Goal: Task Accomplishment & Management: Manage account settings

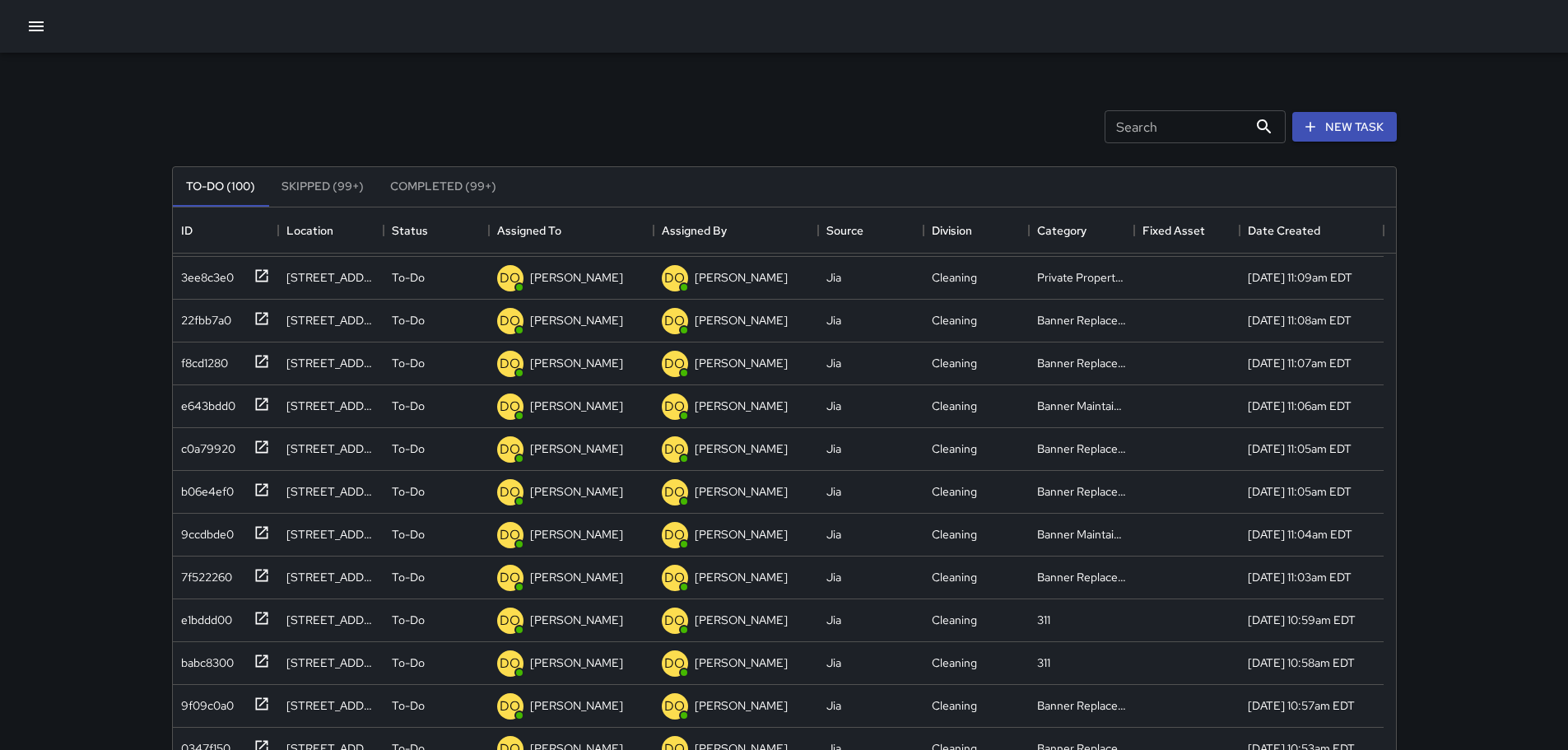
scroll to position [685, 1210]
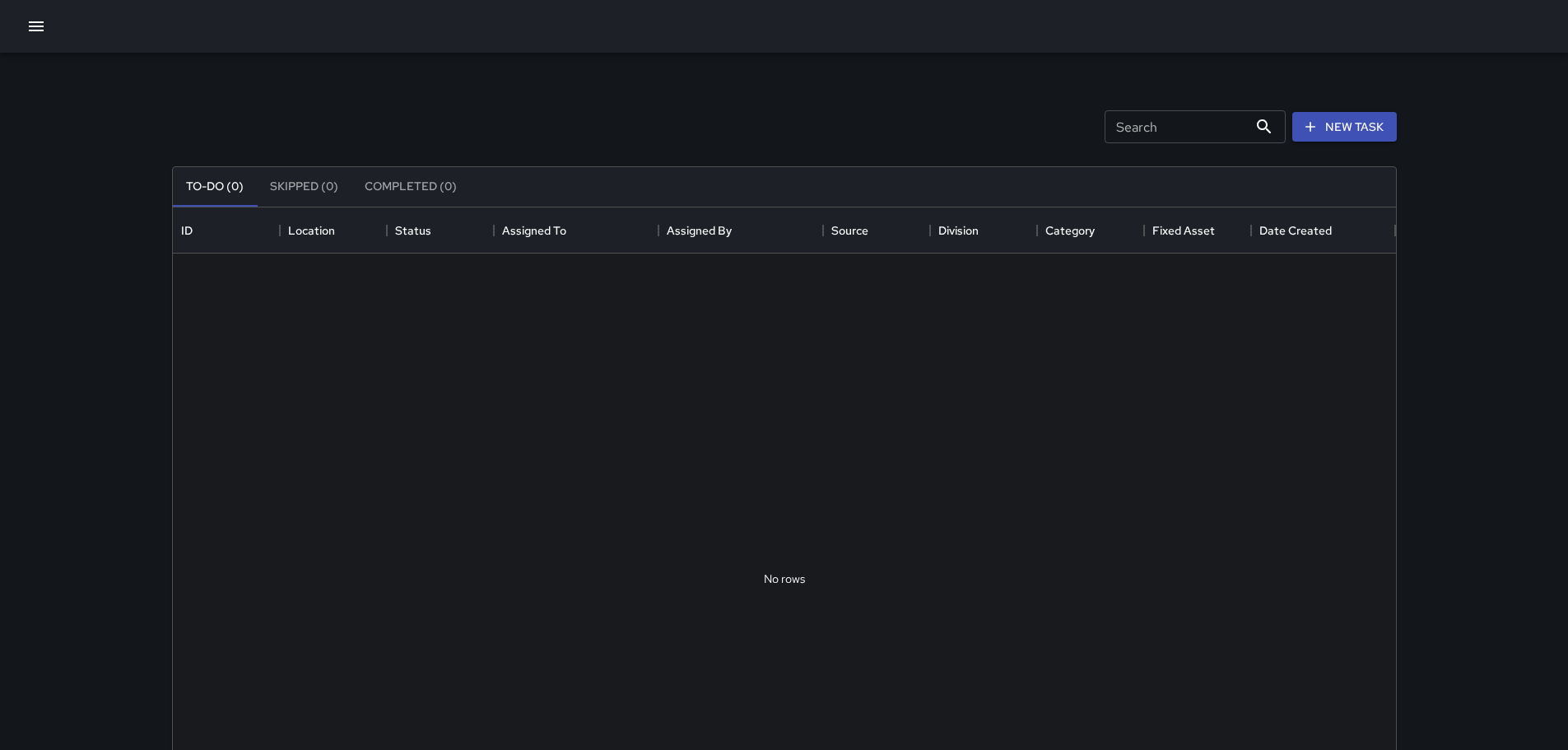
scroll to position [685, 1210]
click at [40, 27] on icon "button" at bounding box center [36, 26] width 15 height 10
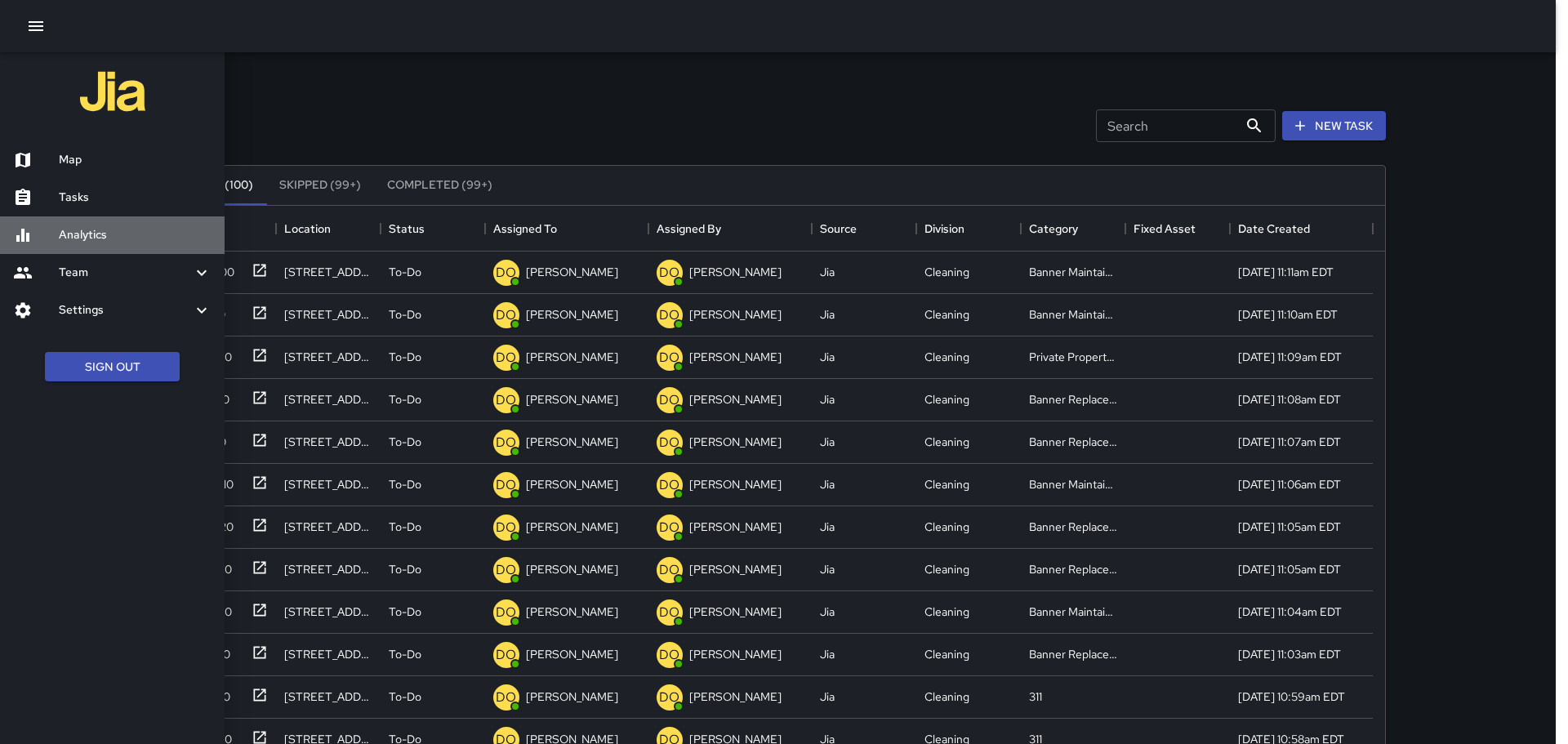
click at [154, 236] on h6 "Analytics" at bounding box center [134, 235] width 152 height 18
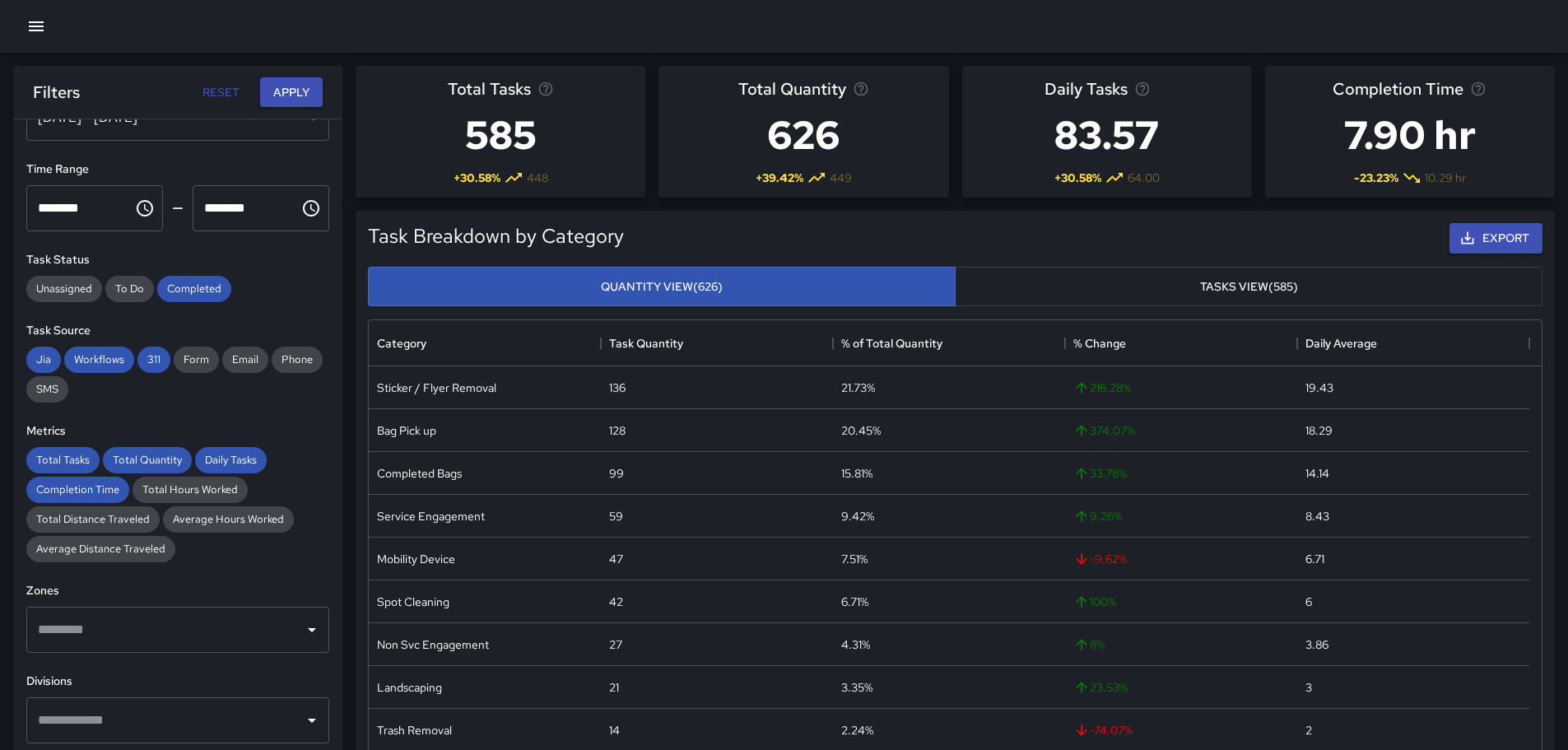
scroll to position [247, 0]
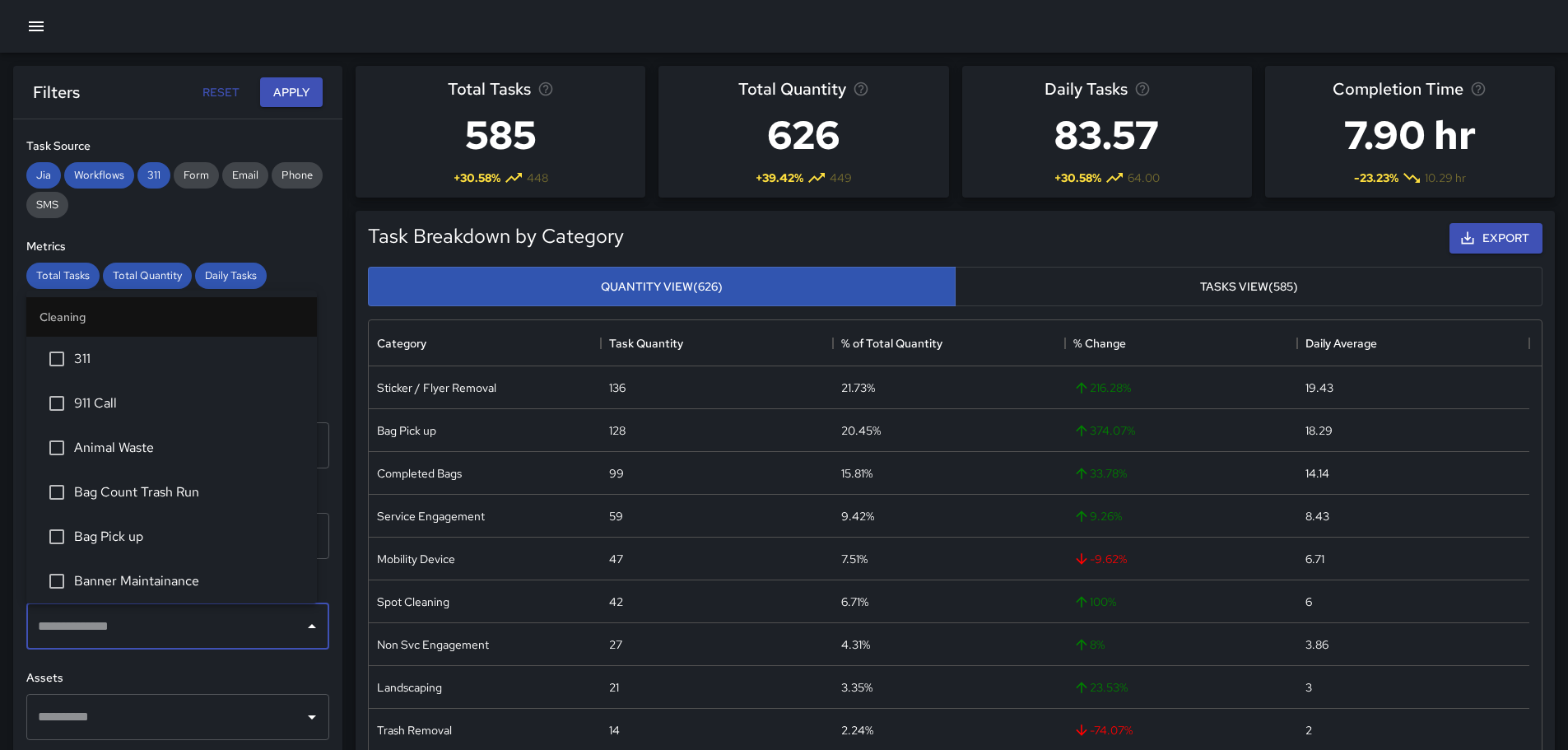
click at [203, 636] on input "text" at bounding box center [166, 627] width 264 height 31
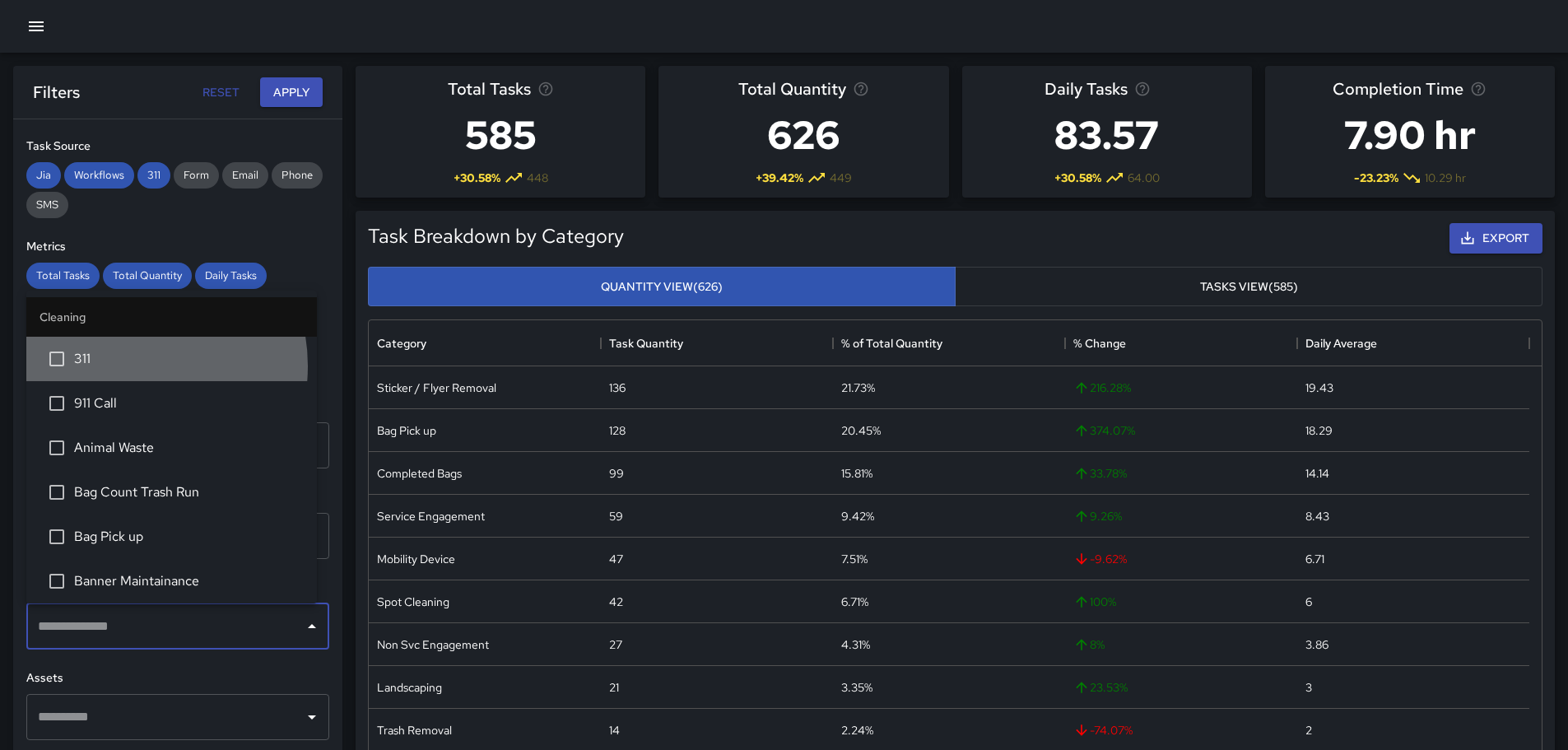
click at [133, 366] on span "311" at bounding box center [188, 359] width 230 height 20
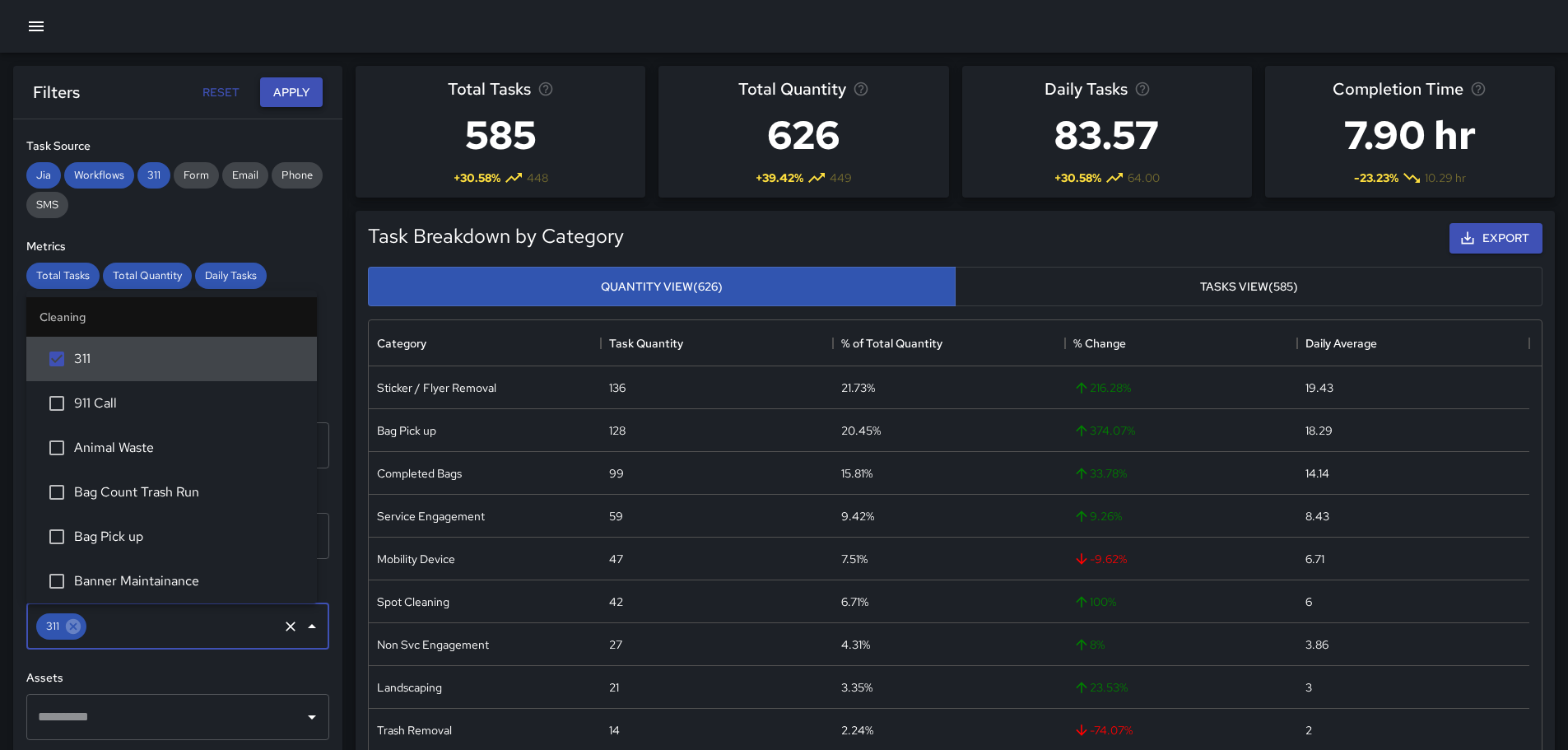
click at [294, 82] on button "Apply" at bounding box center [292, 92] width 62 height 30
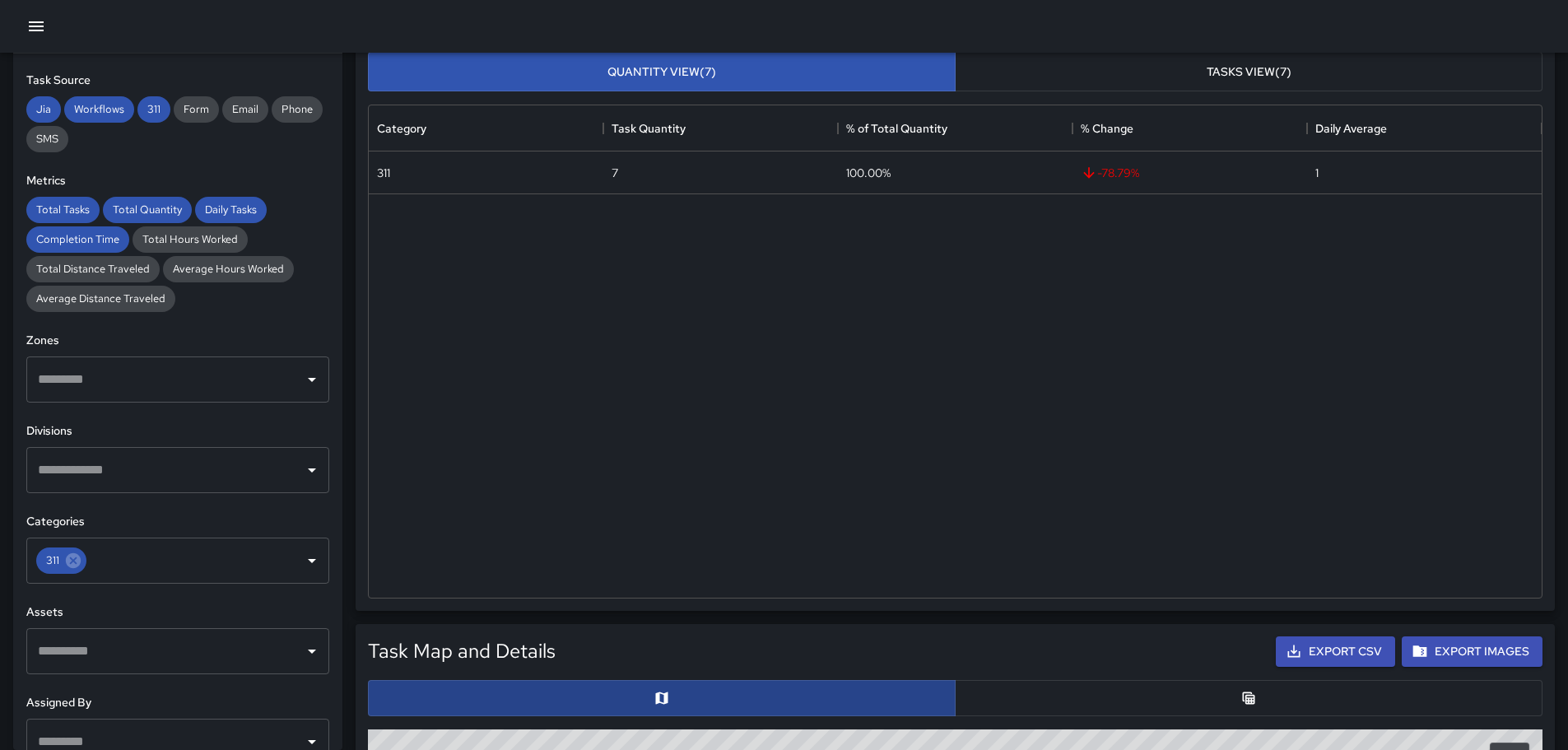
scroll to position [411, 0]
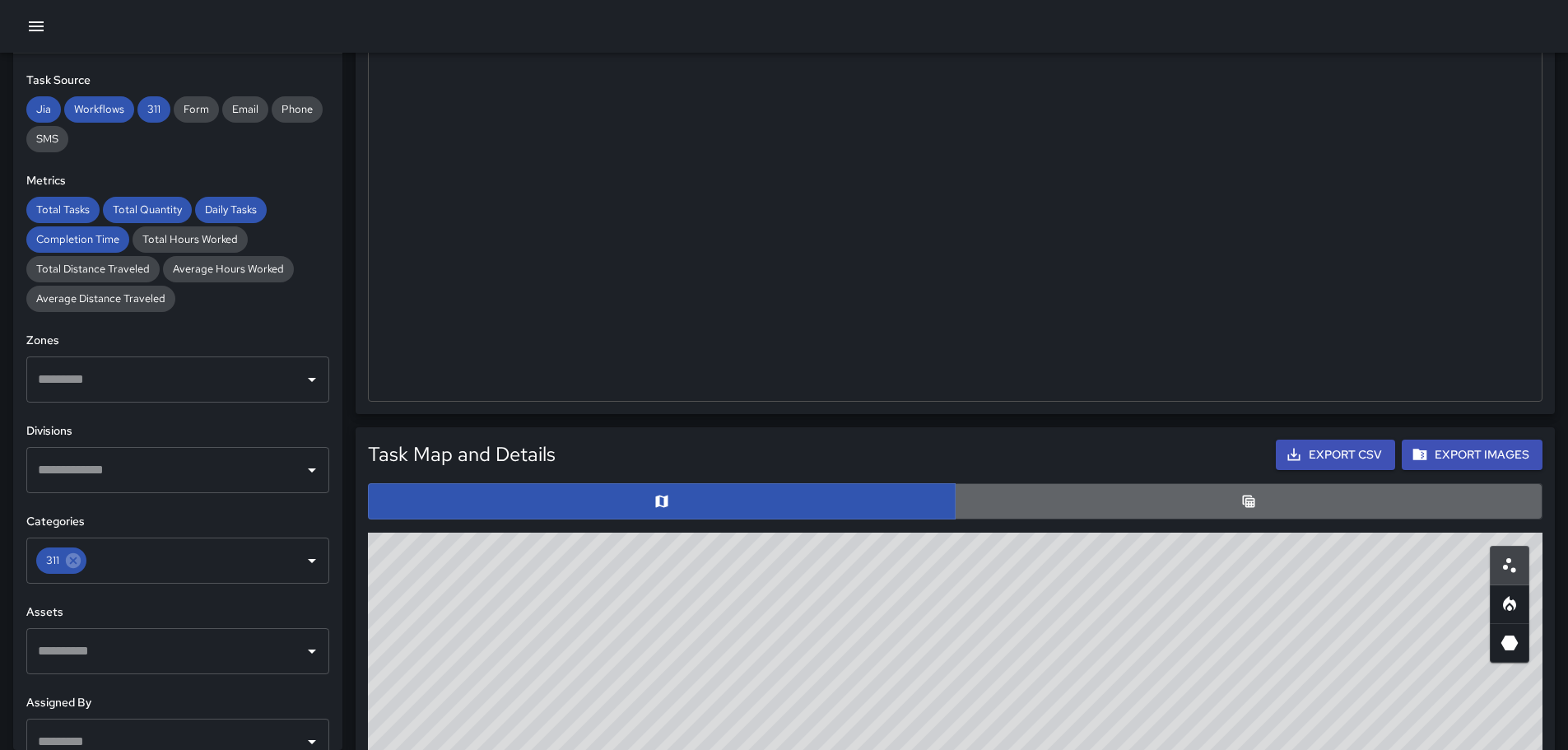
click at [1004, 517] on button "button" at bounding box center [1248, 502] width 587 height 36
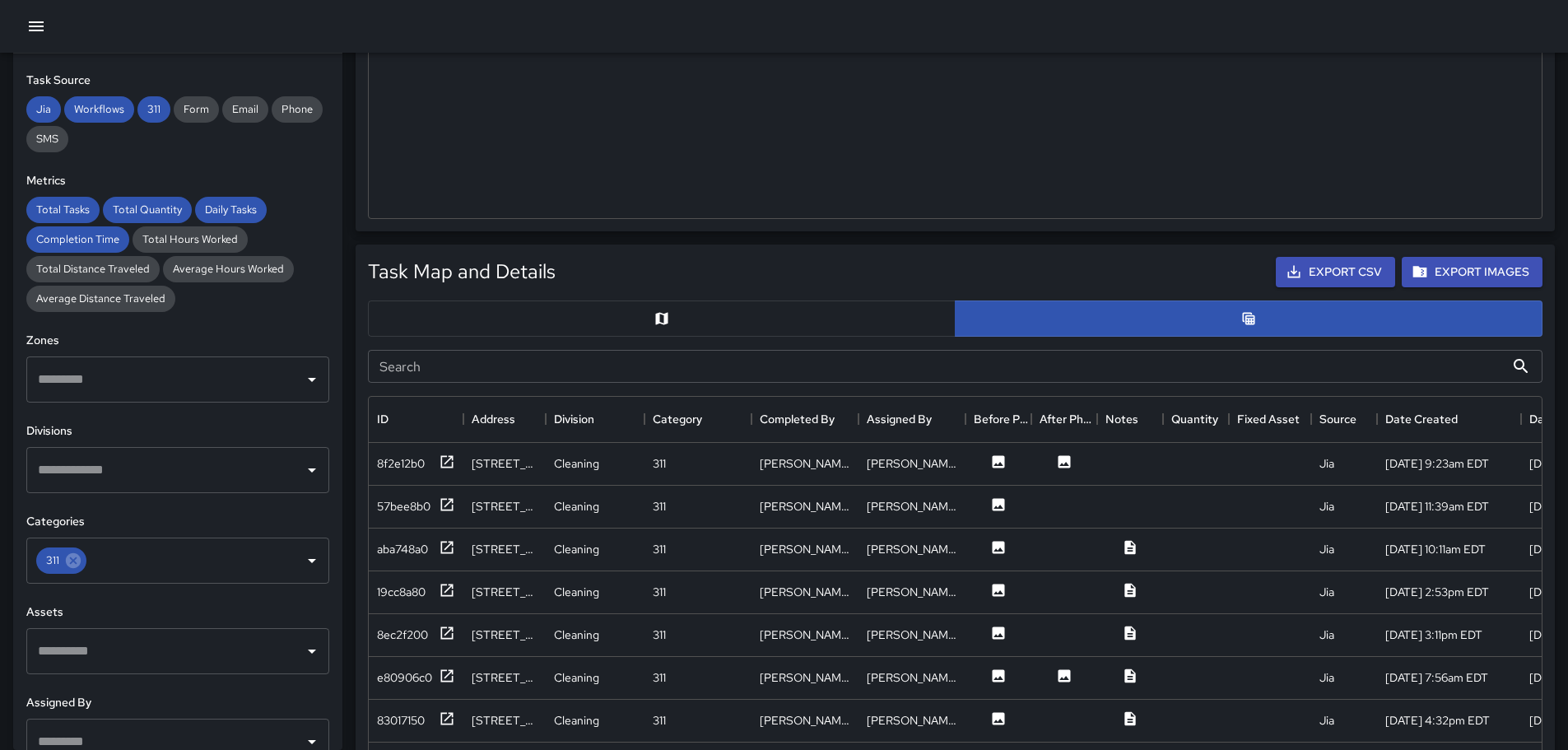
scroll to position [823, 0]
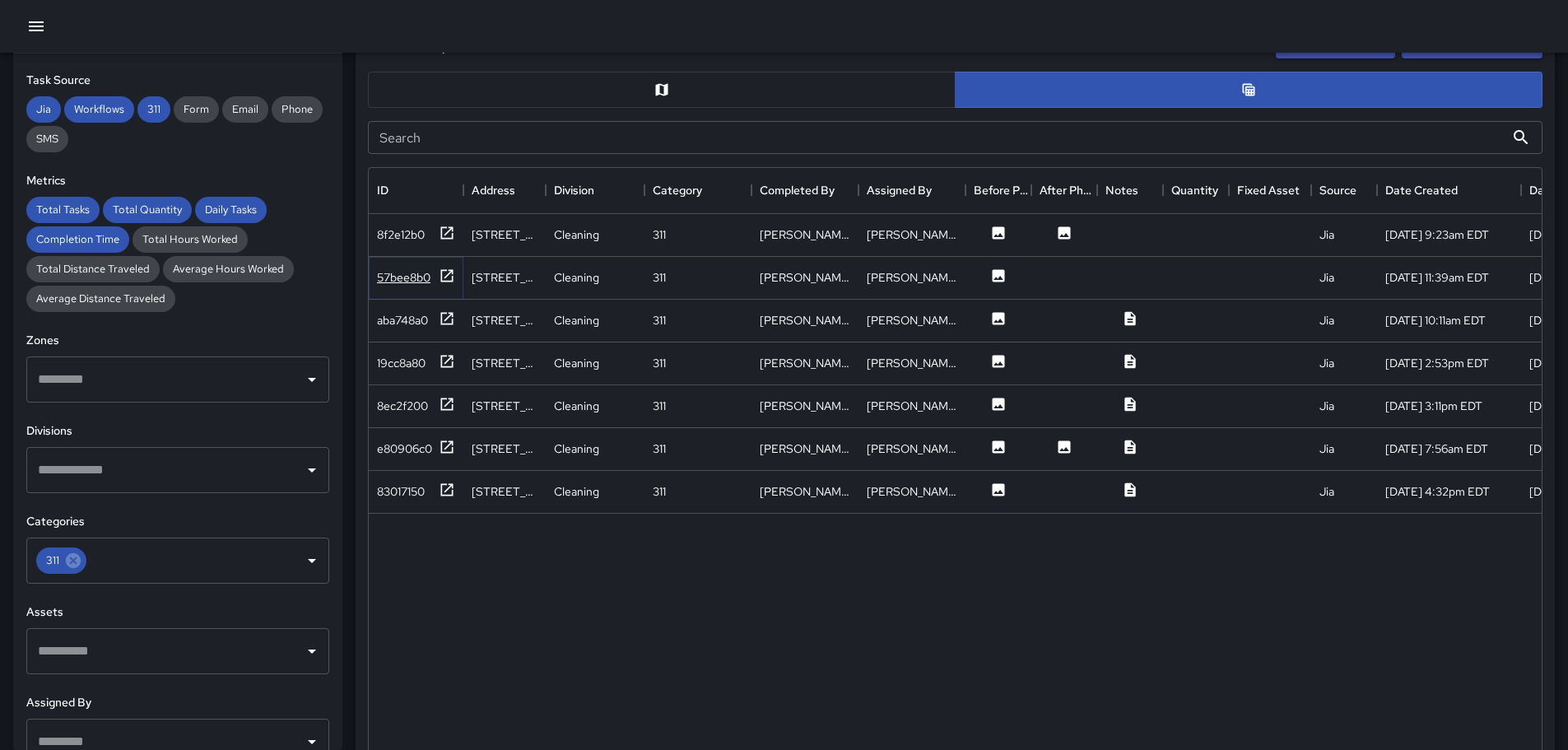
click at [417, 278] on div "57bee8b0" at bounding box center [403, 277] width 54 height 16
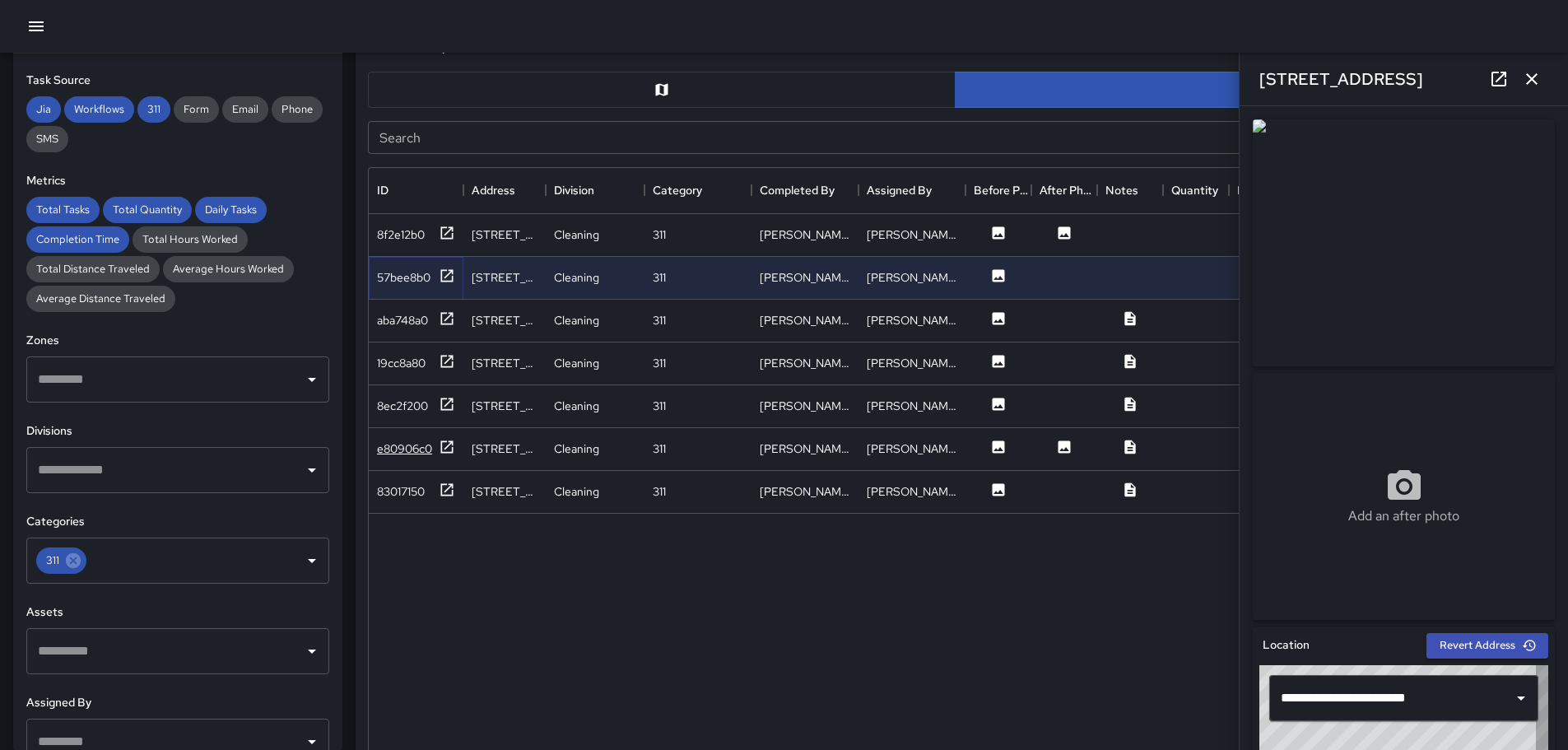
type input "**********"
click at [416, 448] on div "e80906c0" at bounding box center [404, 448] width 56 height 16
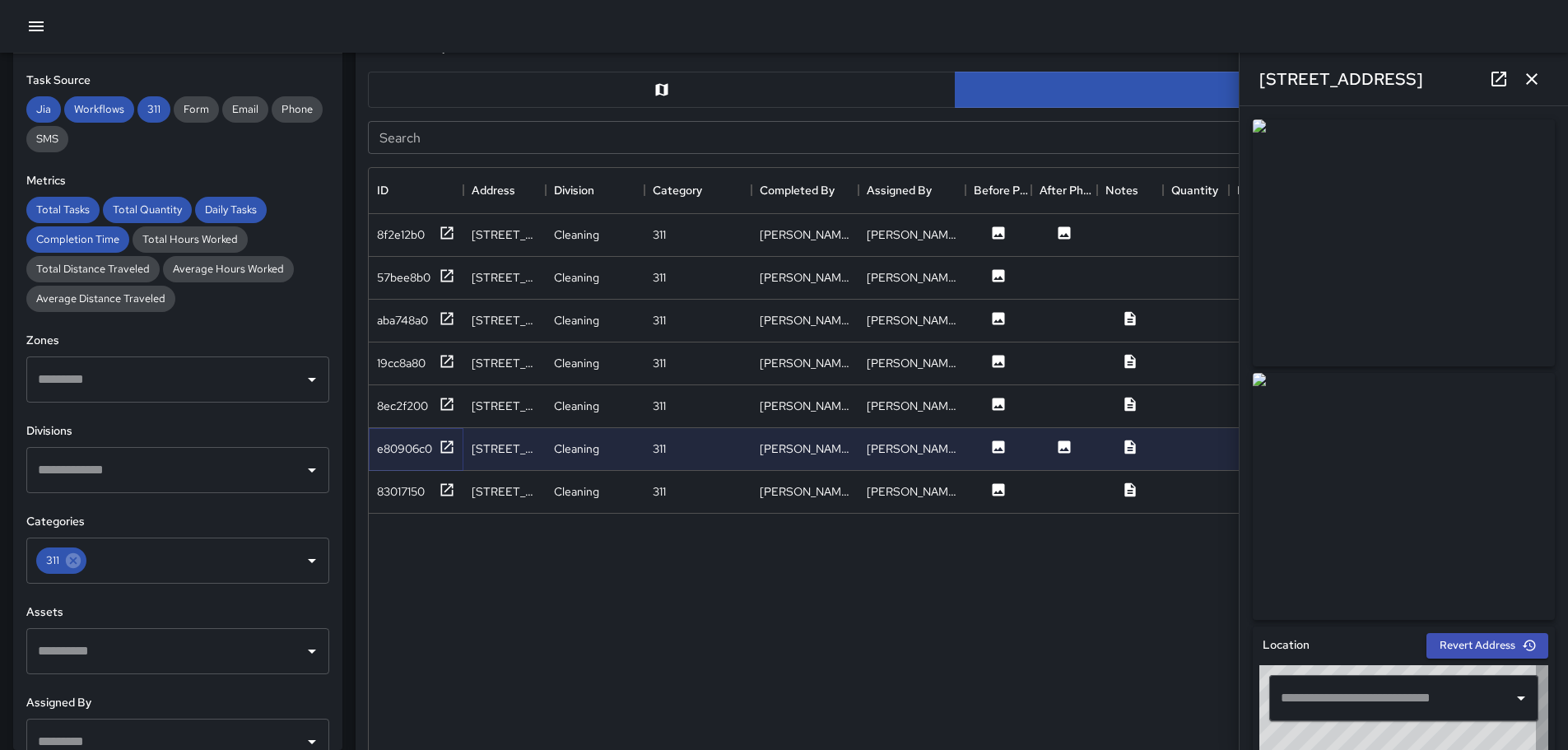
type input "**********"
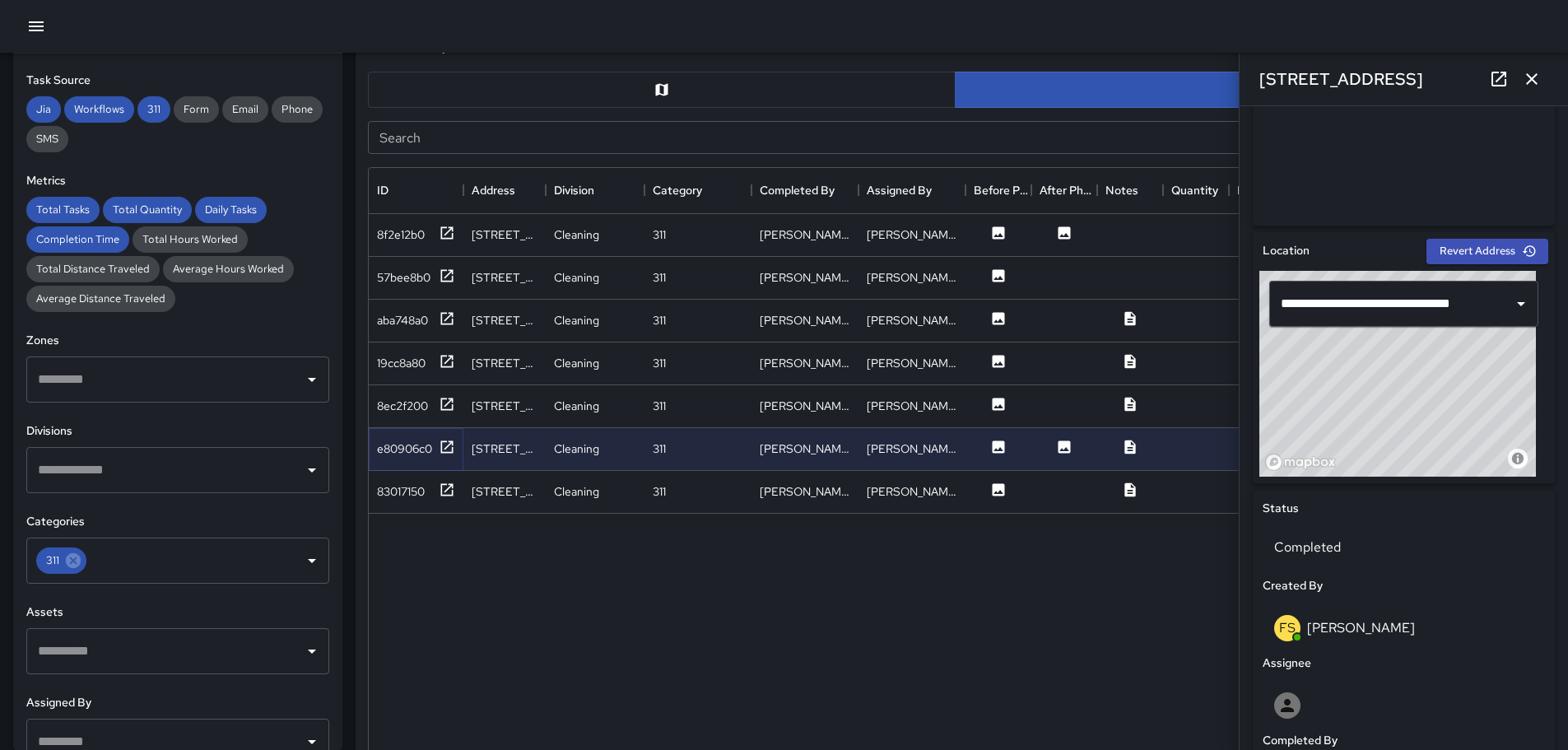
scroll to position [392, 0]
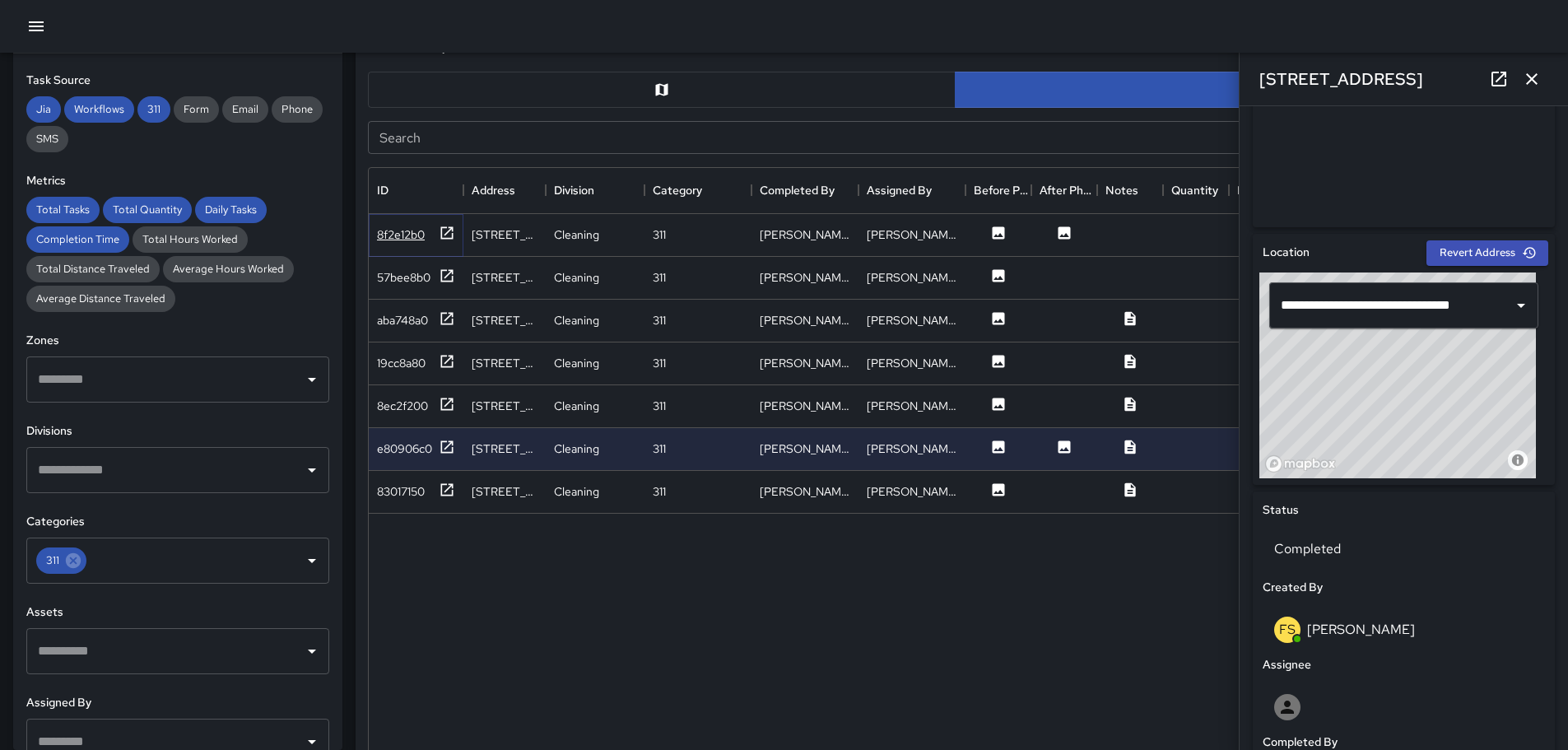
click at [403, 238] on div "8f2e12b0" at bounding box center [400, 234] width 48 height 16
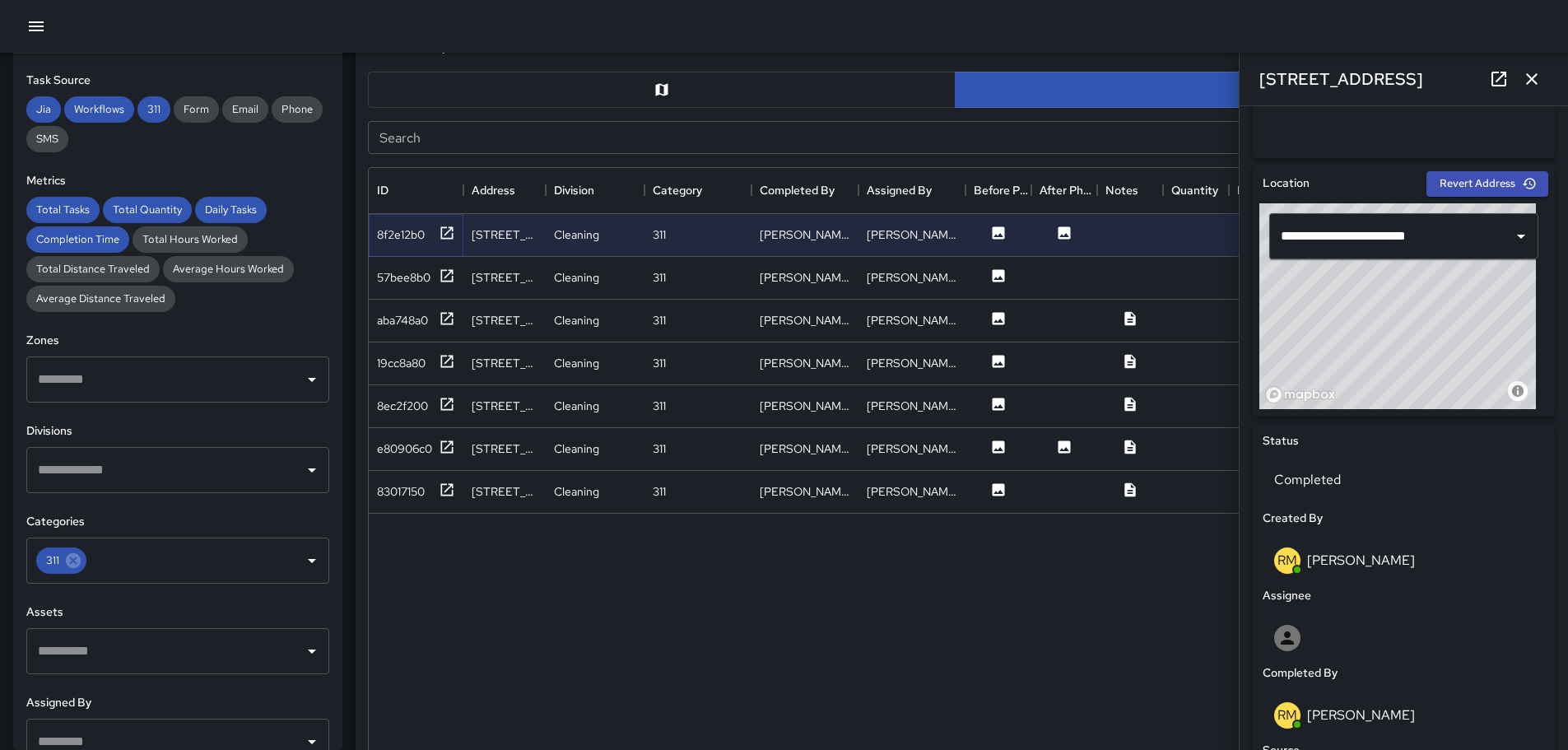
scroll to position [458, 0]
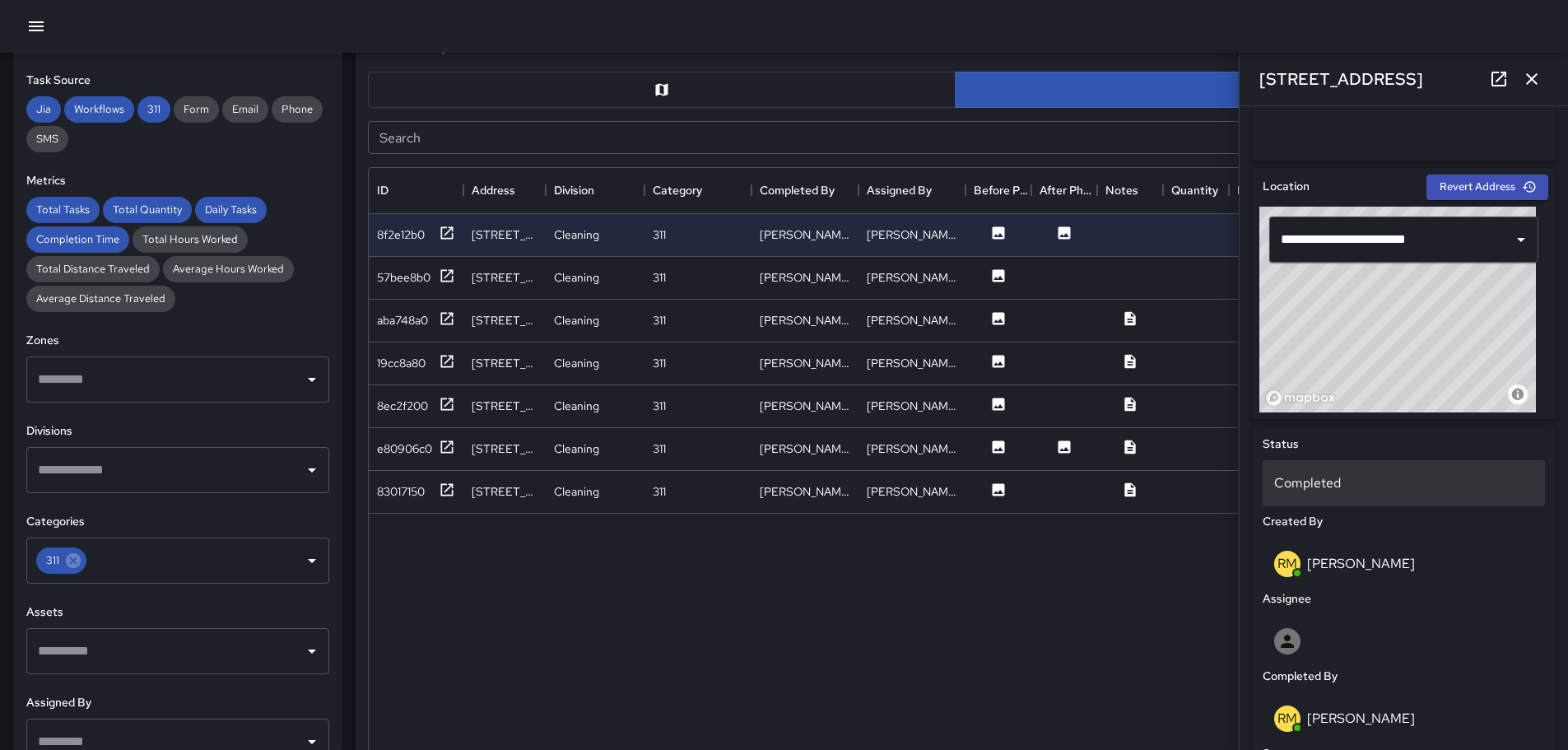
click at [1365, 468] on div "Completed" at bounding box center [1403, 483] width 282 height 46
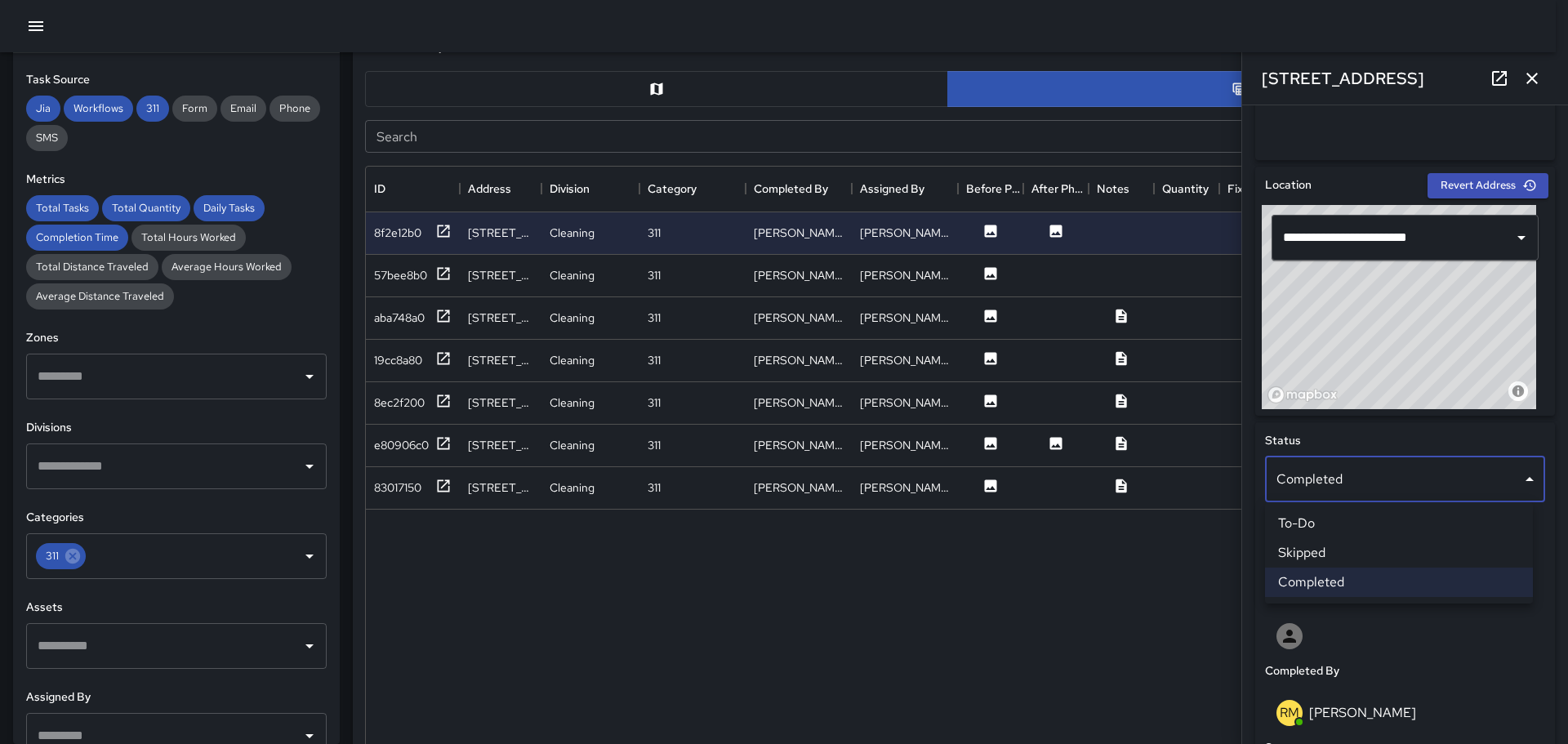
click at [1346, 560] on li "Skipped" at bounding box center [1398, 553] width 268 height 29
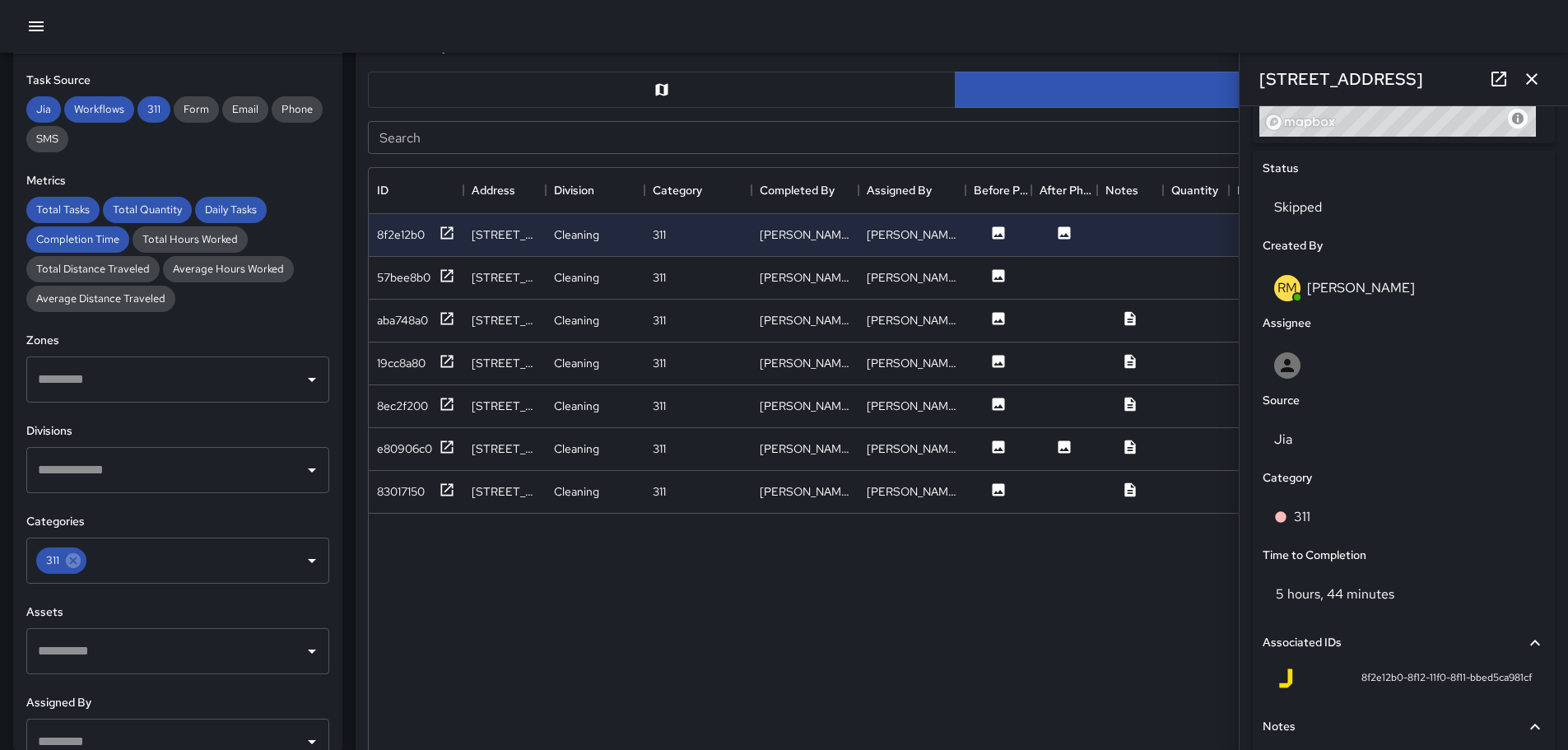
scroll to position [875, 0]
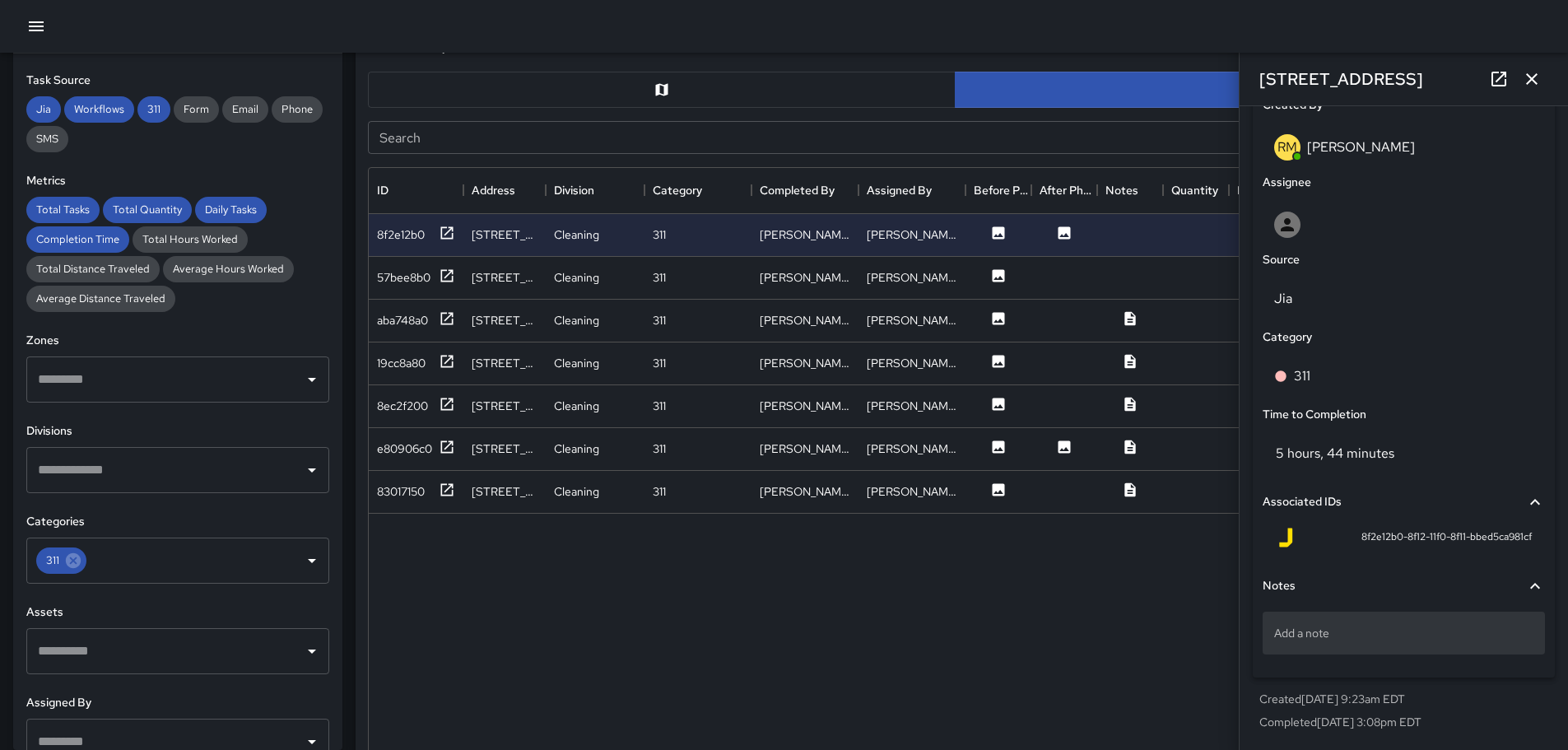
click at [1364, 618] on div "Add a note" at bounding box center [1403, 633] width 282 height 43
type textarea "**********"
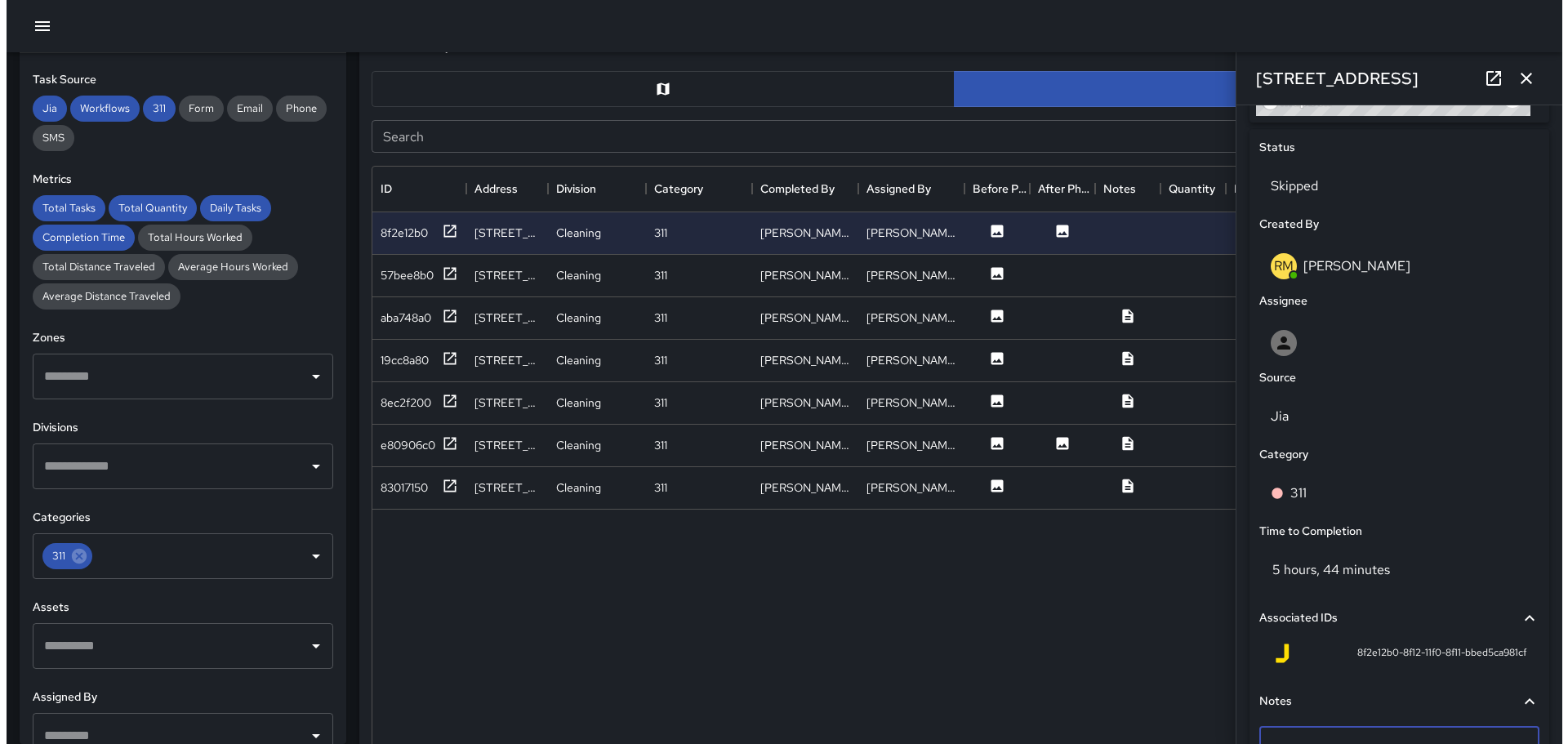
scroll to position [542, 0]
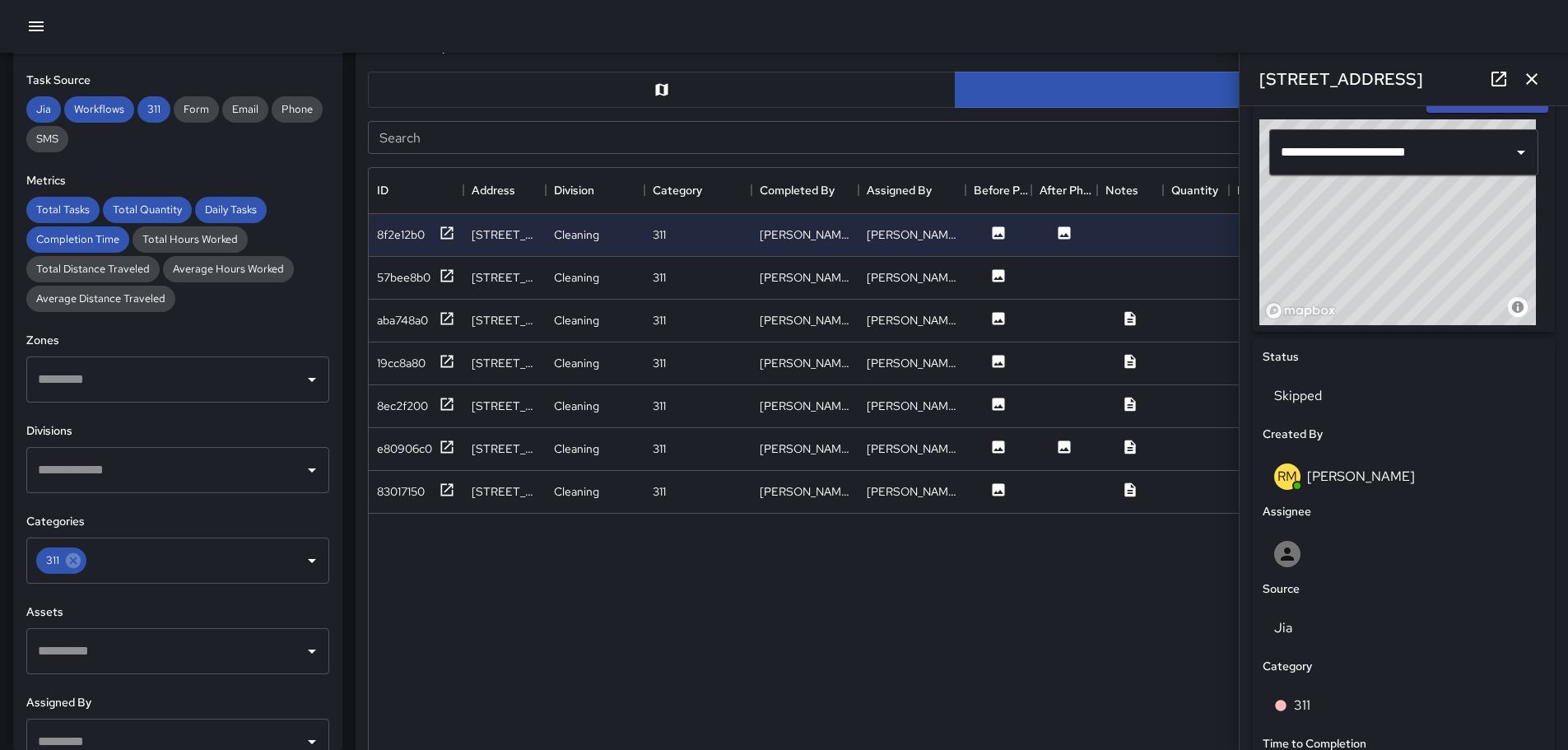
click at [1132, 582] on div "8f2e12b0 1246 3rd Street Northeast Cleaning 311 Rodney Mcneil Rodney Mcneil Jia…" at bounding box center [1099, 497] width 1461 height 567
click at [1533, 80] on icon "button" at bounding box center [1531, 78] width 11 height 11
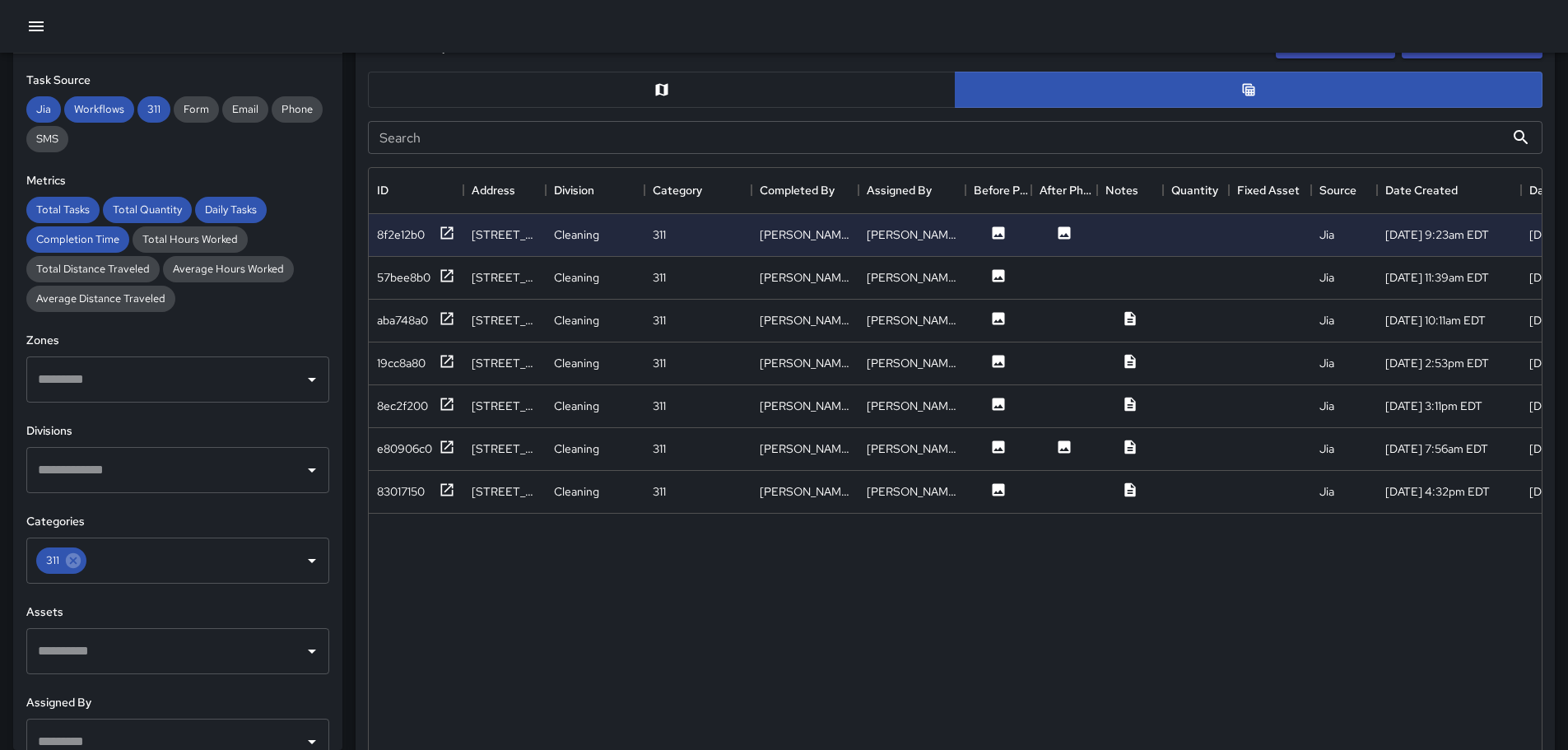
click at [48, 16] on button "button" at bounding box center [36, 26] width 33 height 33
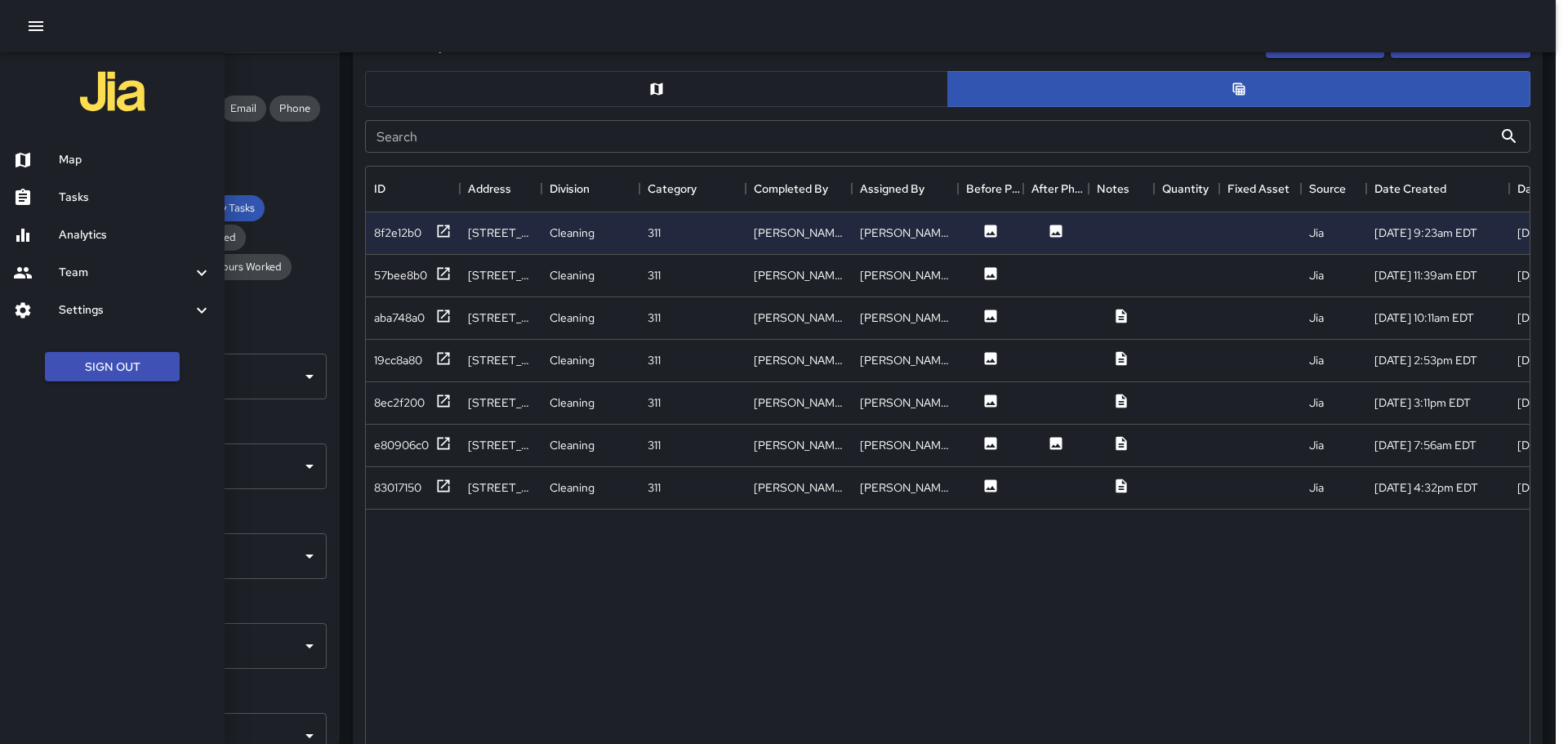
click at [109, 196] on h6 "Tasks" at bounding box center [134, 197] width 152 height 18
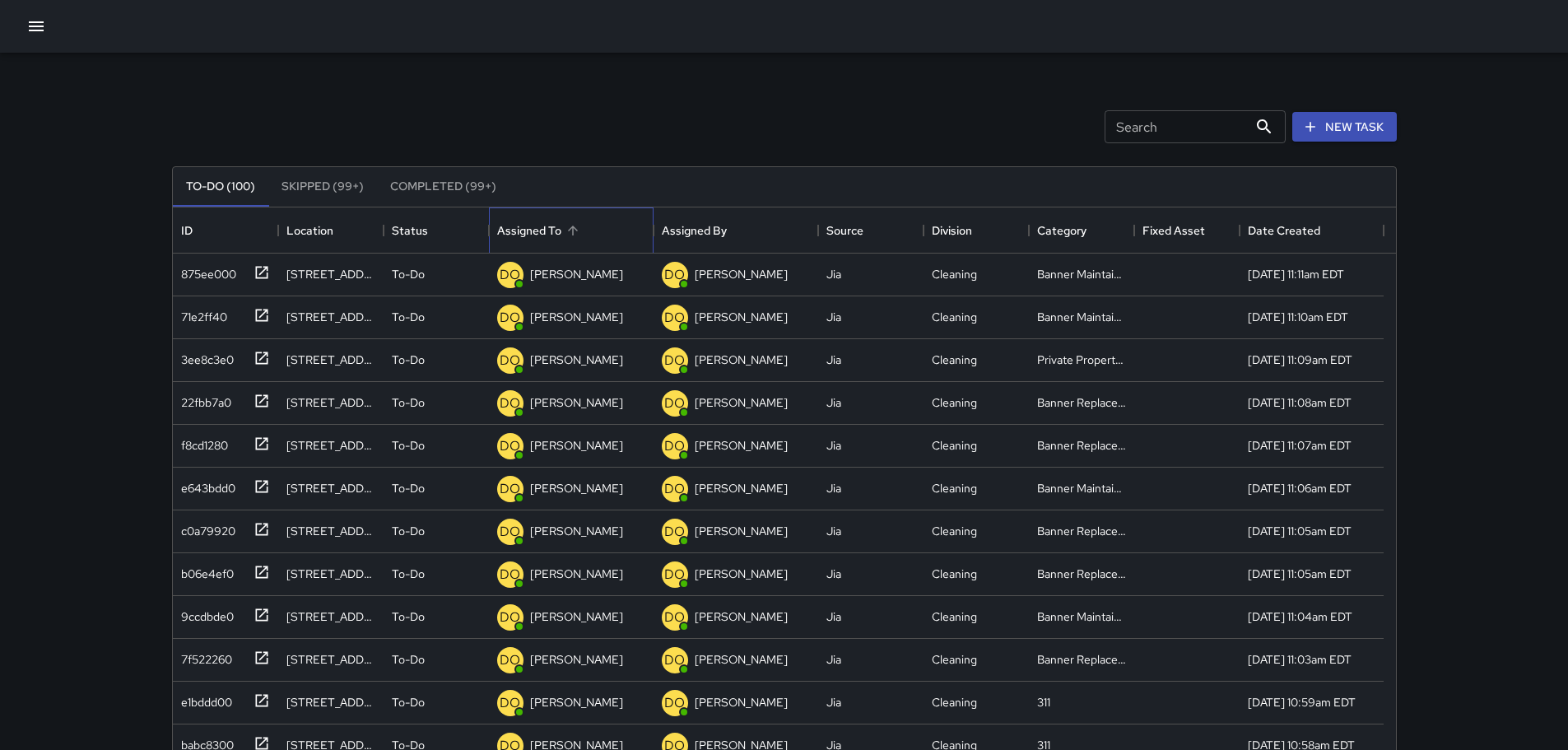
click at [536, 234] on div "Assigned To" at bounding box center [529, 230] width 64 height 46
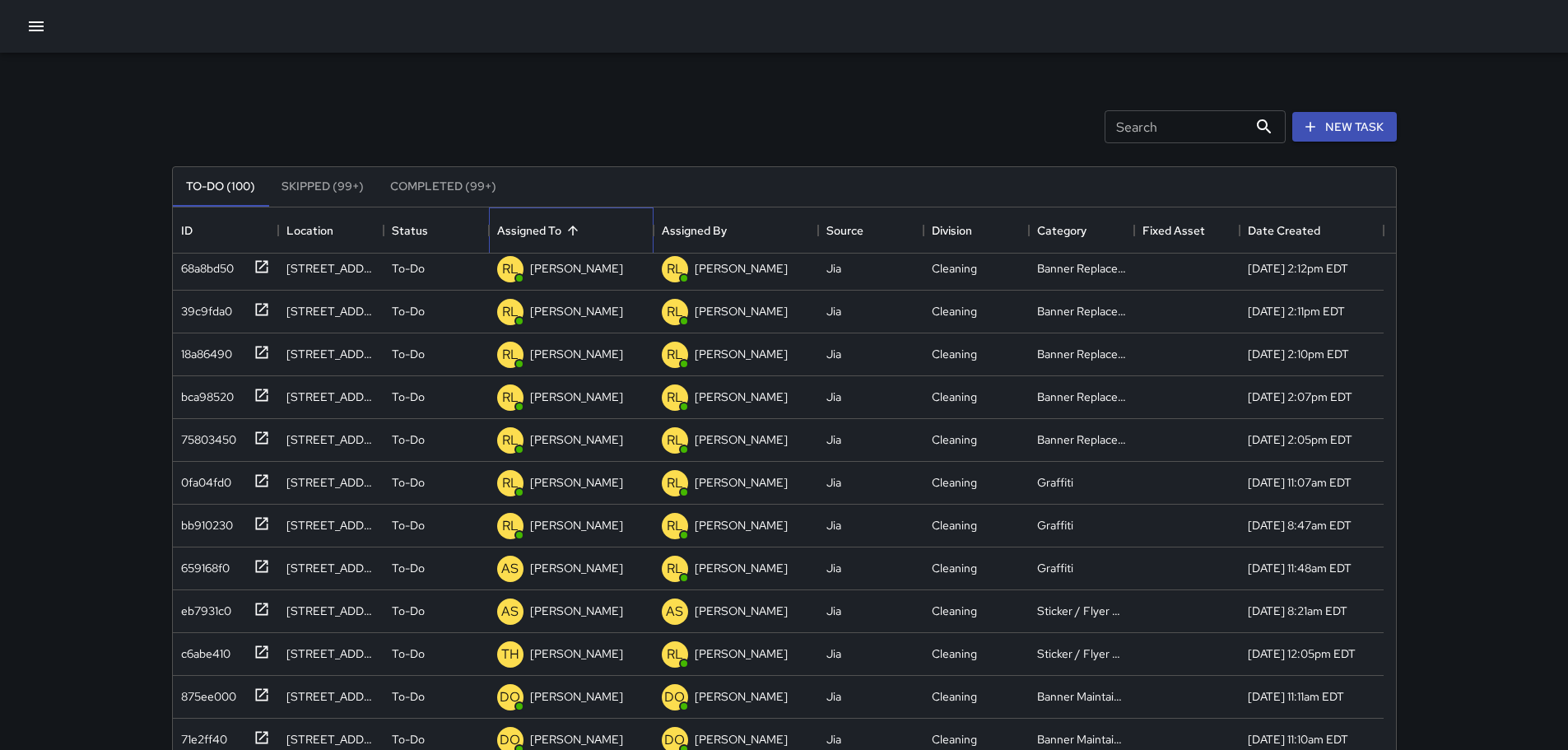
scroll to position [1647, 0]
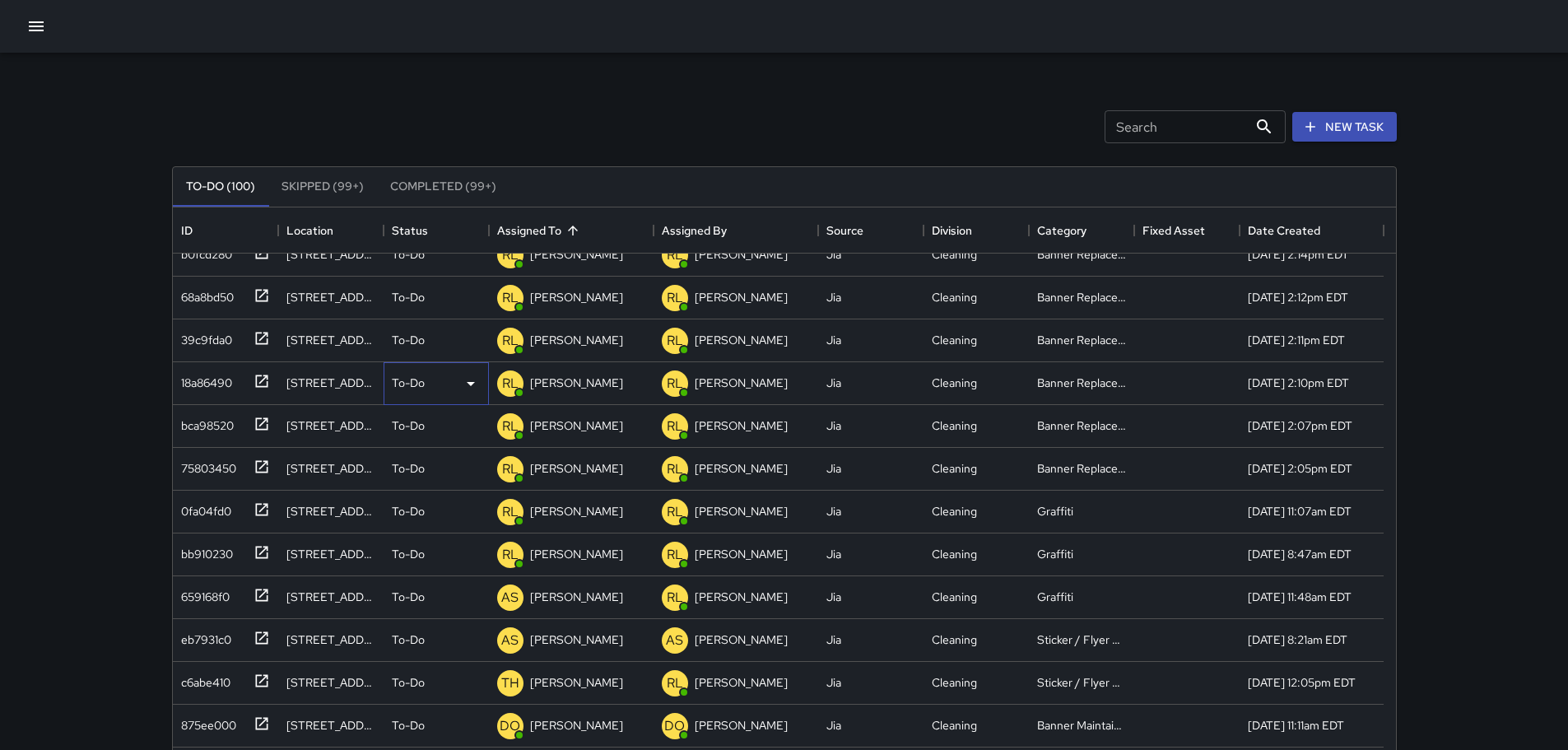
click at [442, 385] on div "To-Do" at bounding box center [436, 384] width 89 height 20
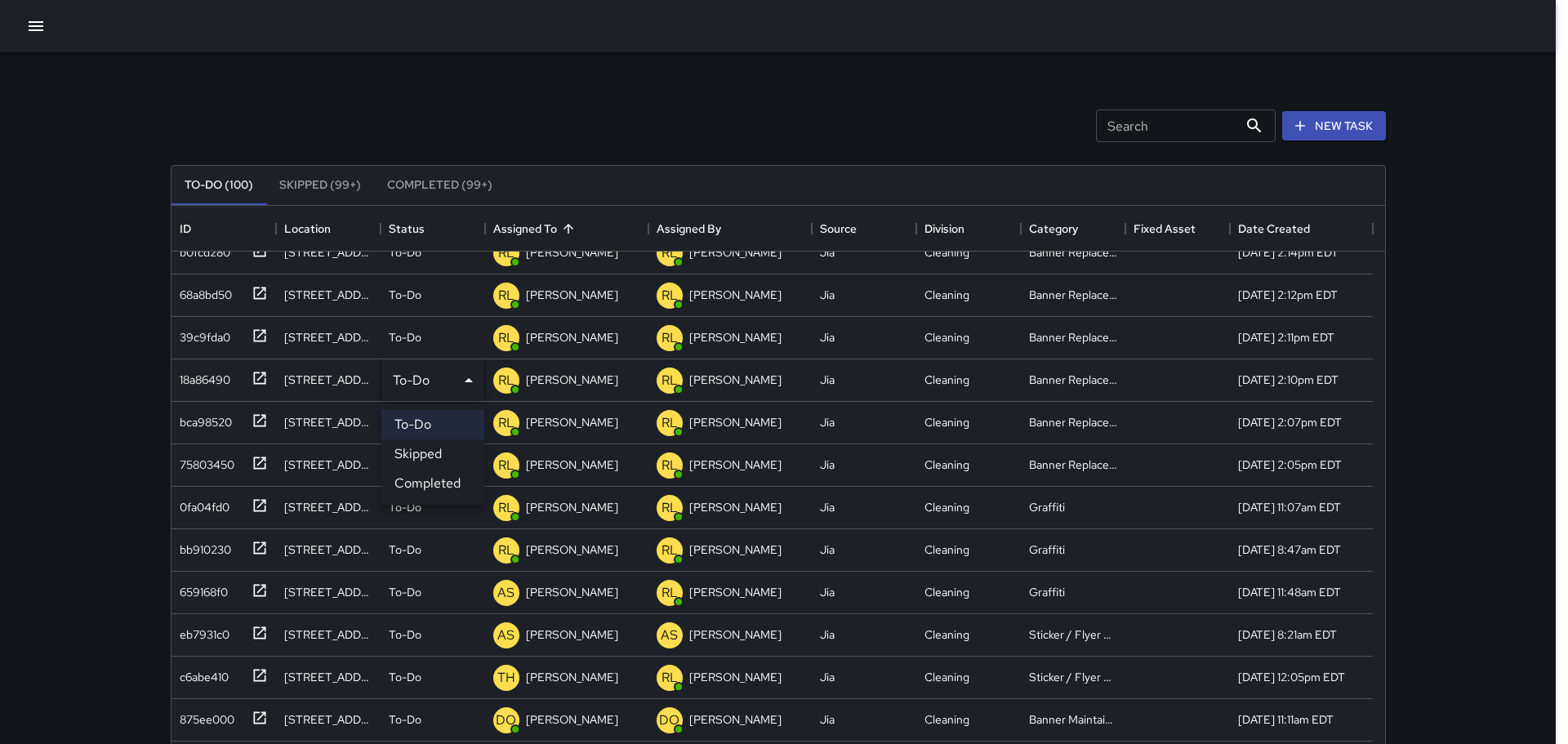
click at [206, 378] on div at bounding box center [784, 372] width 1568 height 744
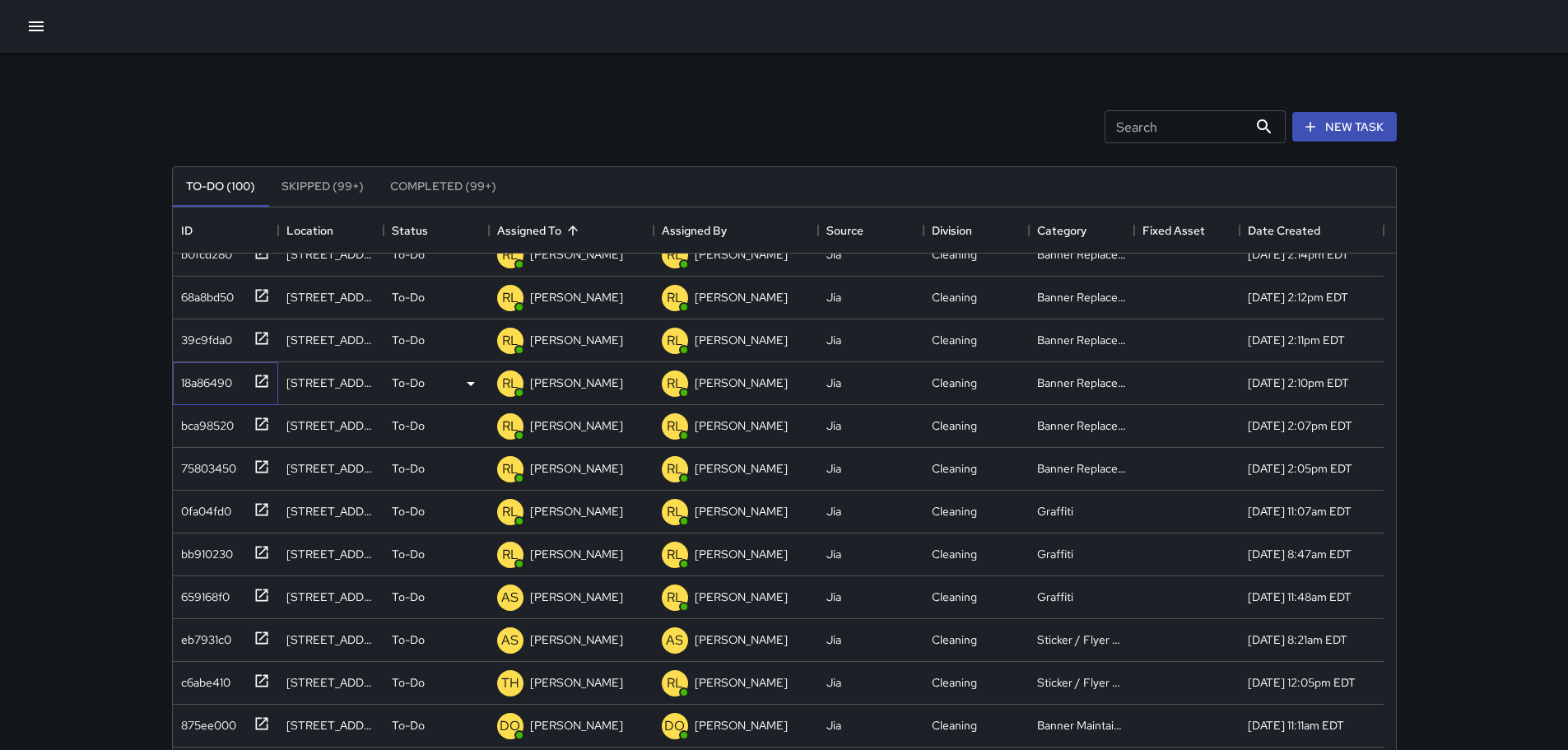
click at [207, 381] on div "18a86490" at bounding box center [203, 379] width 57 height 23
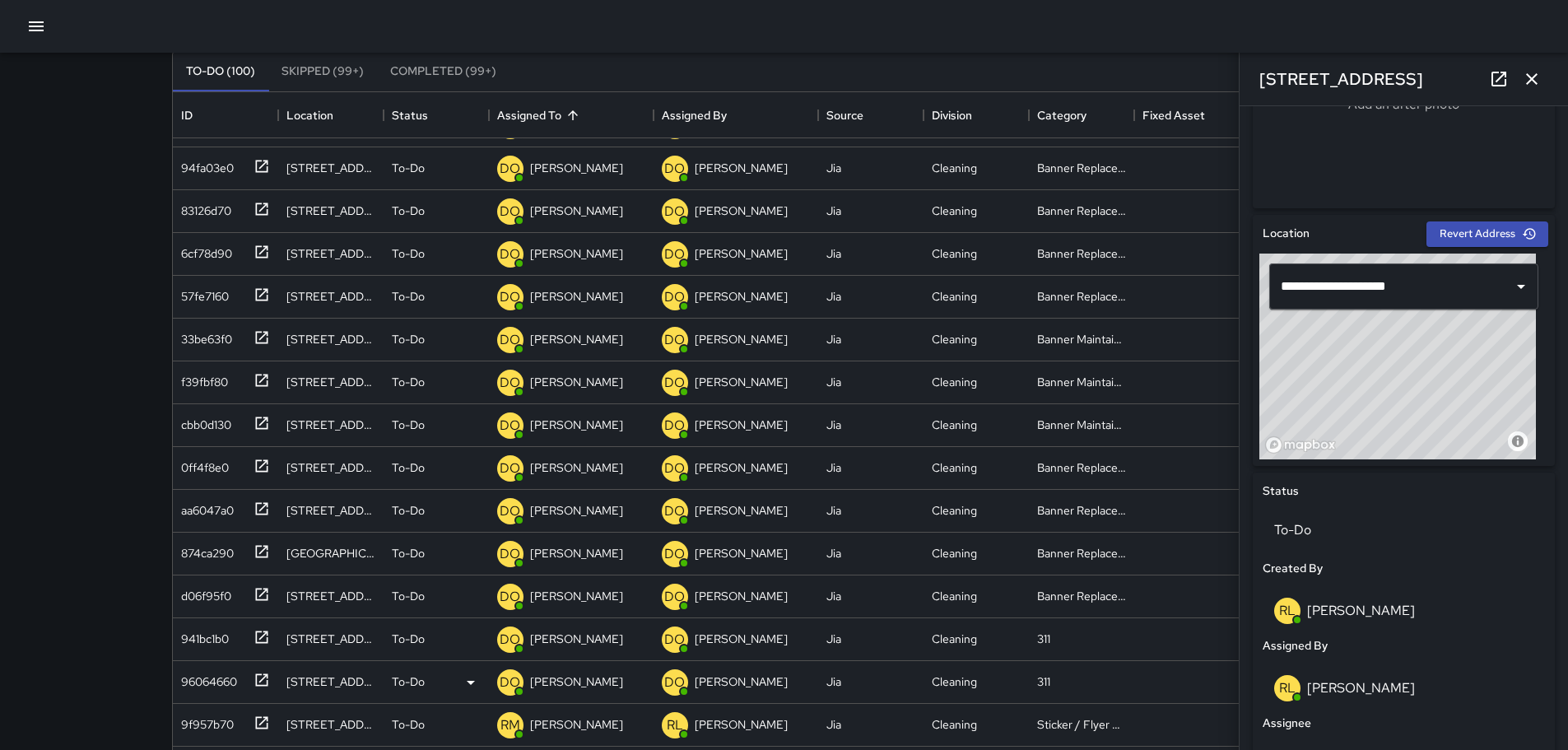
scroll to position [222, 0]
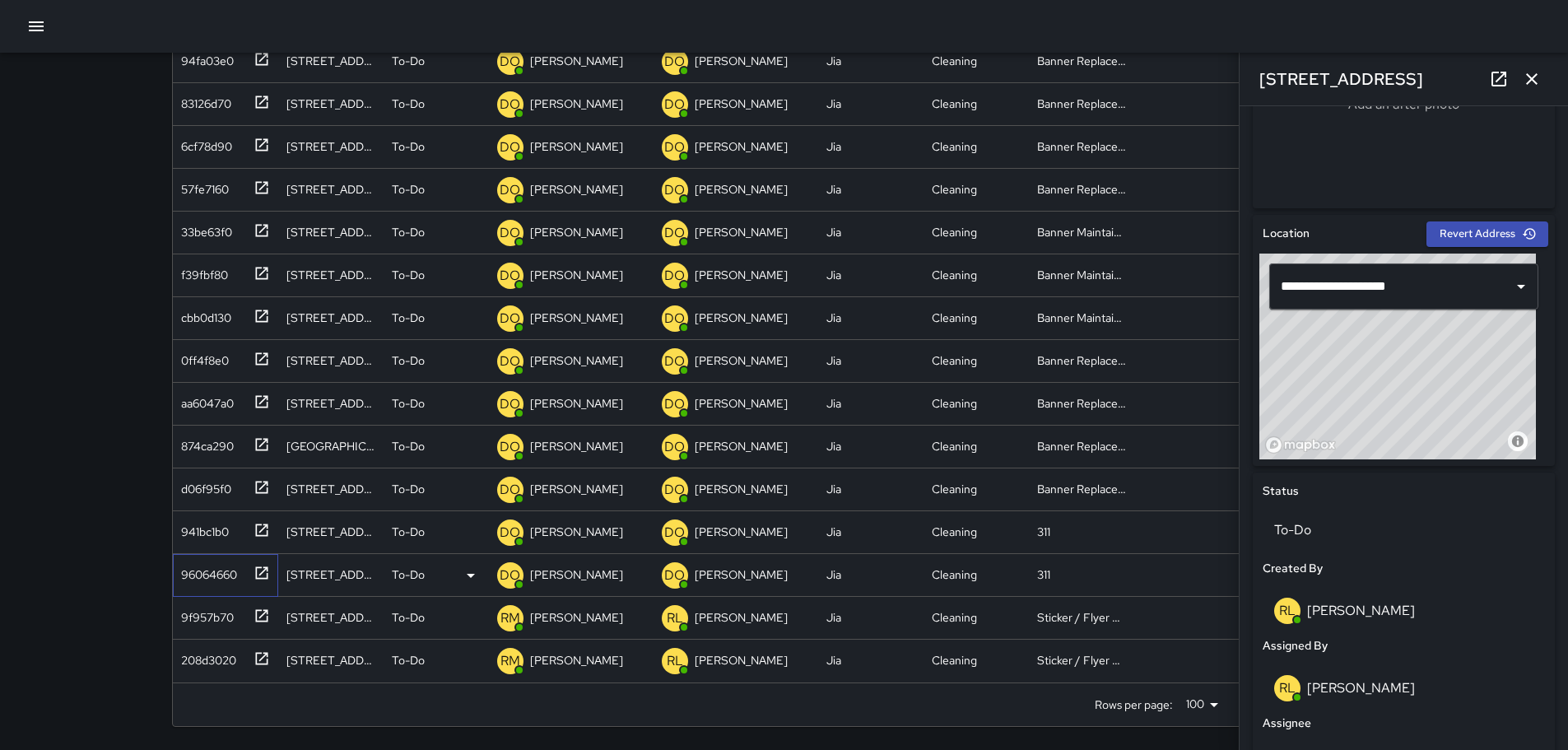
click at [194, 572] on div "96064660" at bounding box center [206, 571] width 62 height 23
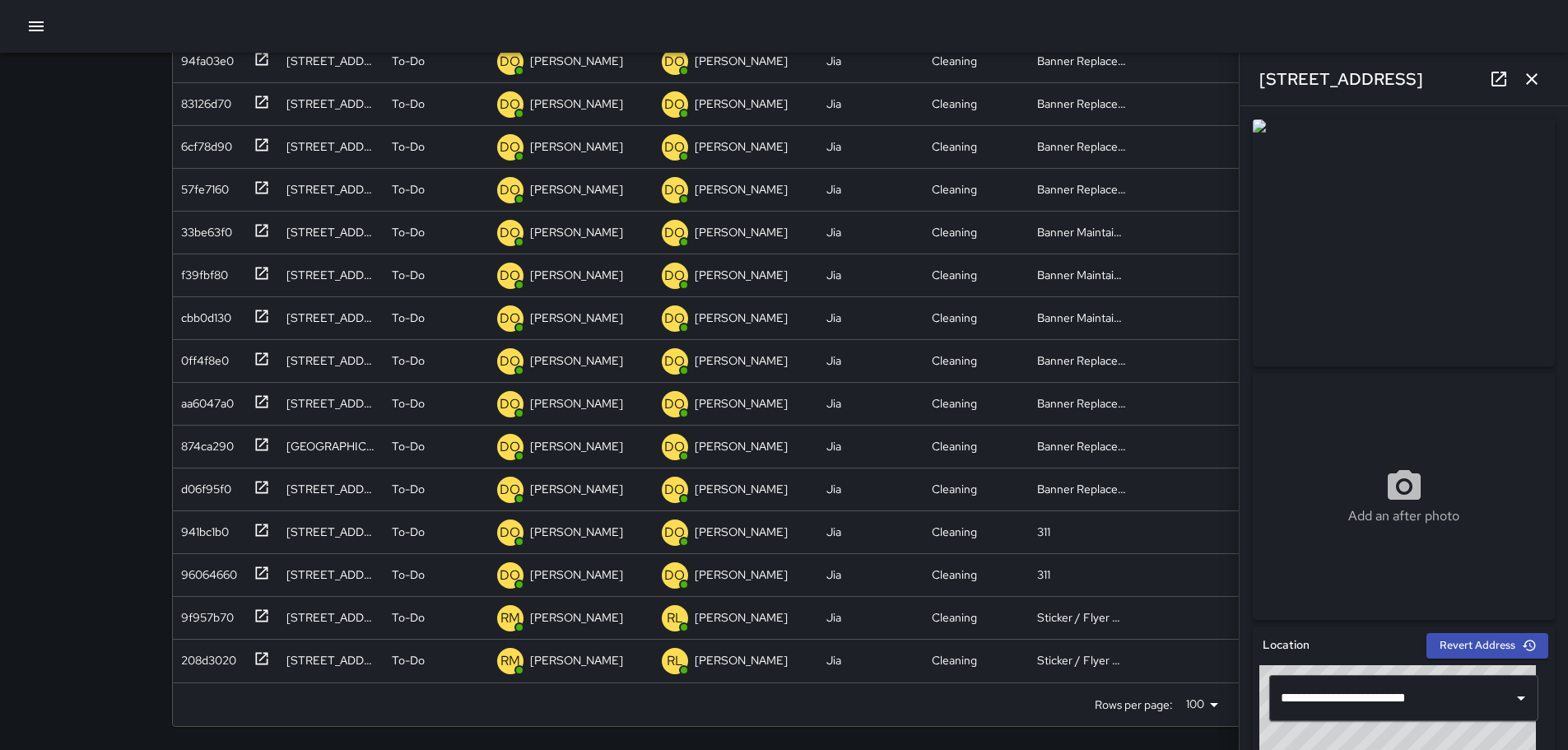
click at [168, 537] on div "Search Search New Task To-Do (100) Skipped (99+) Completed (99+) ID Location St…" at bounding box center [784, 290] width 1264 height 919
click at [186, 530] on div "941bc1b0" at bounding box center [201, 529] width 55 height 23
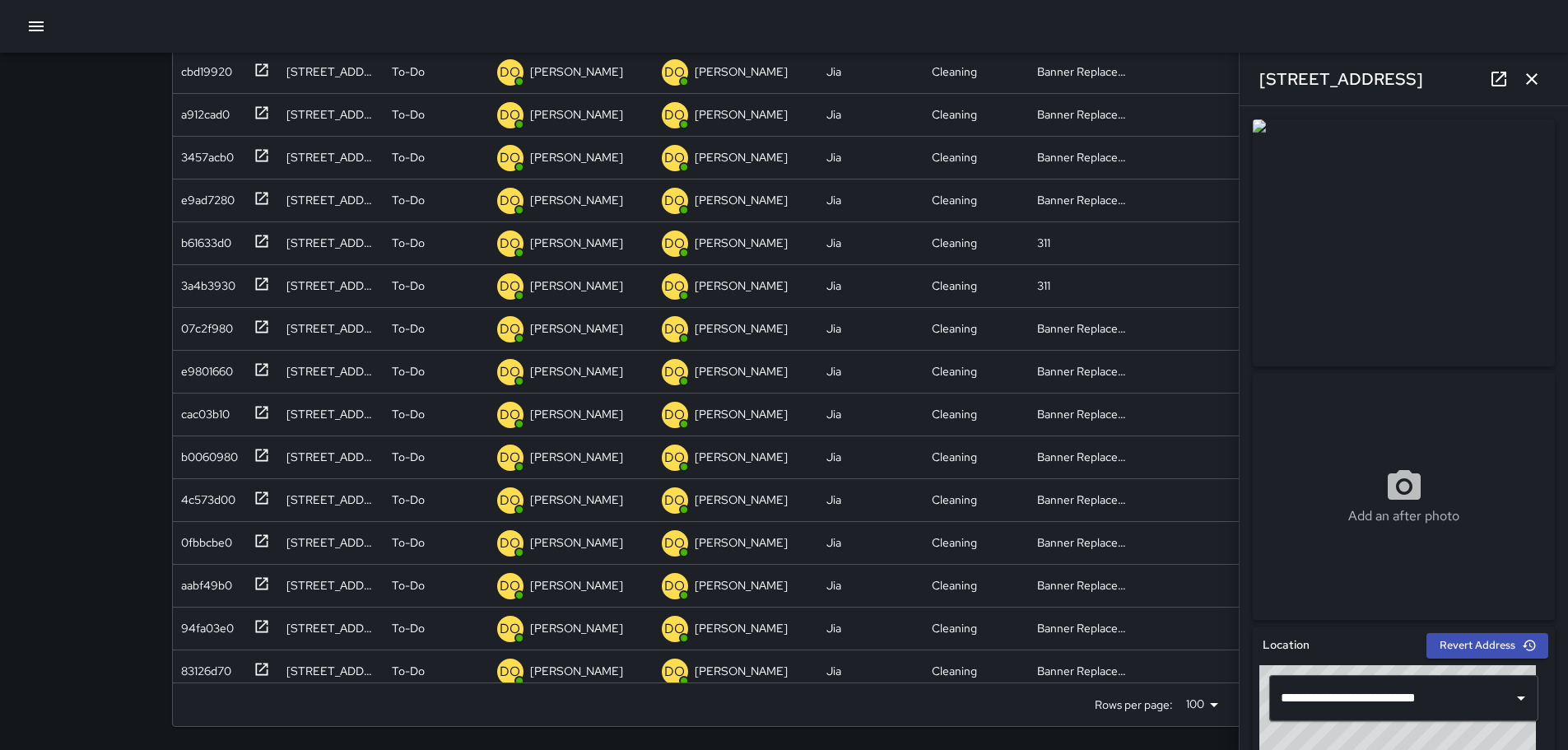
scroll to position [3054, 0]
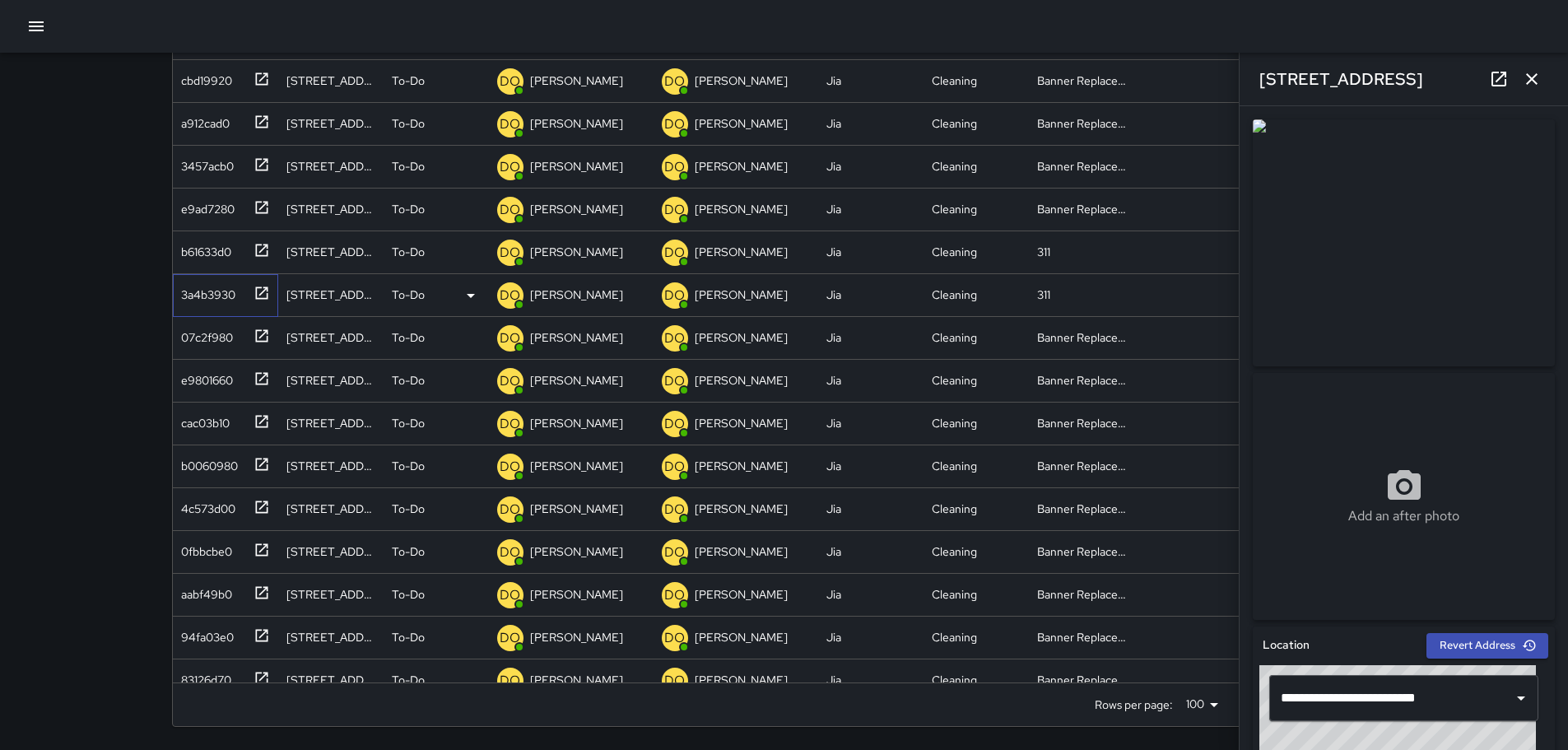
click at [205, 290] on div "3a4b3930" at bounding box center [205, 291] width 61 height 23
click at [196, 252] on div "b61633d0" at bounding box center [202, 248] width 56 height 23
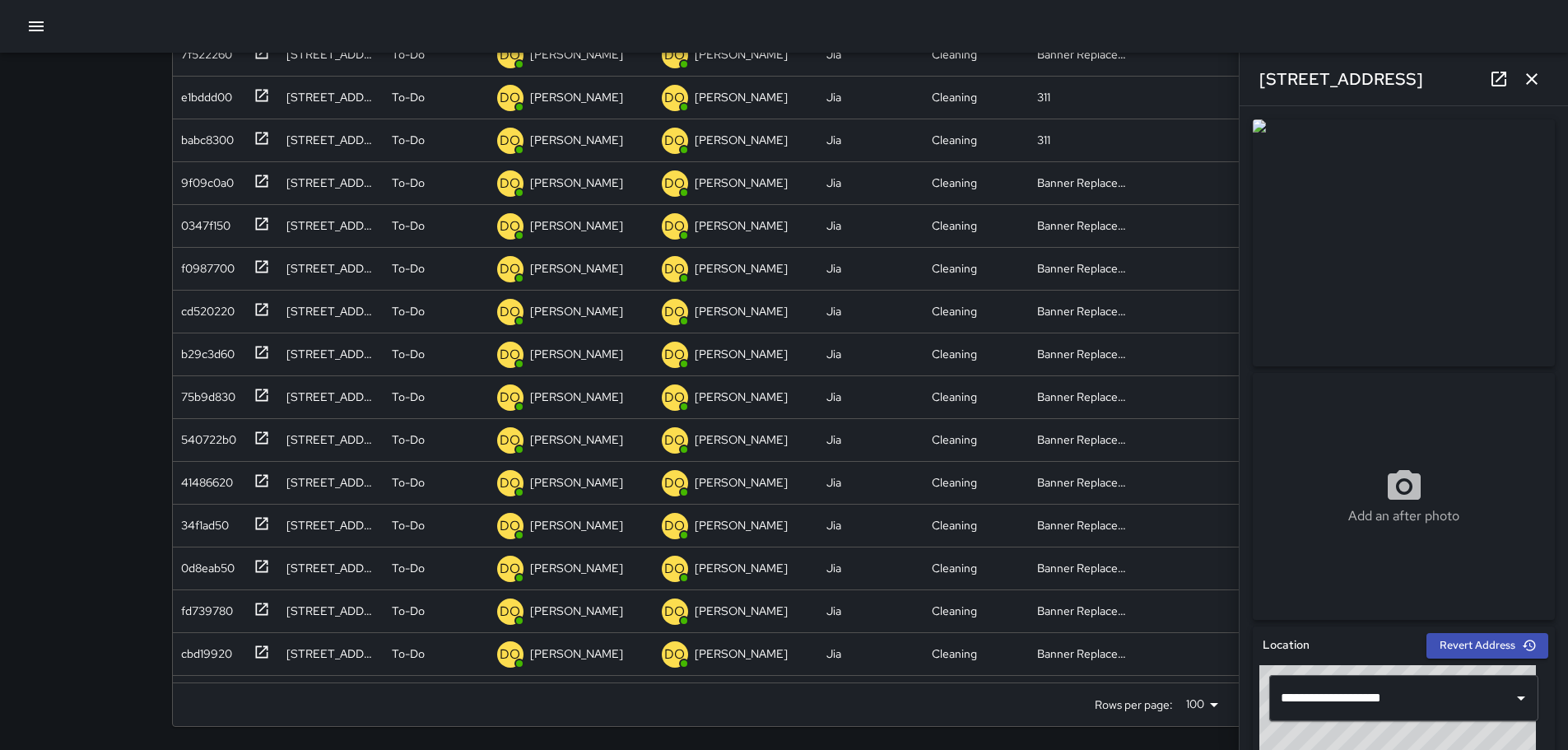
scroll to position [2398, 0]
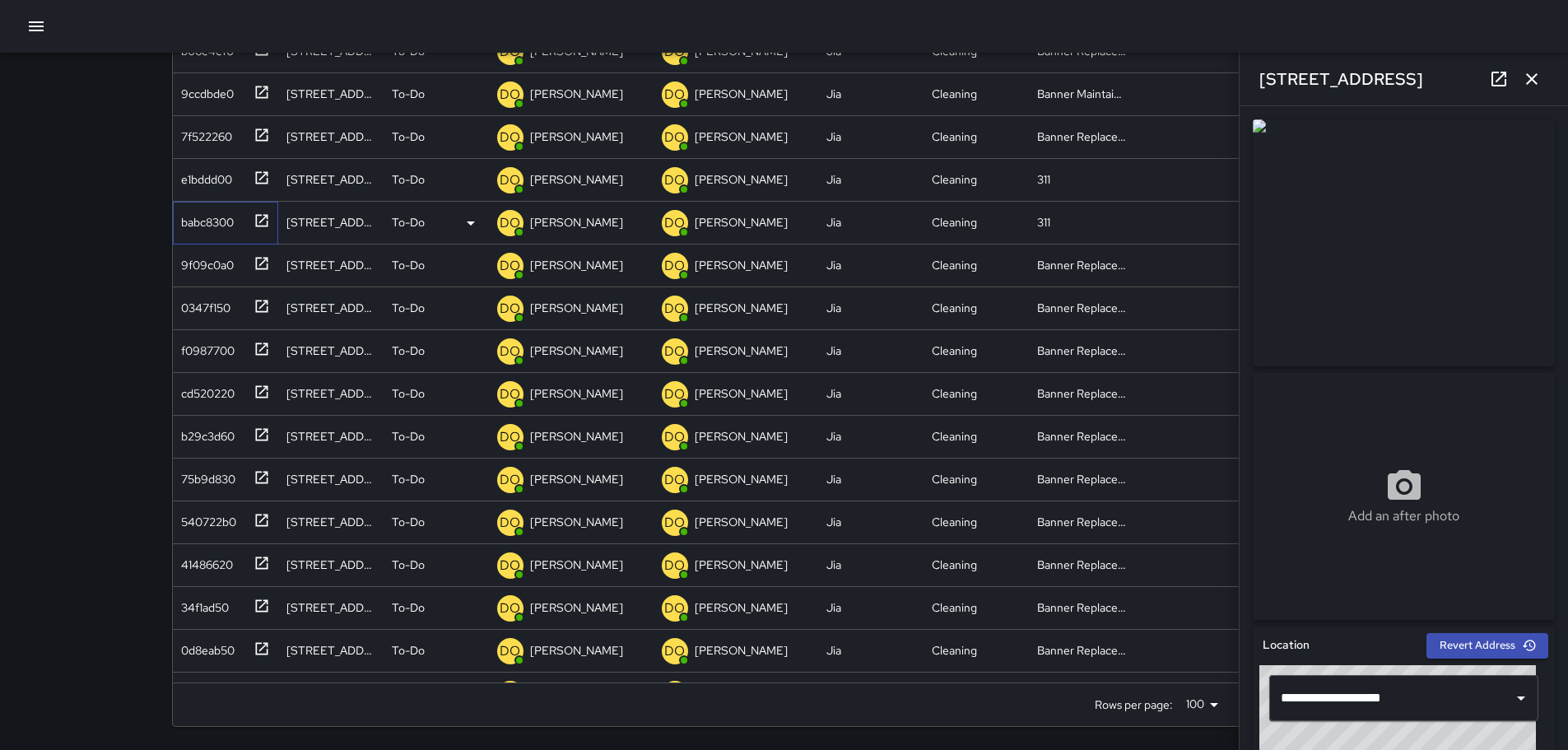
click at [224, 224] on div "babc8300" at bounding box center [204, 219] width 59 height 23
click at [215, 185] on div "e1bddd00" at bounding box center [203, 176] width 57 height 23
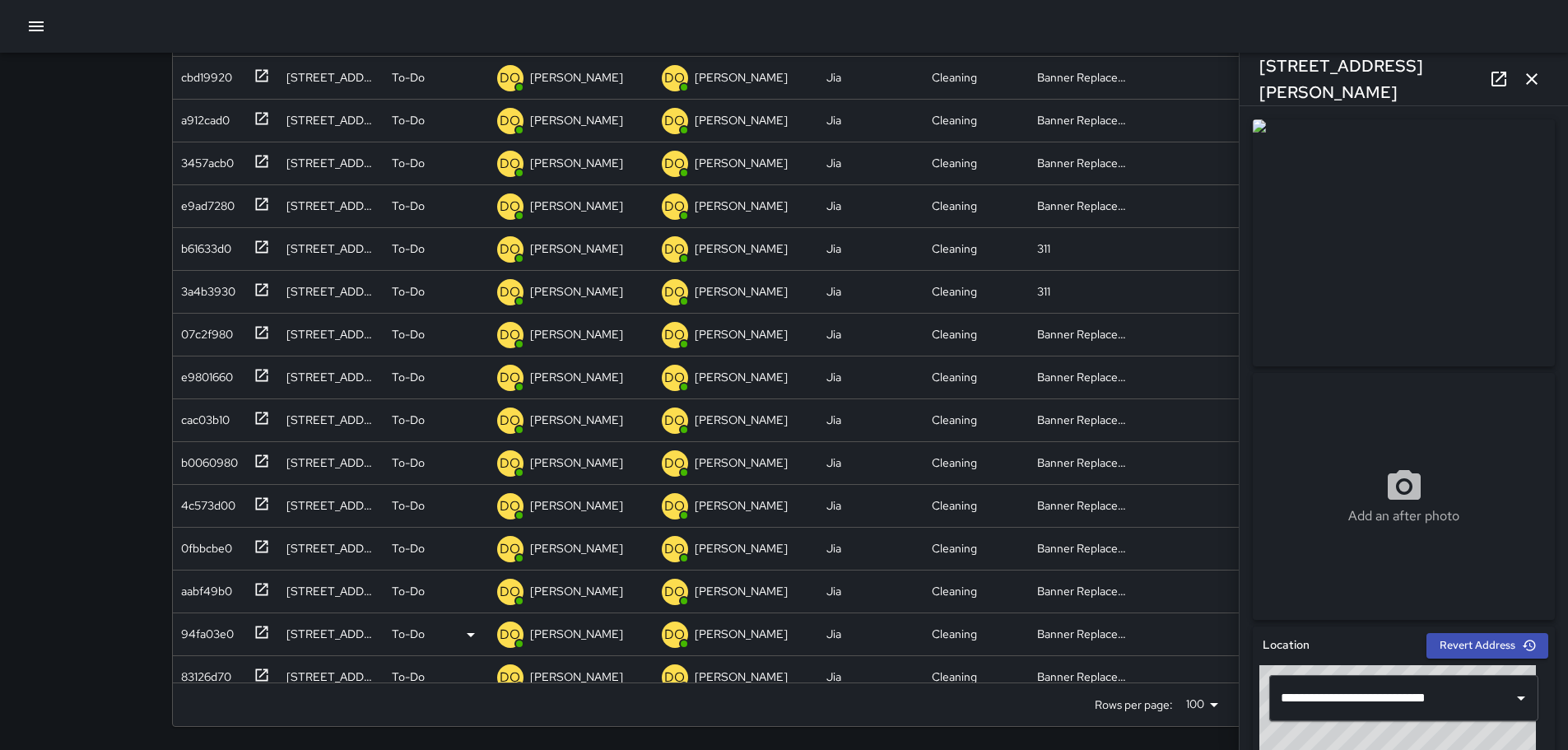
scroll to position [3630, 0]
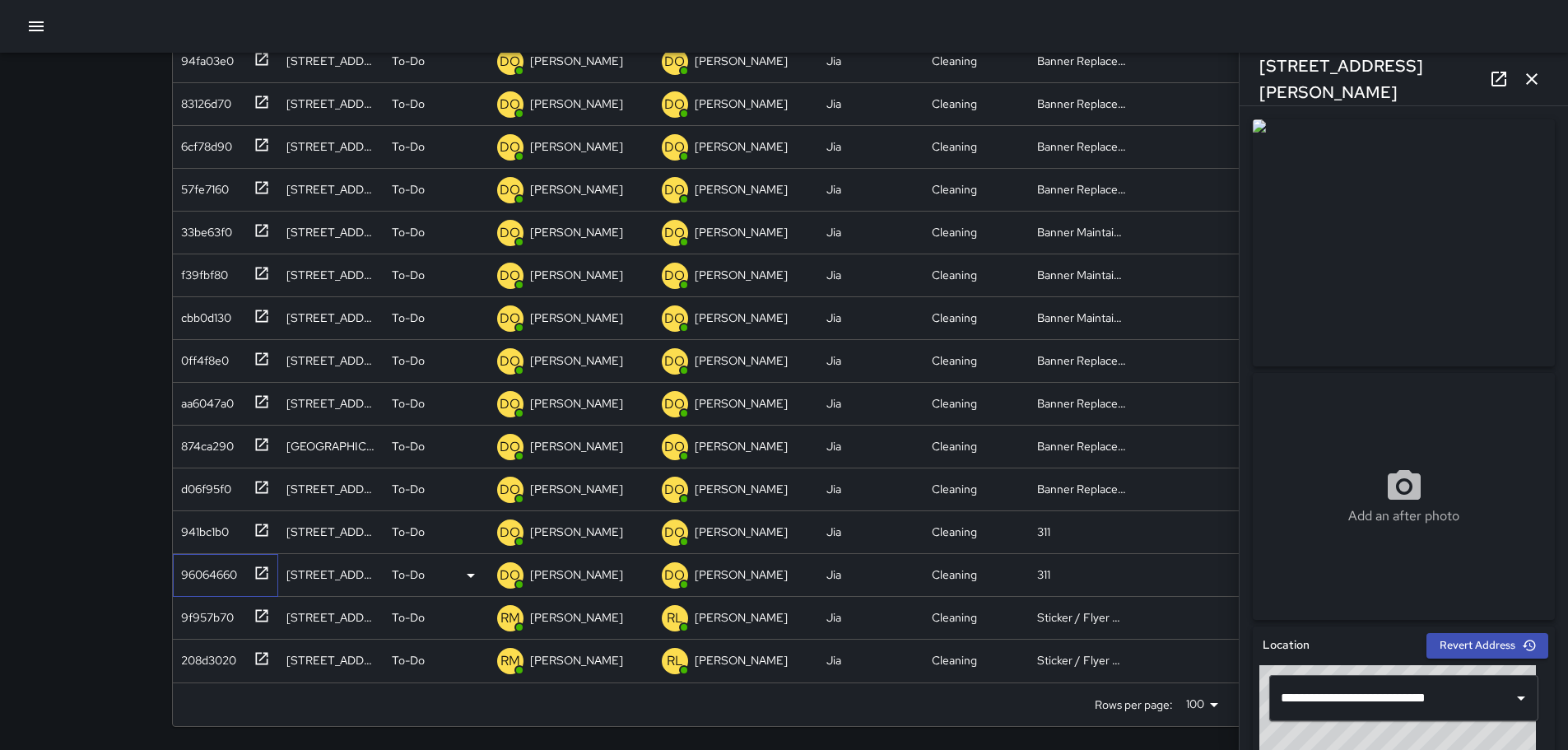
click at [210, 576] on div "96064660" at bounding box center [206, 571] width 62 height 23
type input "**********"
click at [210, 573] on div "96064660" at bounding box center [206, 571] width 62 height 23
click at [1493, 81] on icon at bounding box center [1499, 79] width 15 height 15
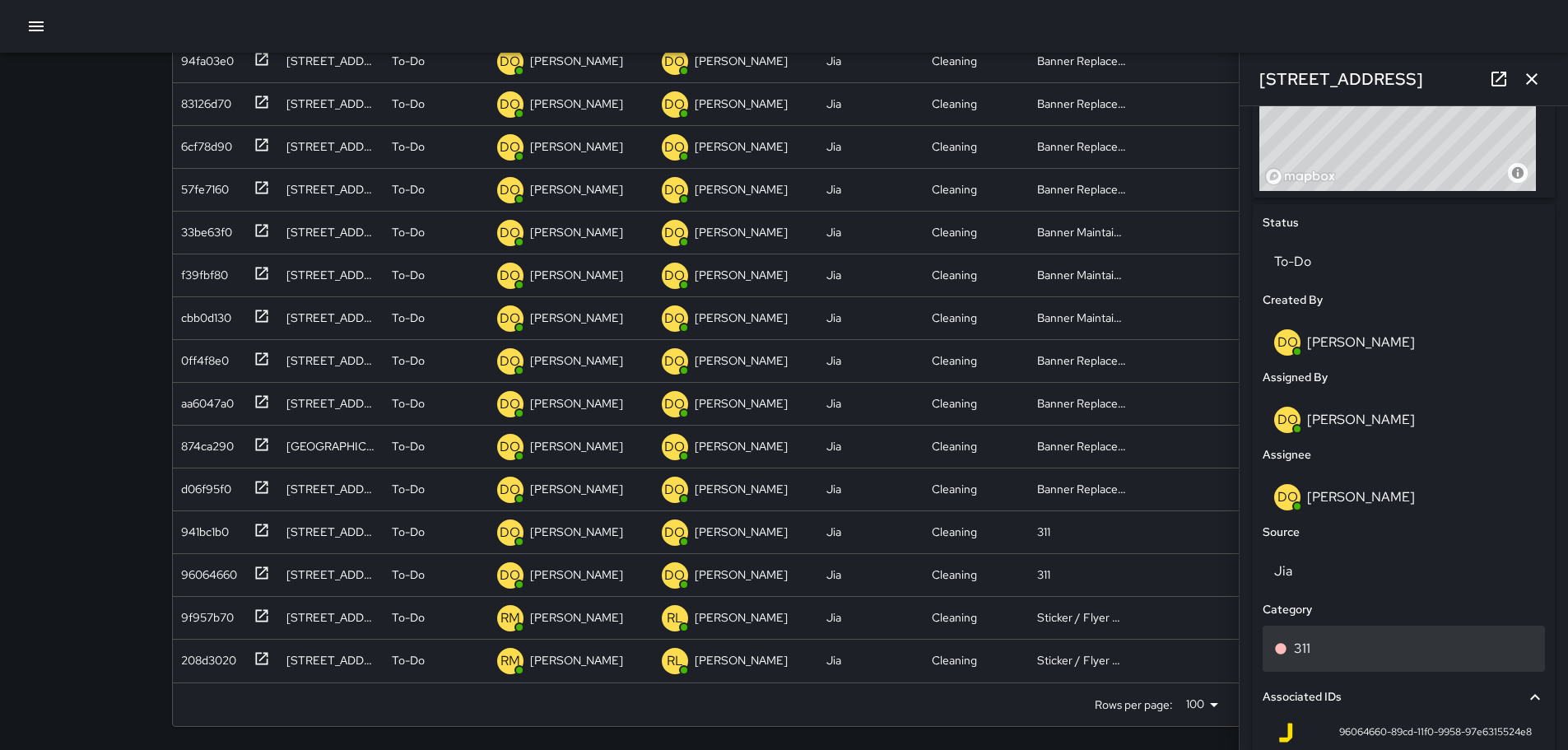
scroll to position [852, 0]
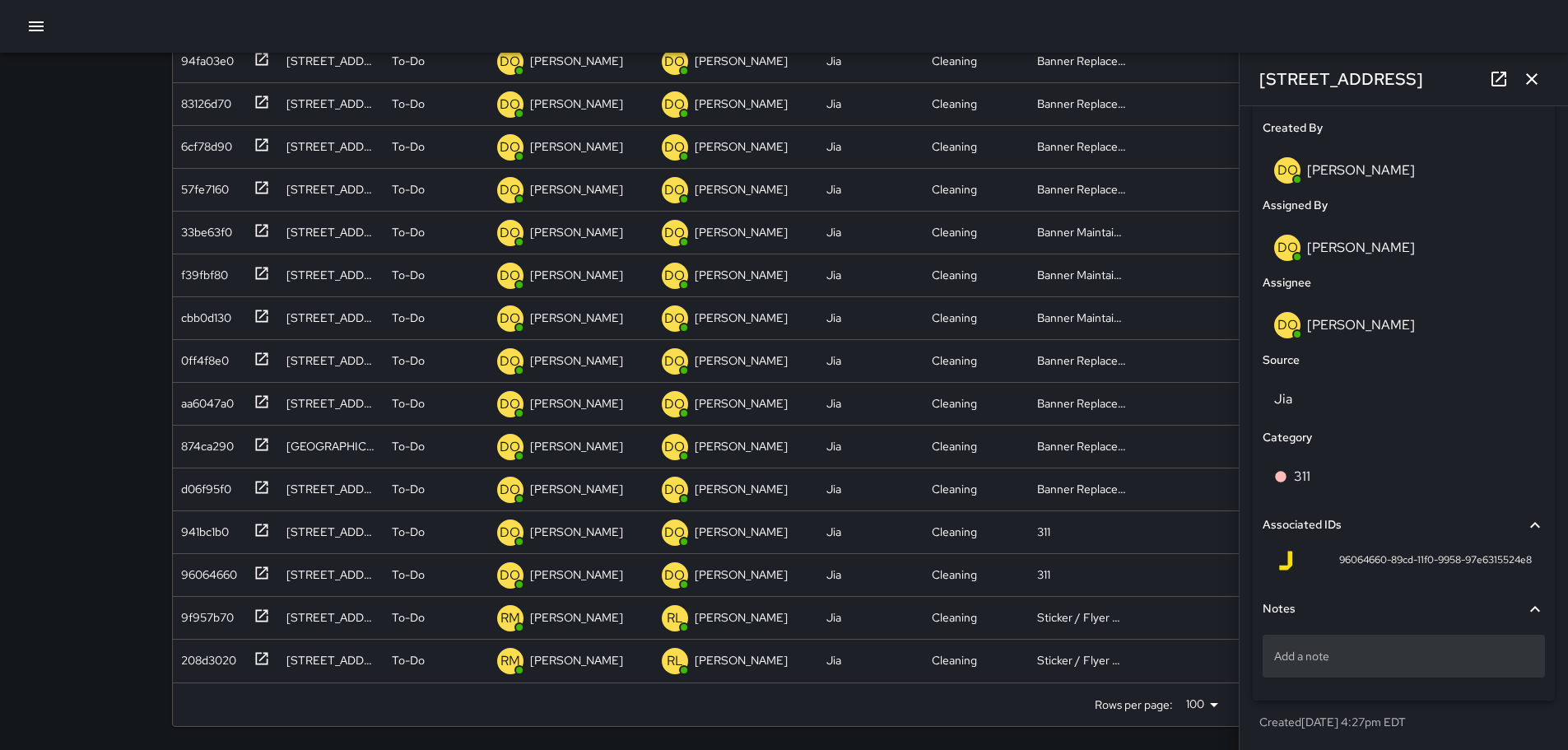
click at [1354, 648] on p "Add a note" at bounding box center [1403, 655] width 259 height 16
type textarea "*"
type textarea "**********"
click at [1365, 709] on div "Created 9/4/2025, 4:27pm EDT" at bounding box center [1404, 723] width 302 height 30
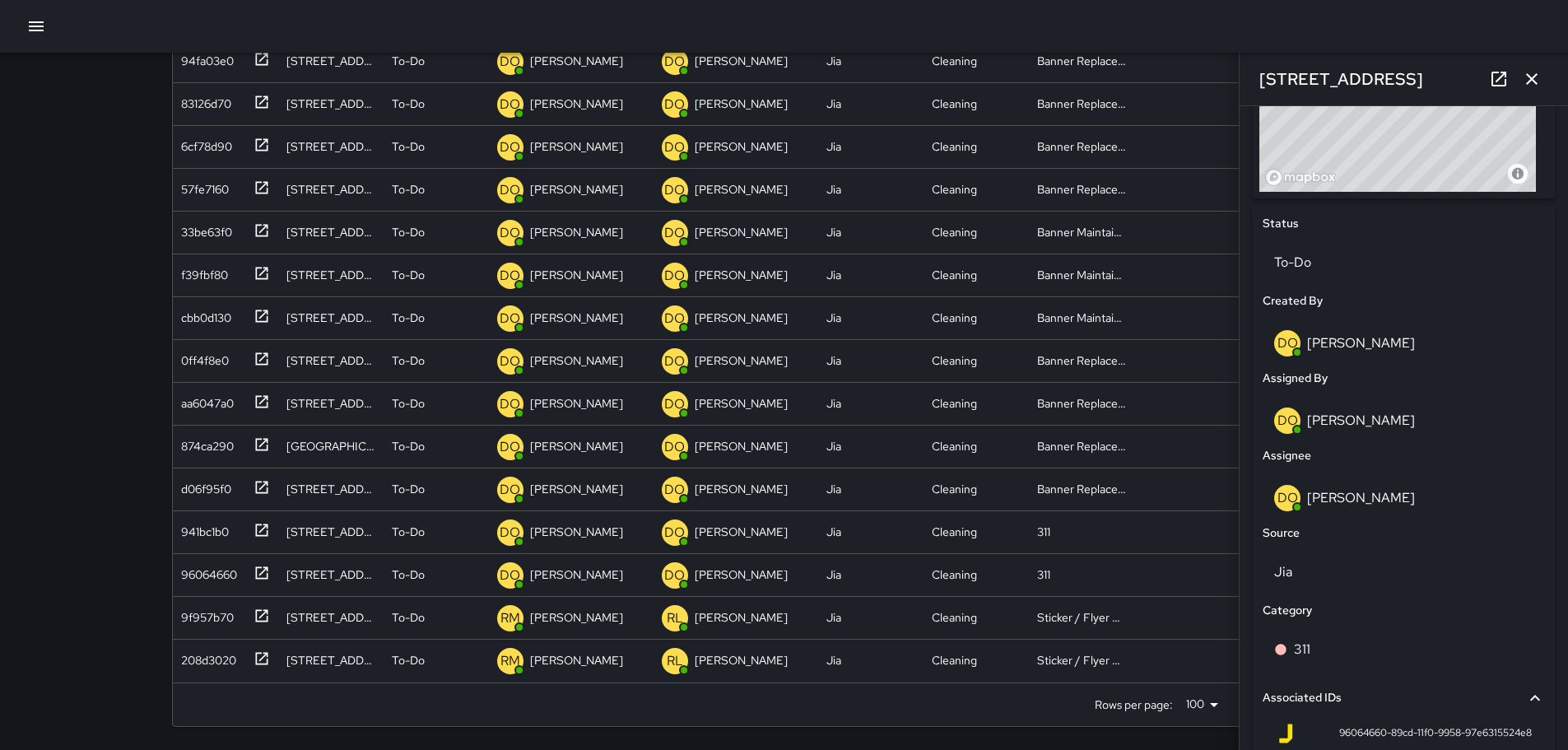
scroll to position [440, 0]
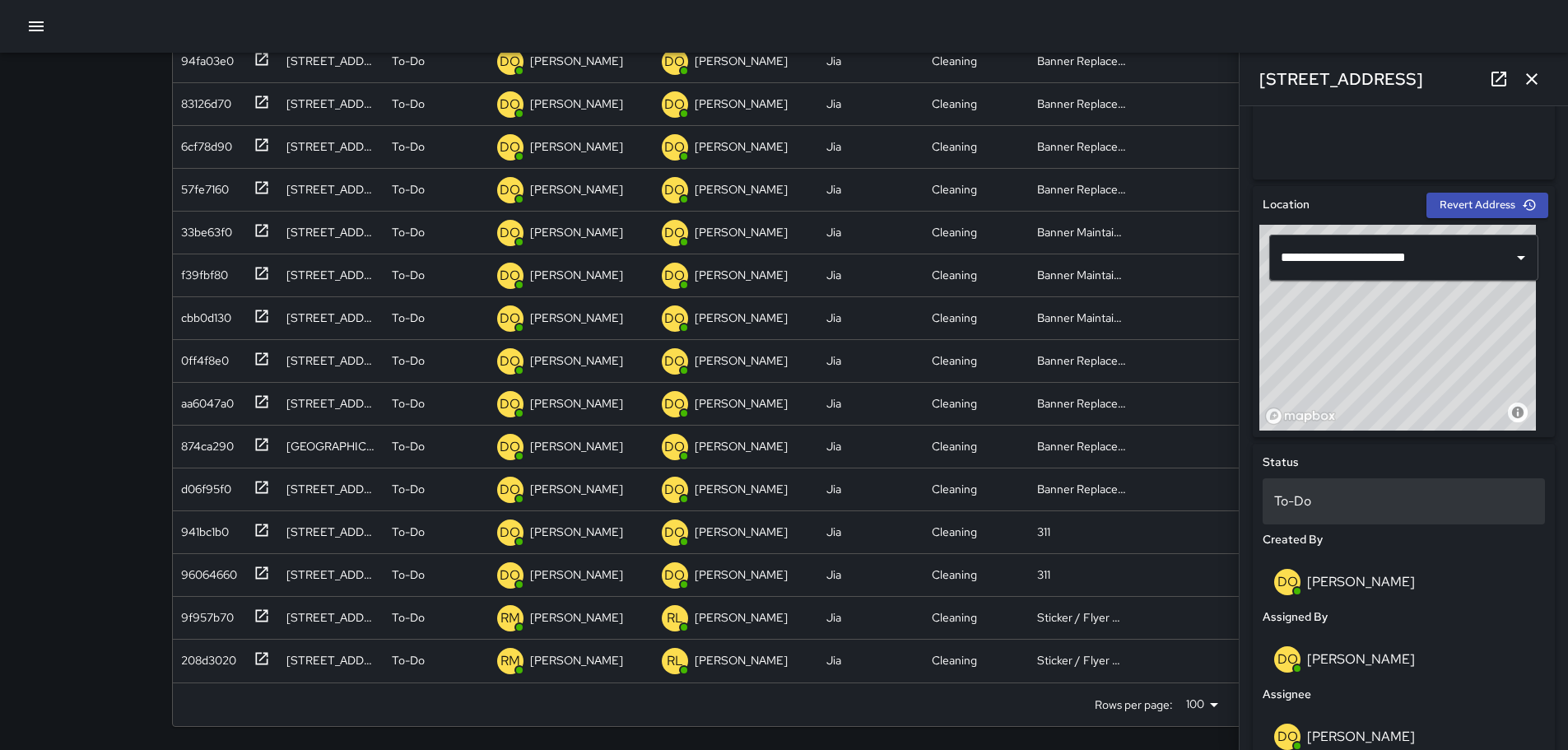
click at [1350, 499] on p "To-Do" at bounding box center [1403, 501] width 259 height 20
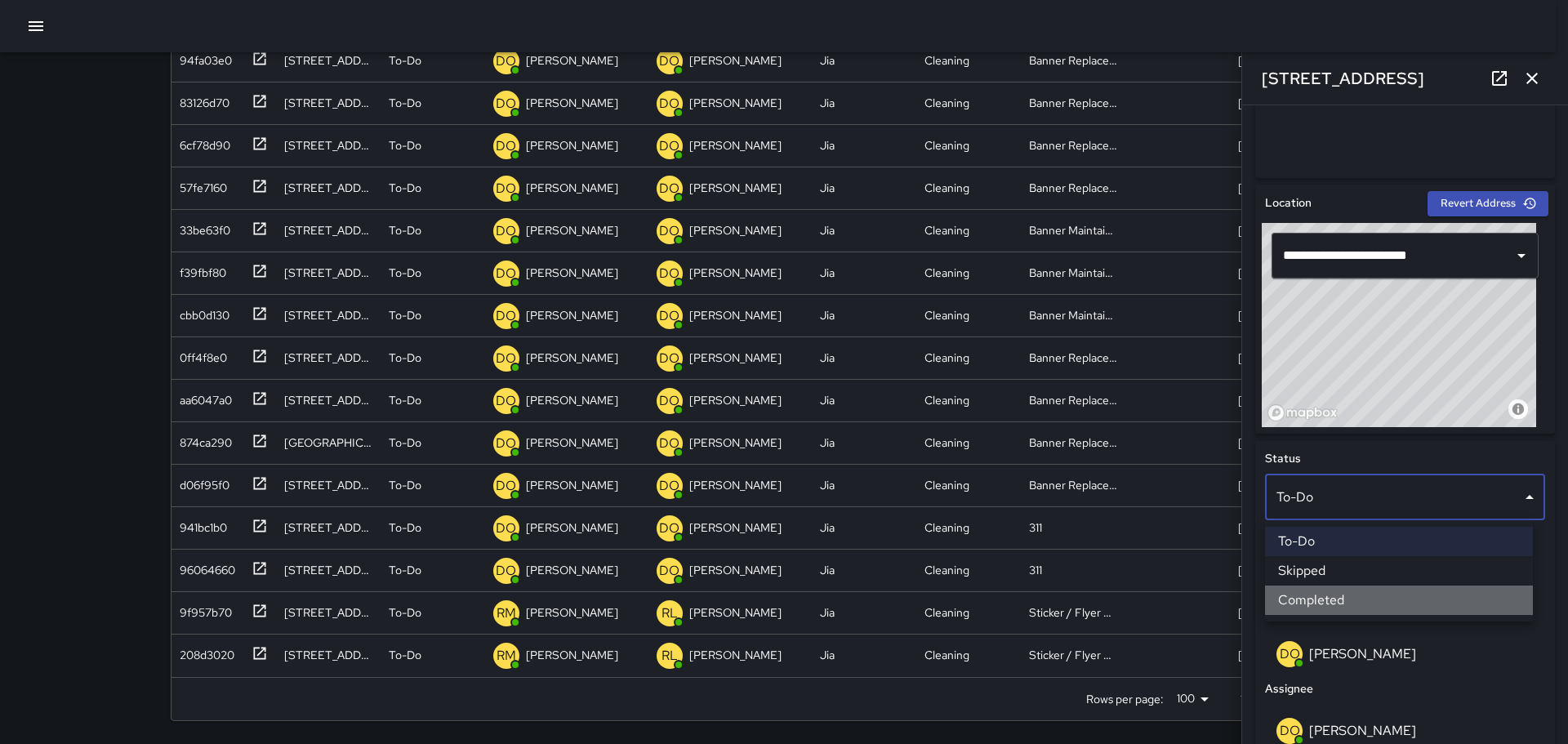
click at [1342, 598] on li "Completed" at bounding box center [1398, 600] width 268 height 29
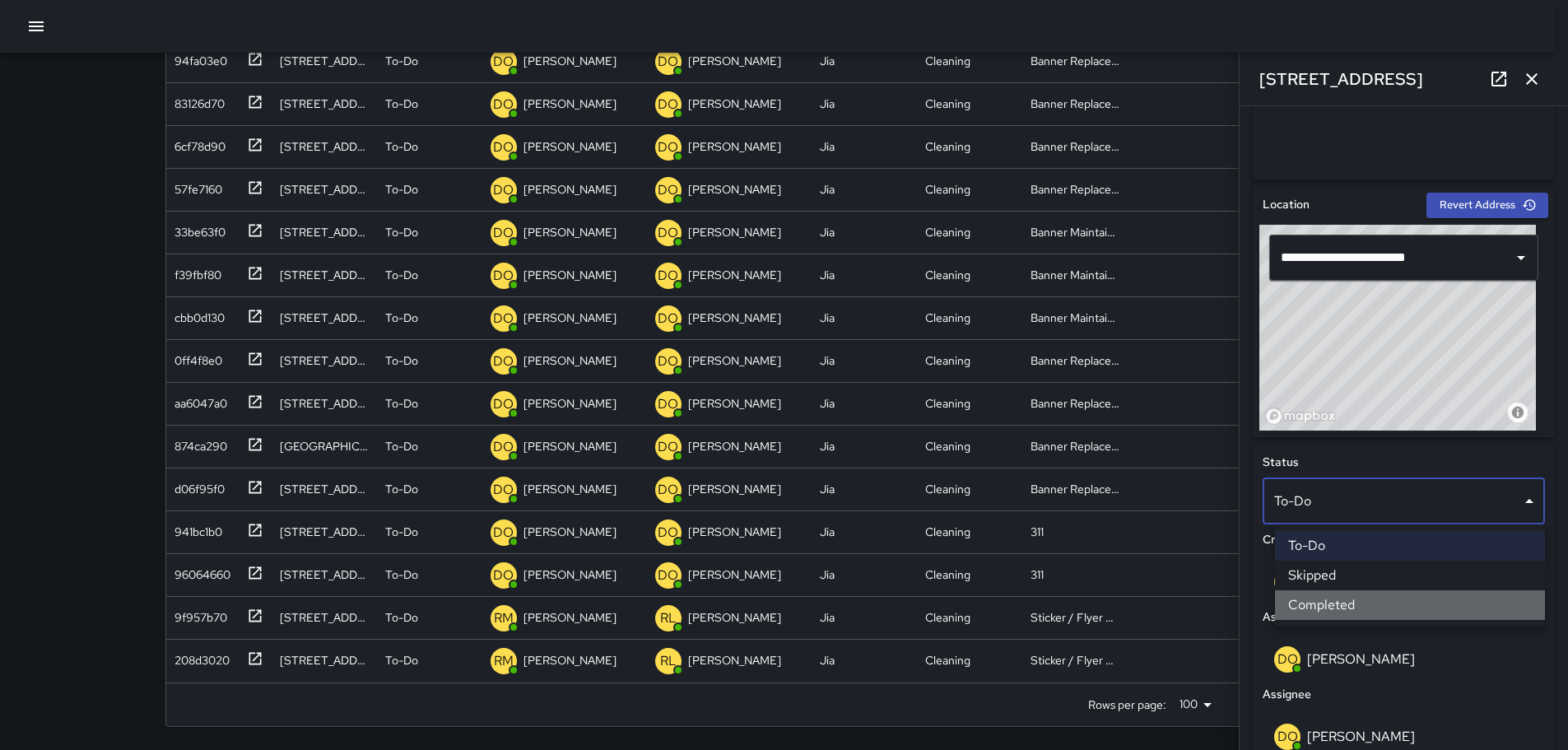
scroll to position [3587, 0]
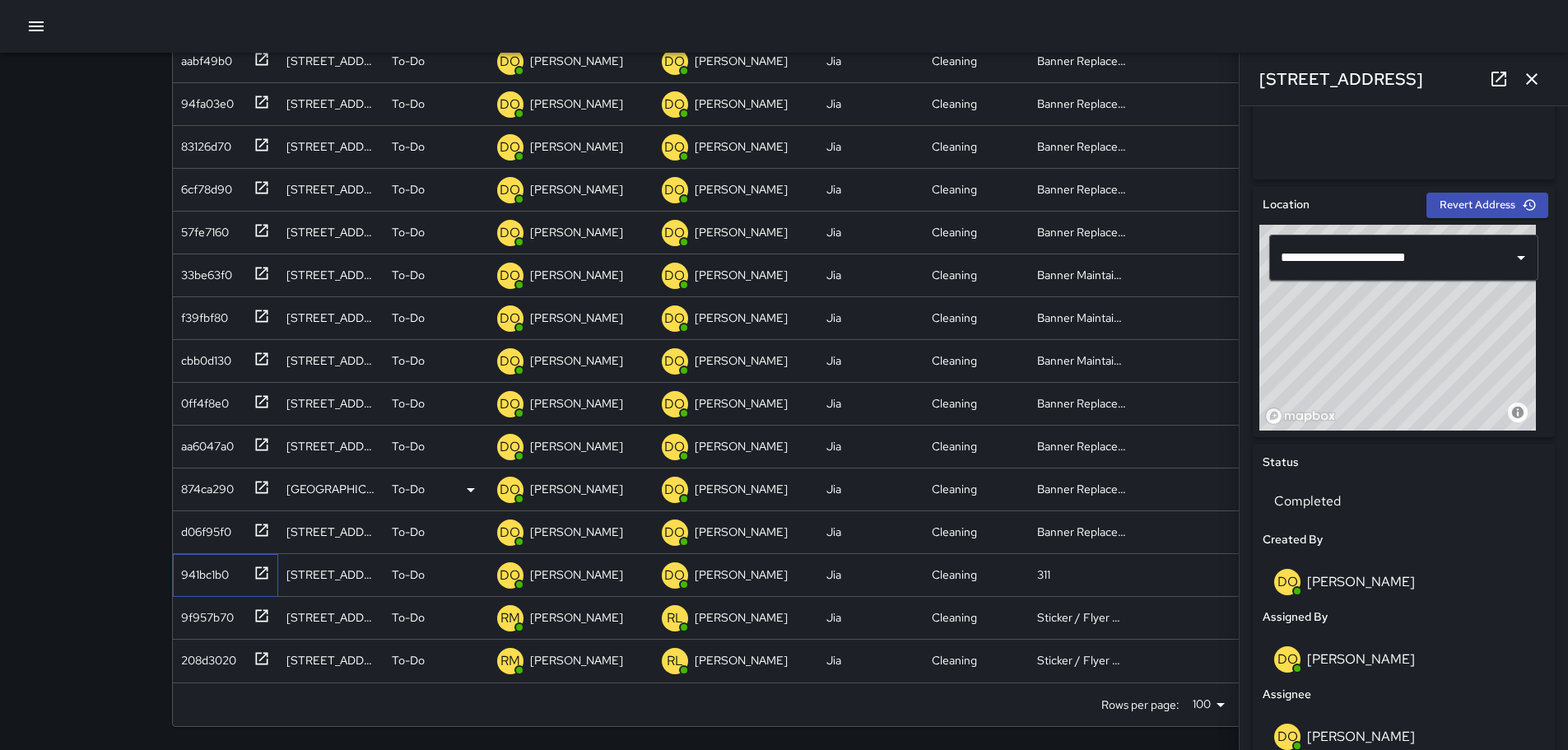
click at [205, 577] on div "941bc1b0" at bounding box center [201, 571] width 55 height 23
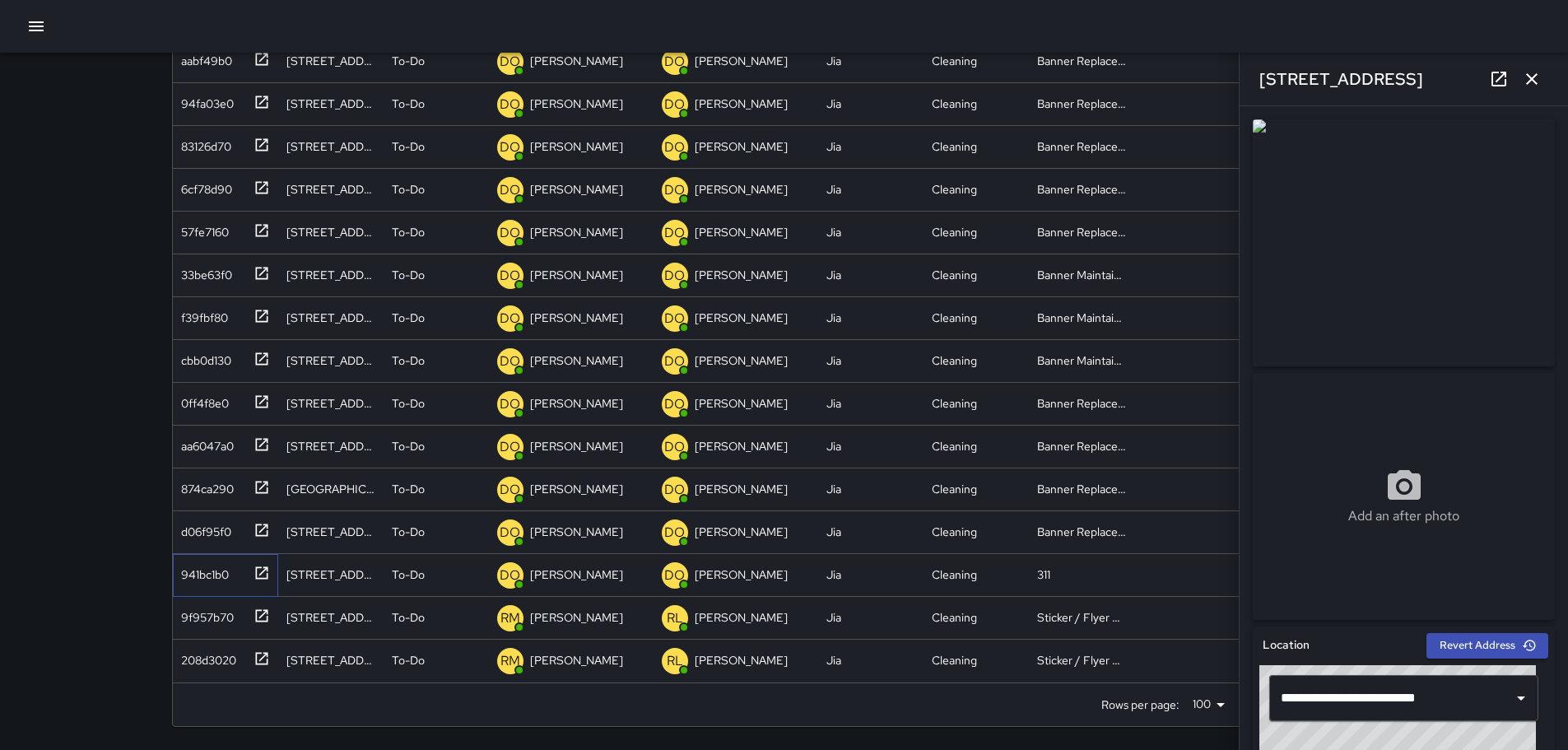
type input "**********"
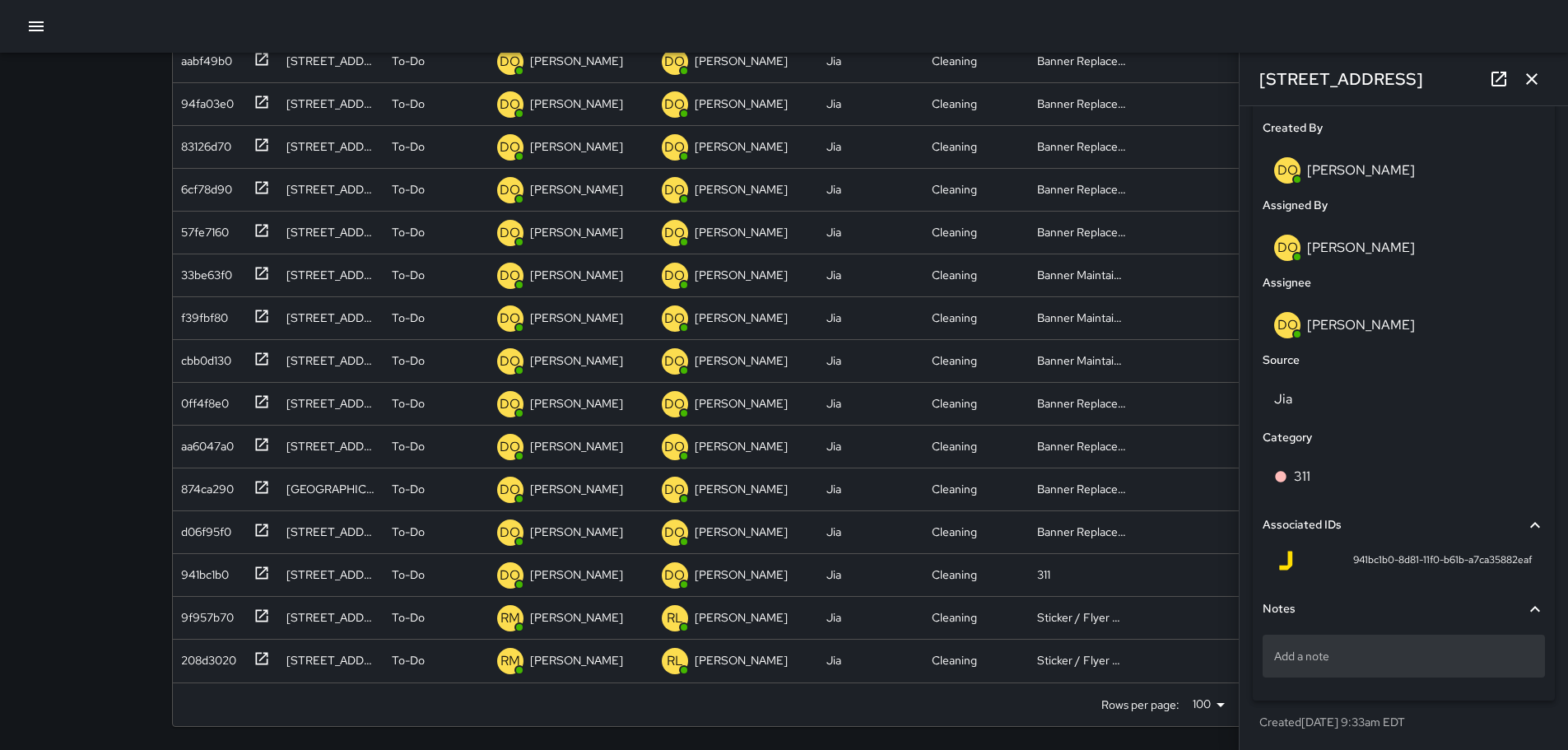
click at [1374, 652] on p "Add a note" at bounding box center [1403, 655] width 259 height 16
type textarea "**********"
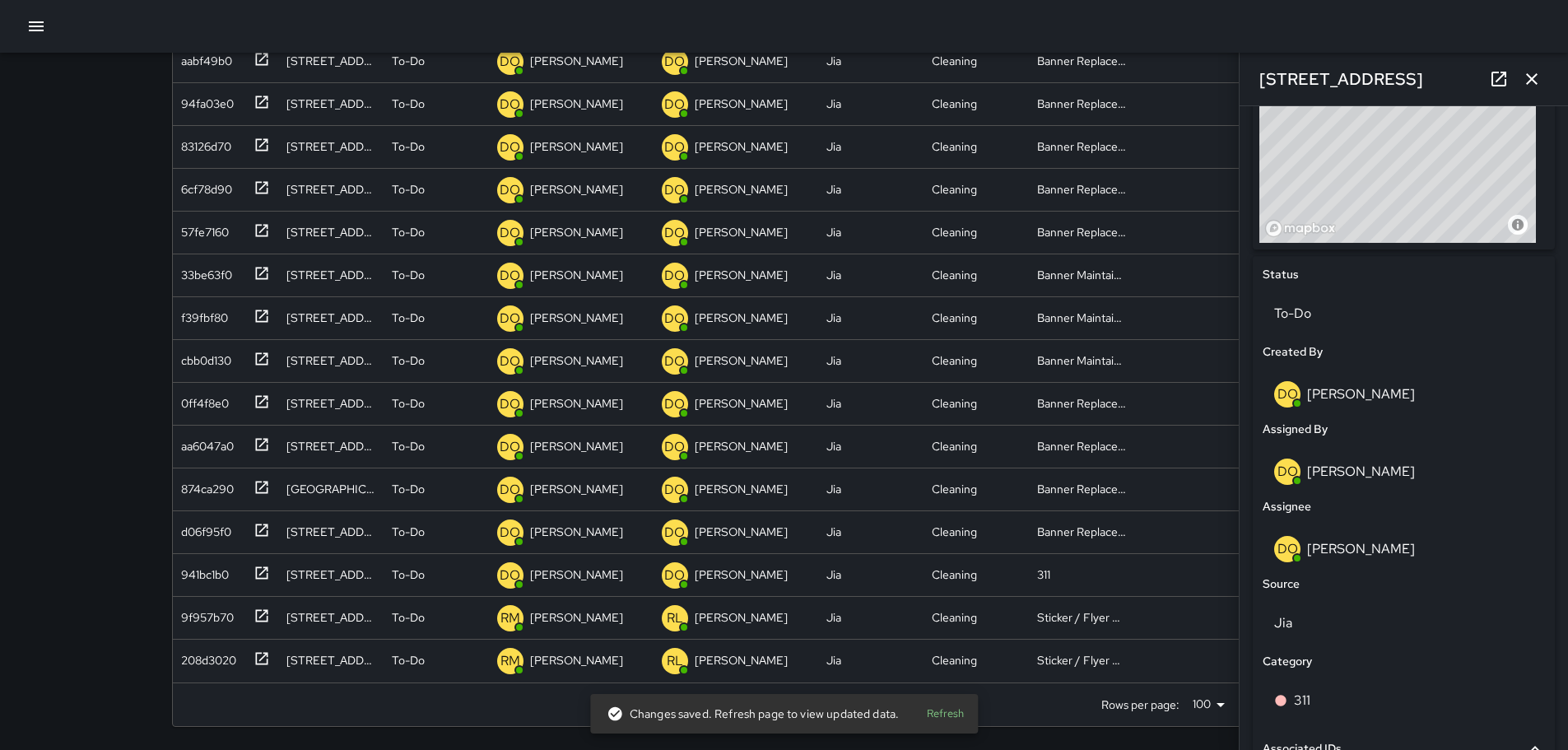
scroll to position [605, 0]
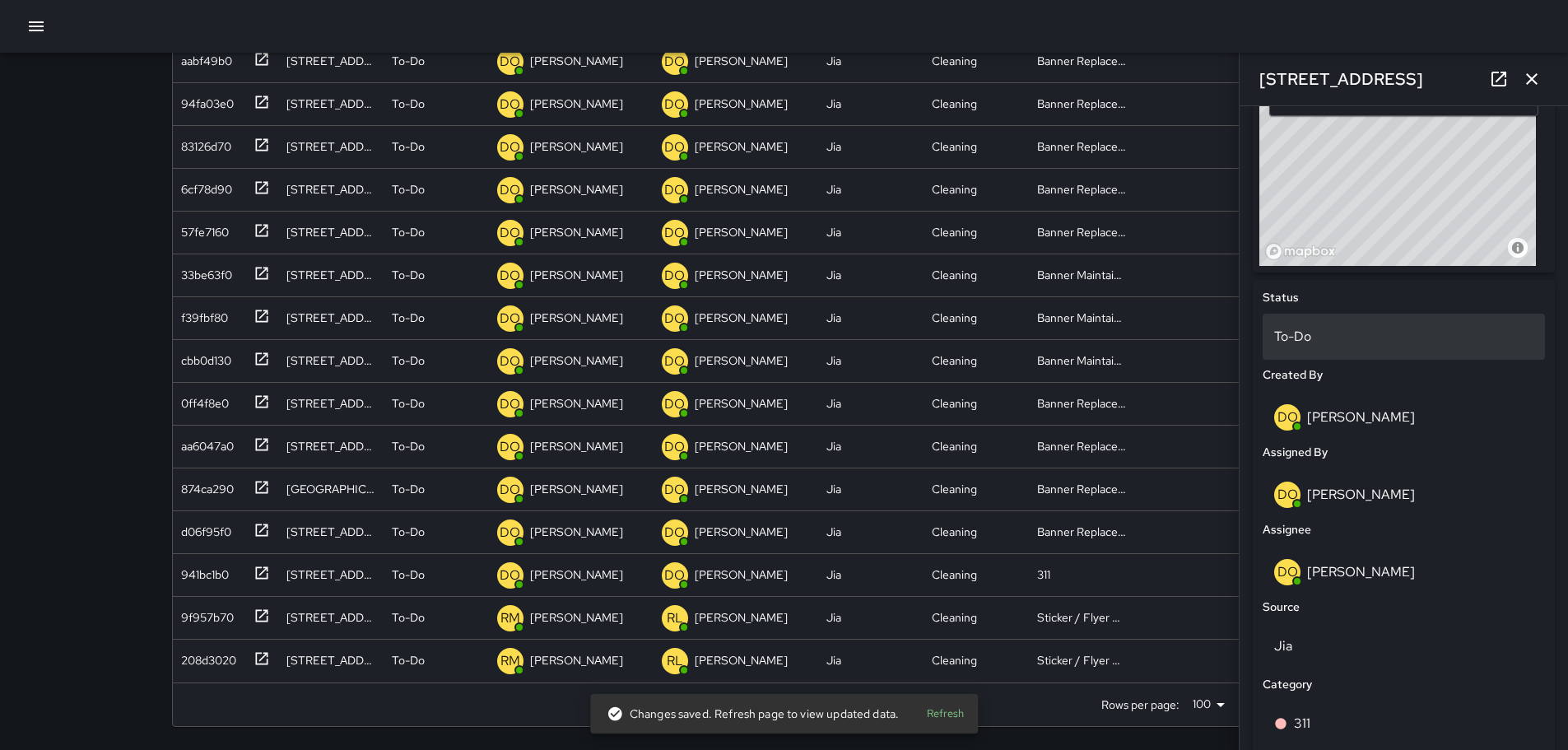
click at [1331, 332] on p "To-Do" at bounding box center [1403, 337] width 259 height 20
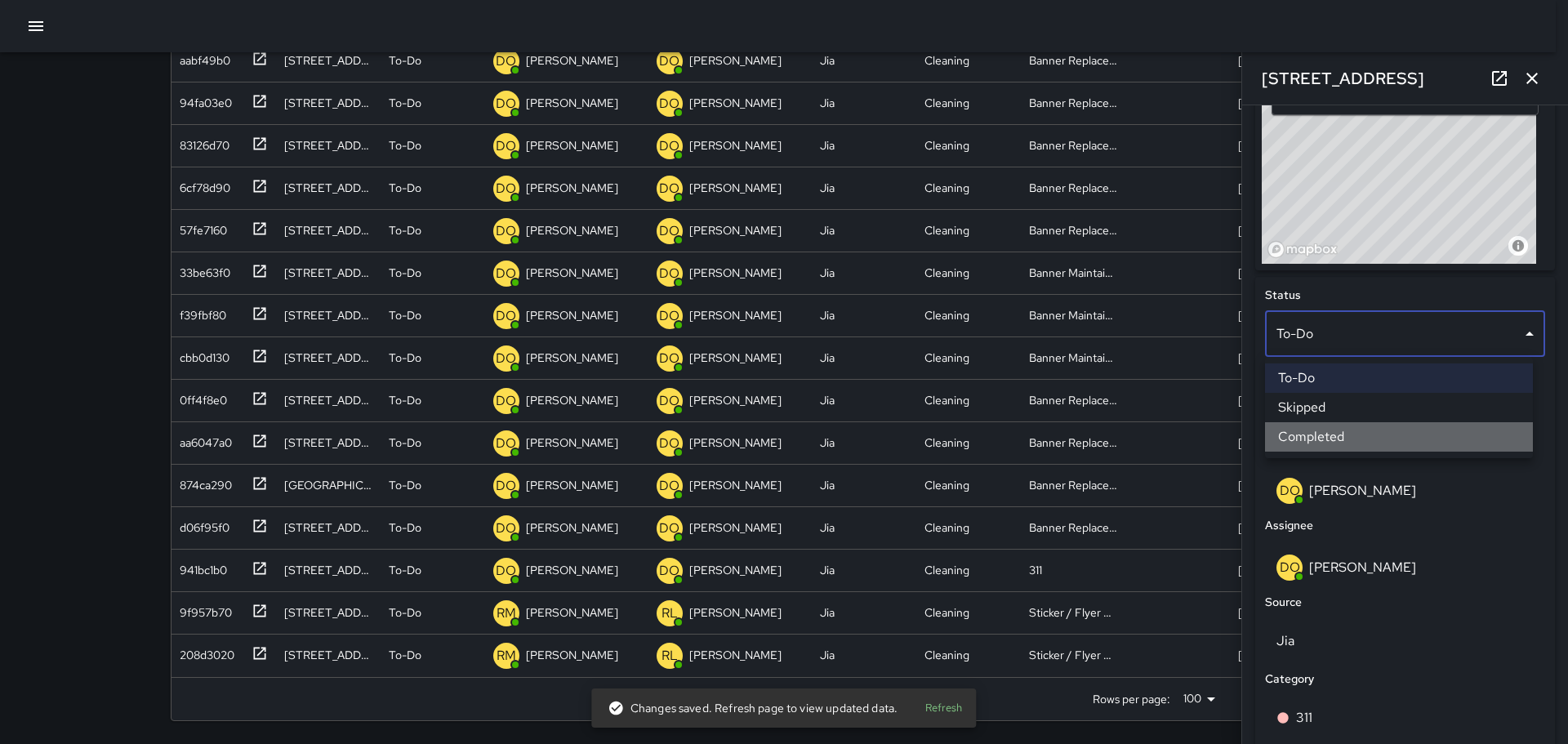
click at [1319, 432] on li "Completed" at bounding box center [1398, 437] width 268 height 29
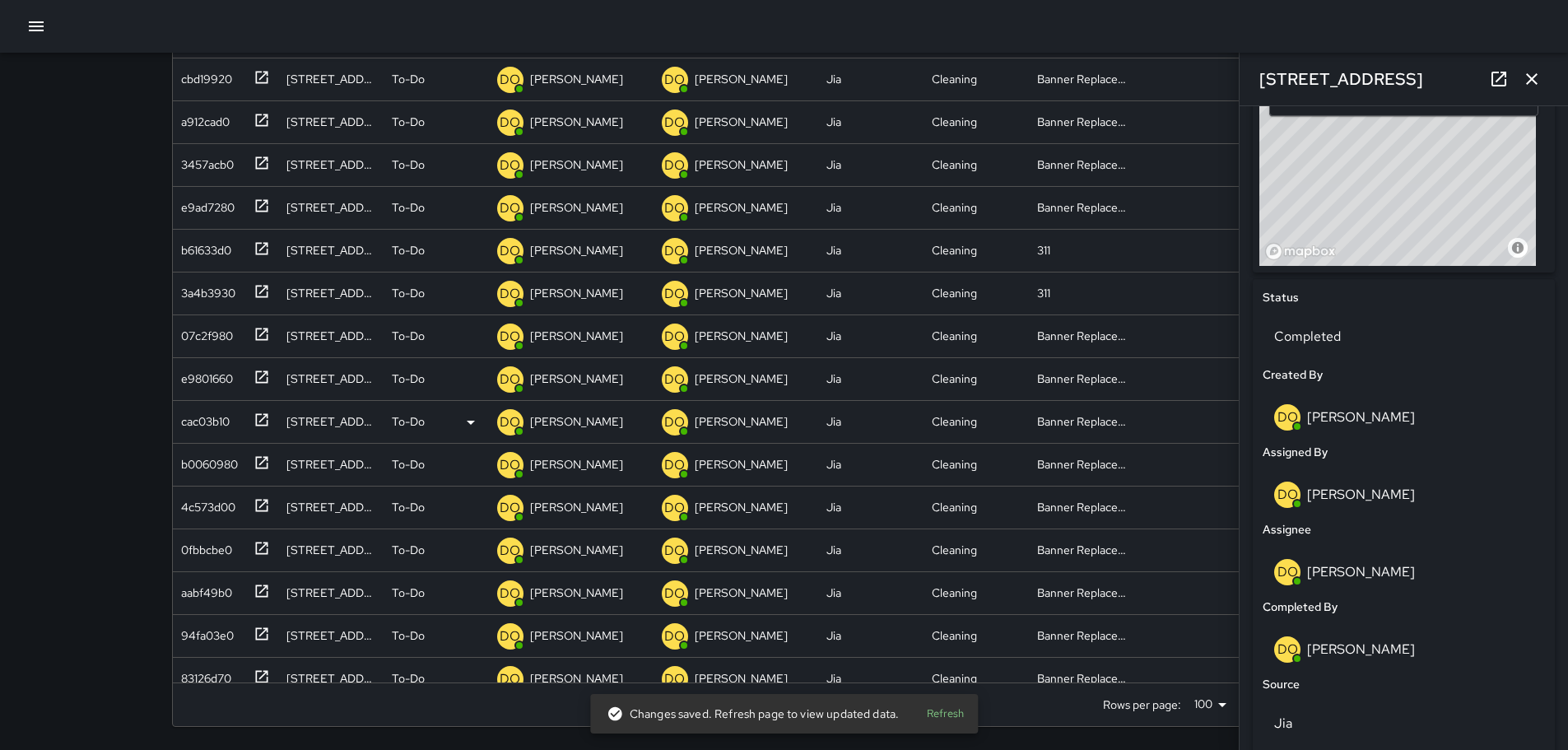
scroll to position [3050, 0]
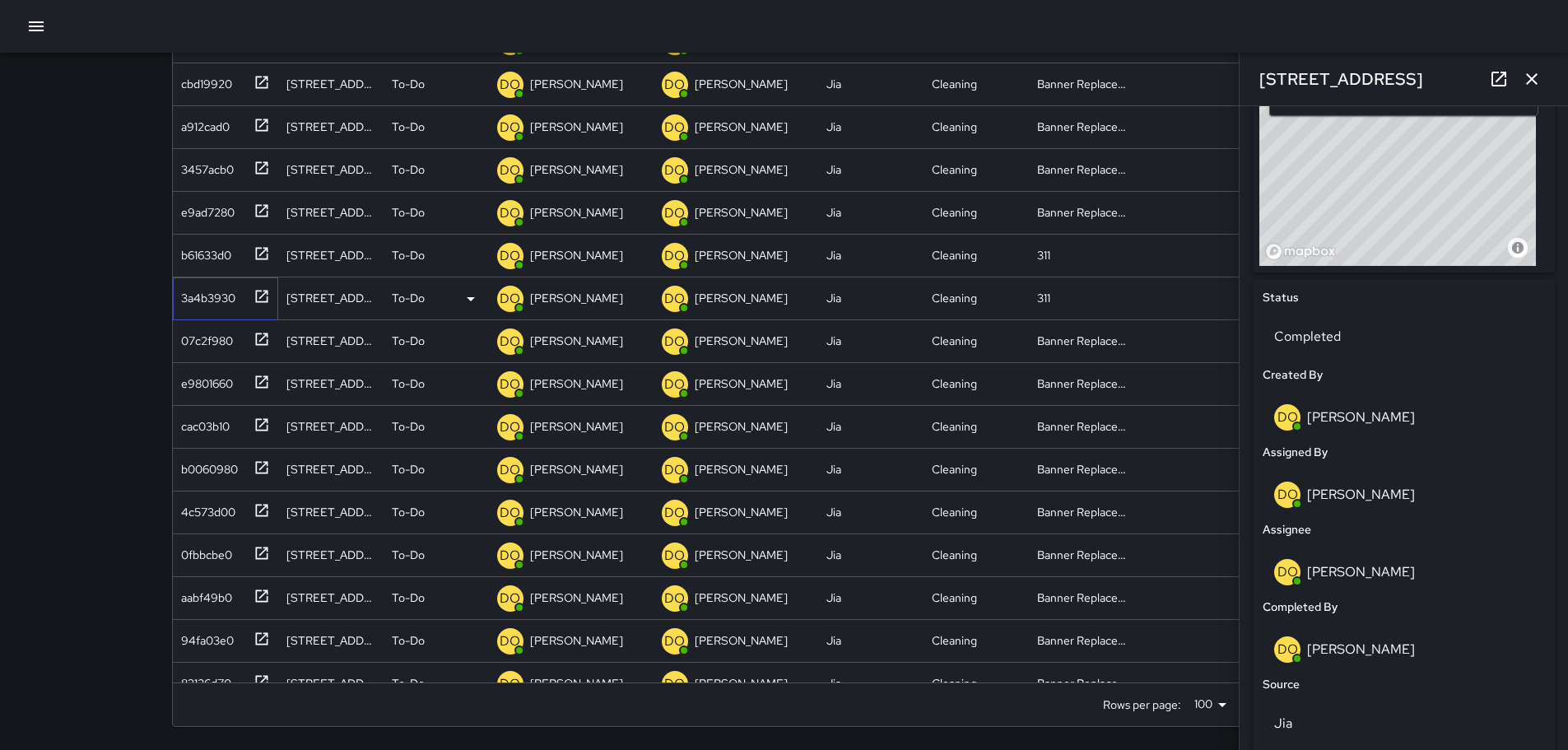
click at [210, 304] on div "3a4b3930" at bounding box center [205, 294] width 61 height 23
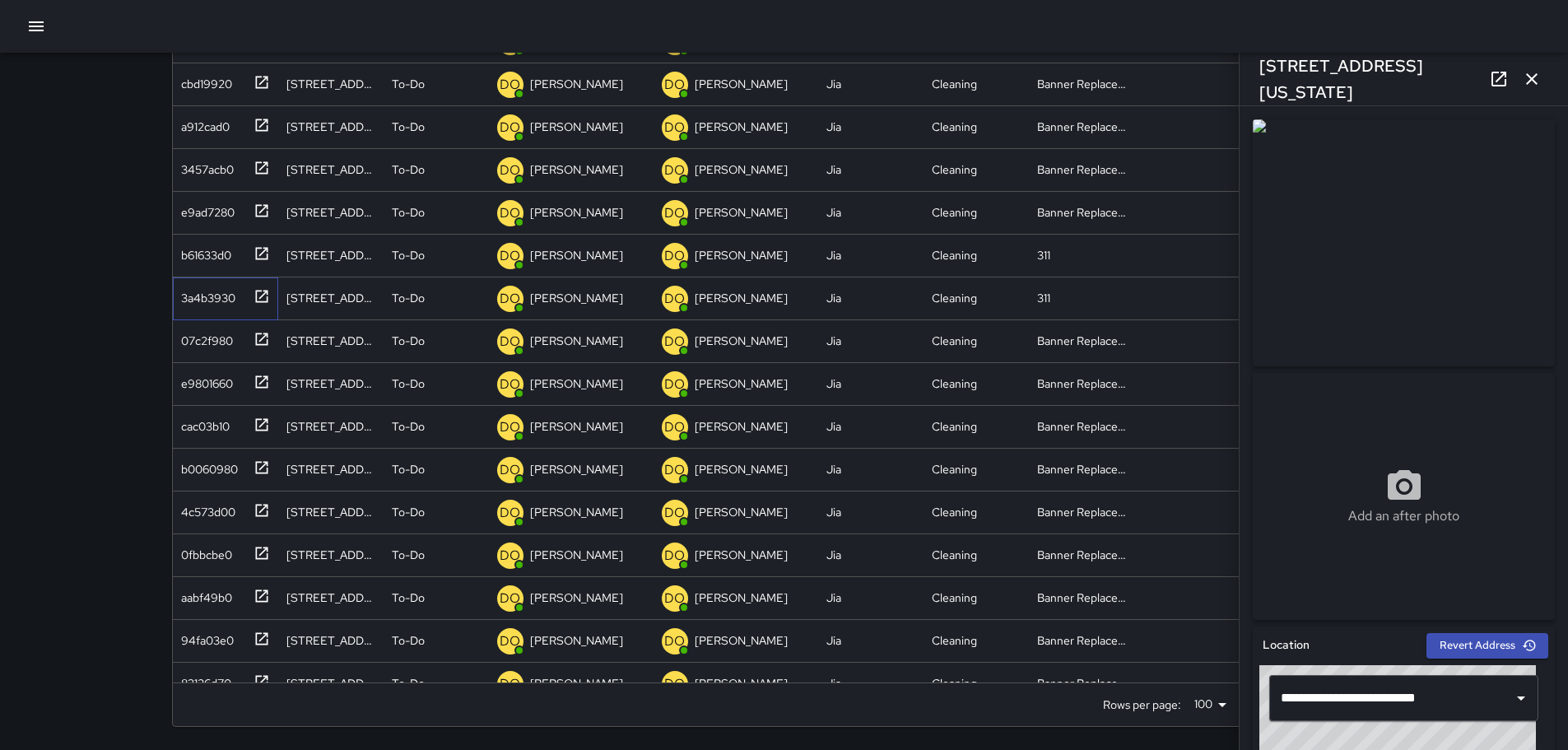
scroll to position [852, 0]
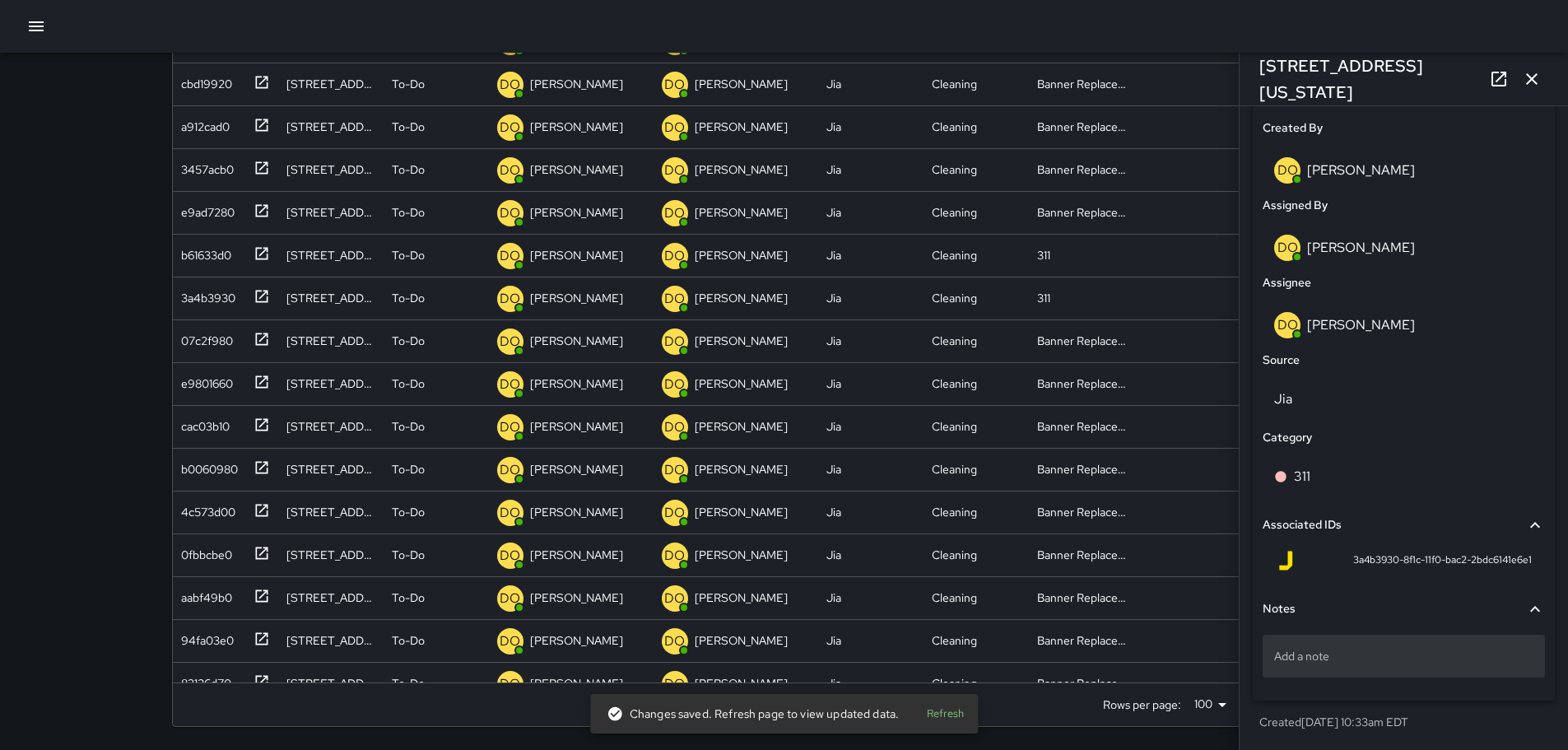
click at [1369, 661] on p "Add a note" at bounding box center [1403, 655] width 259 height 16
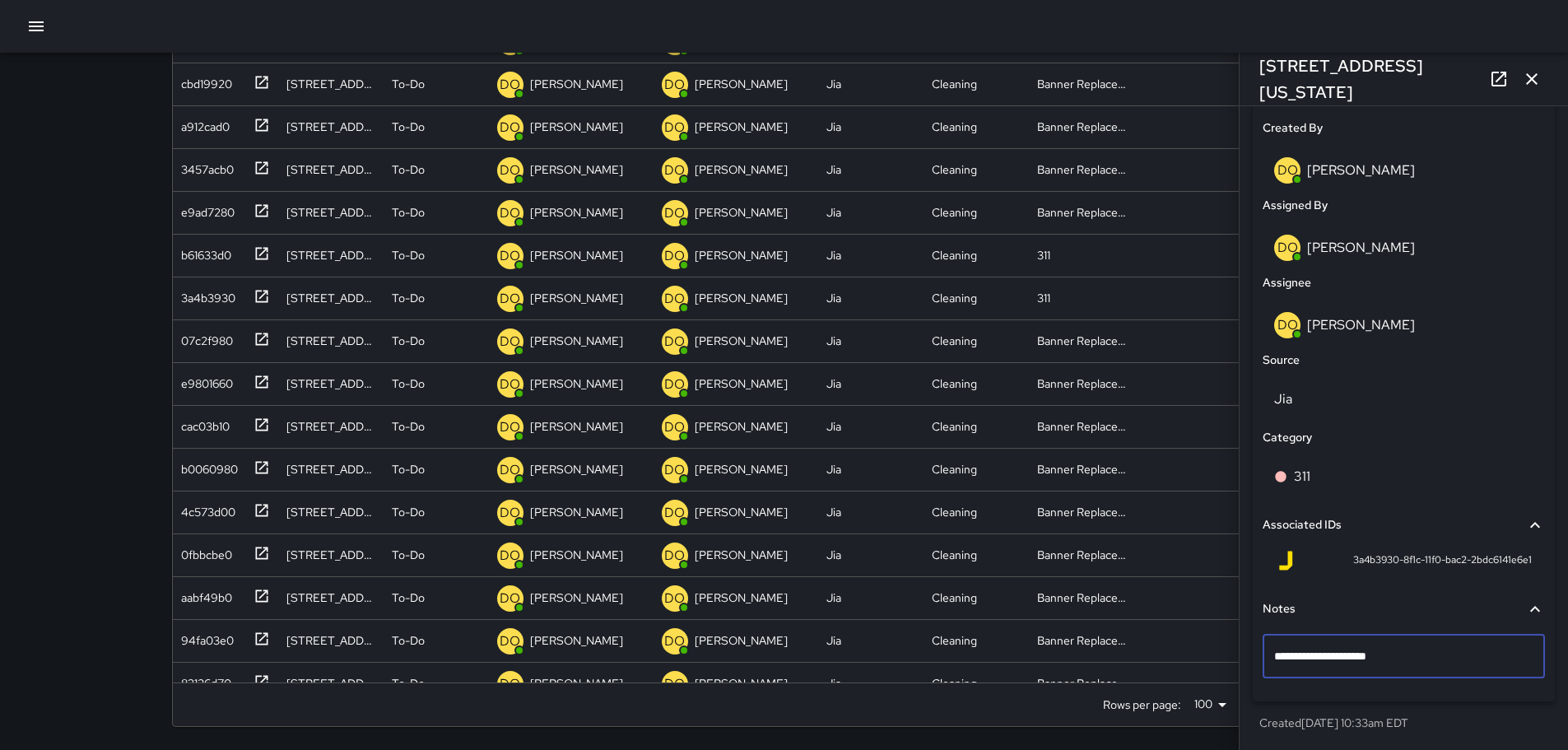
type textarea "**********"
click at [1396, 681] on div "Request #25-00576696-DO" at bounding box center [1403, 660] width 282 height 62
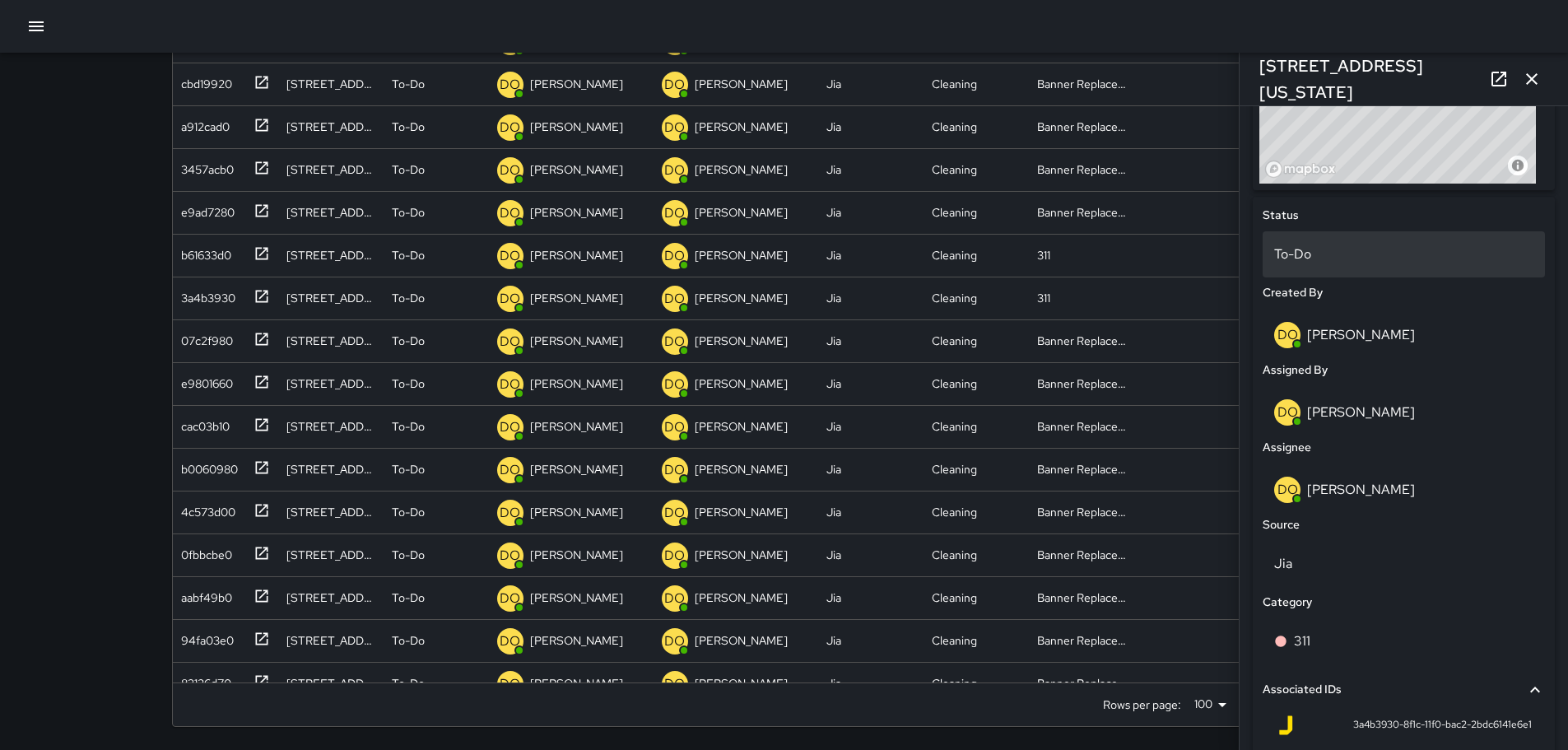
scroll to position [605, 0]
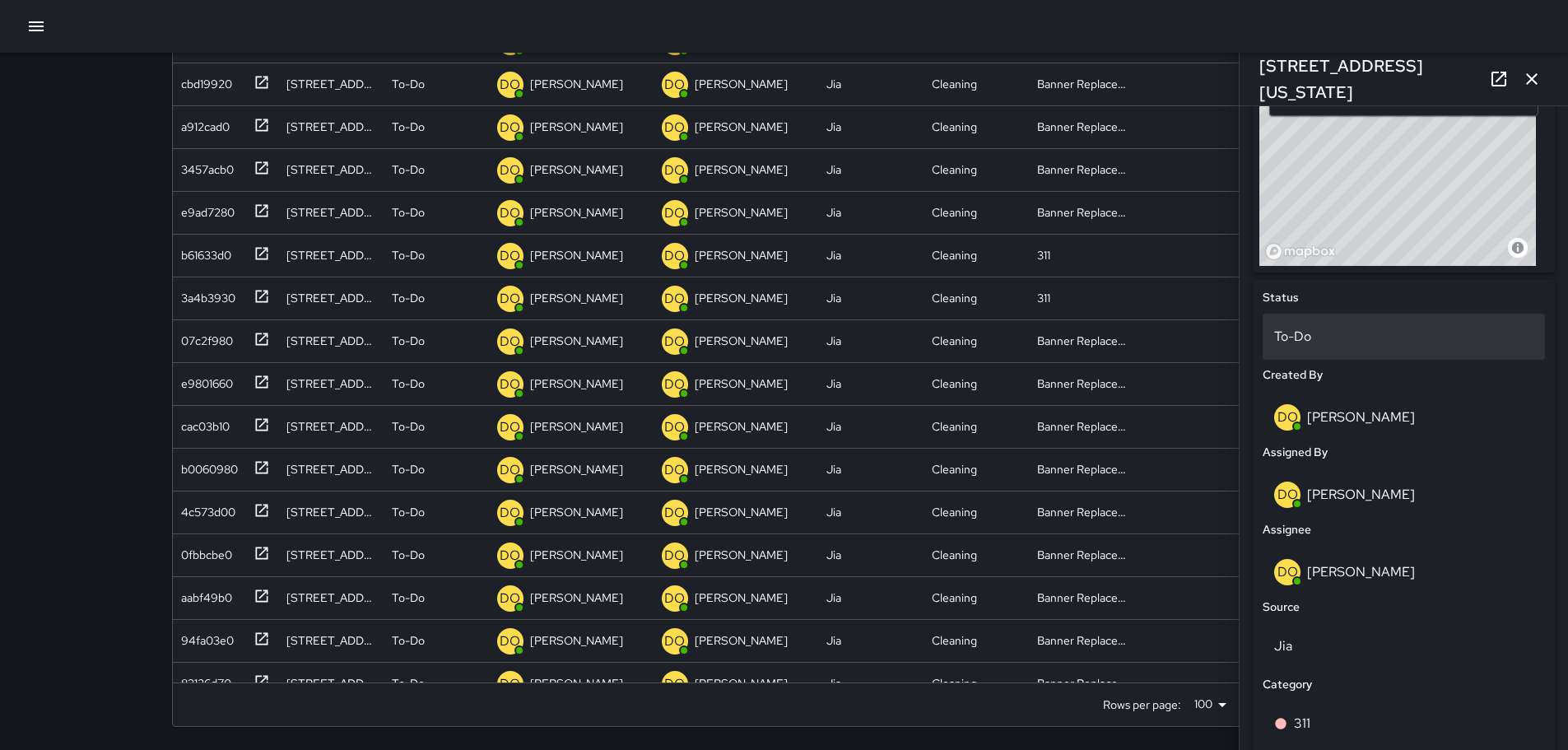
click at [1321, 345] on p "To-Do" at bounding box center [1403, 337] width 259 height 20
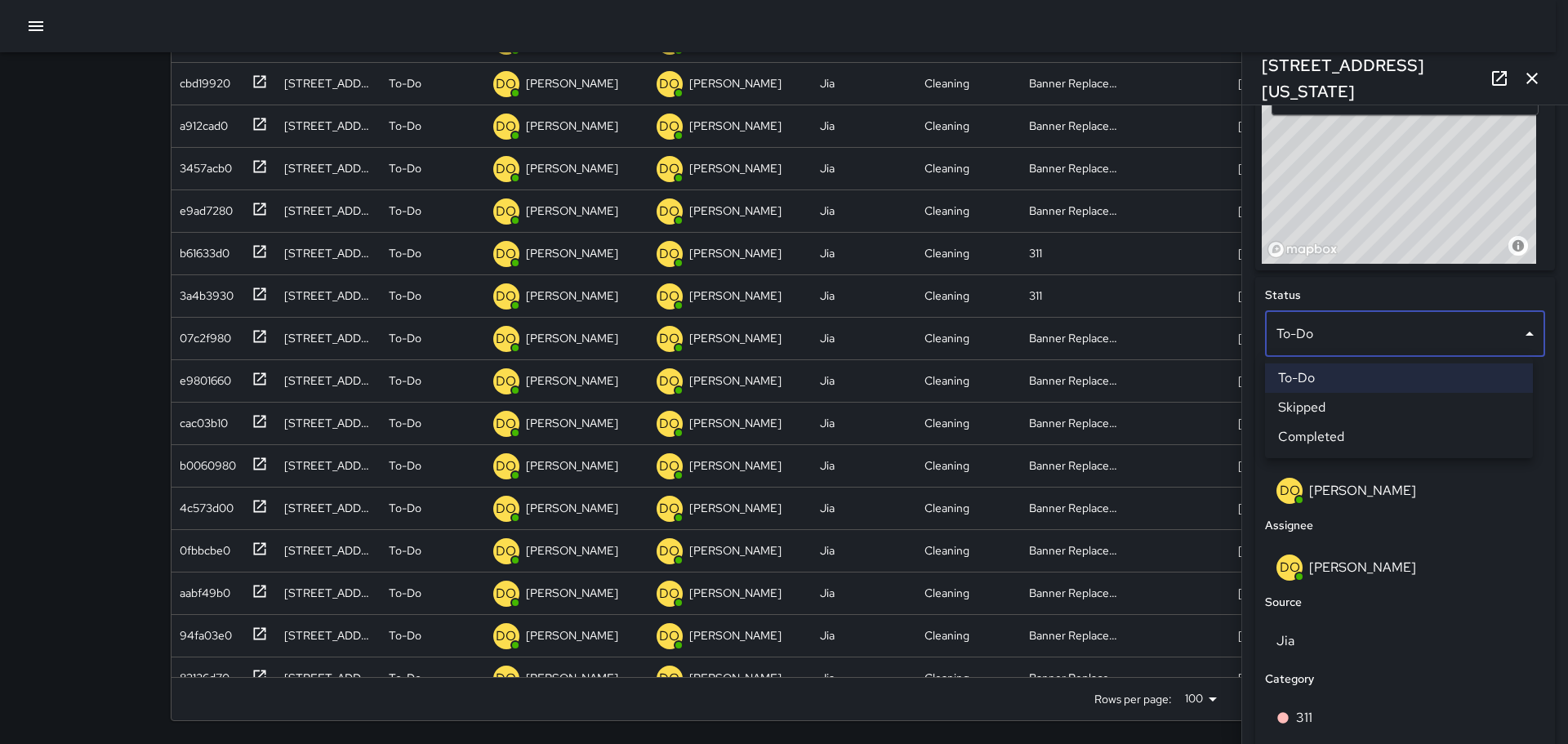
click at [1323, 433] on li "Completed" at bounding box center [1398, 437] width 268 height 29
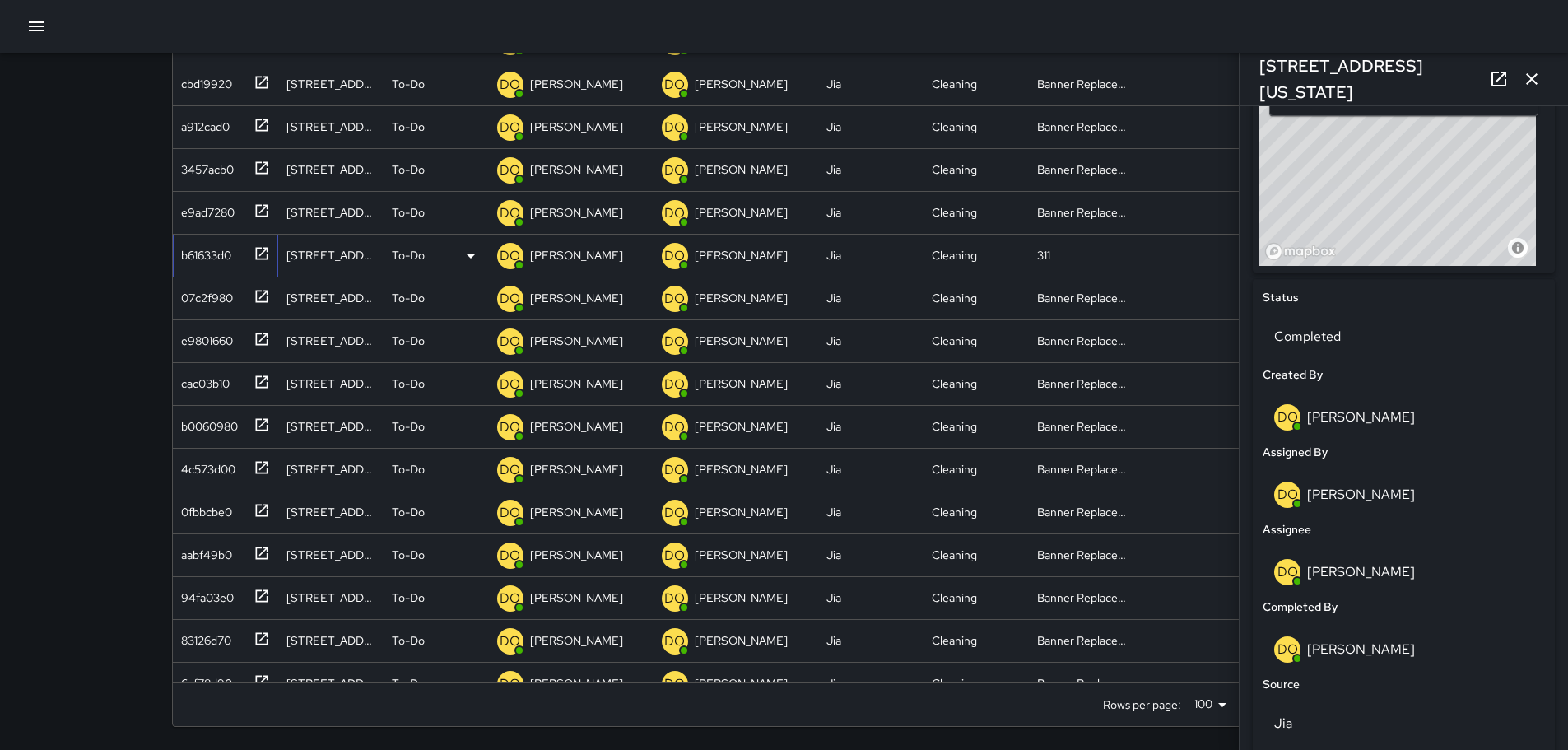
click at [204, 252] on div "b61633d0" at bounding box center [202, 252] width 56 height 23
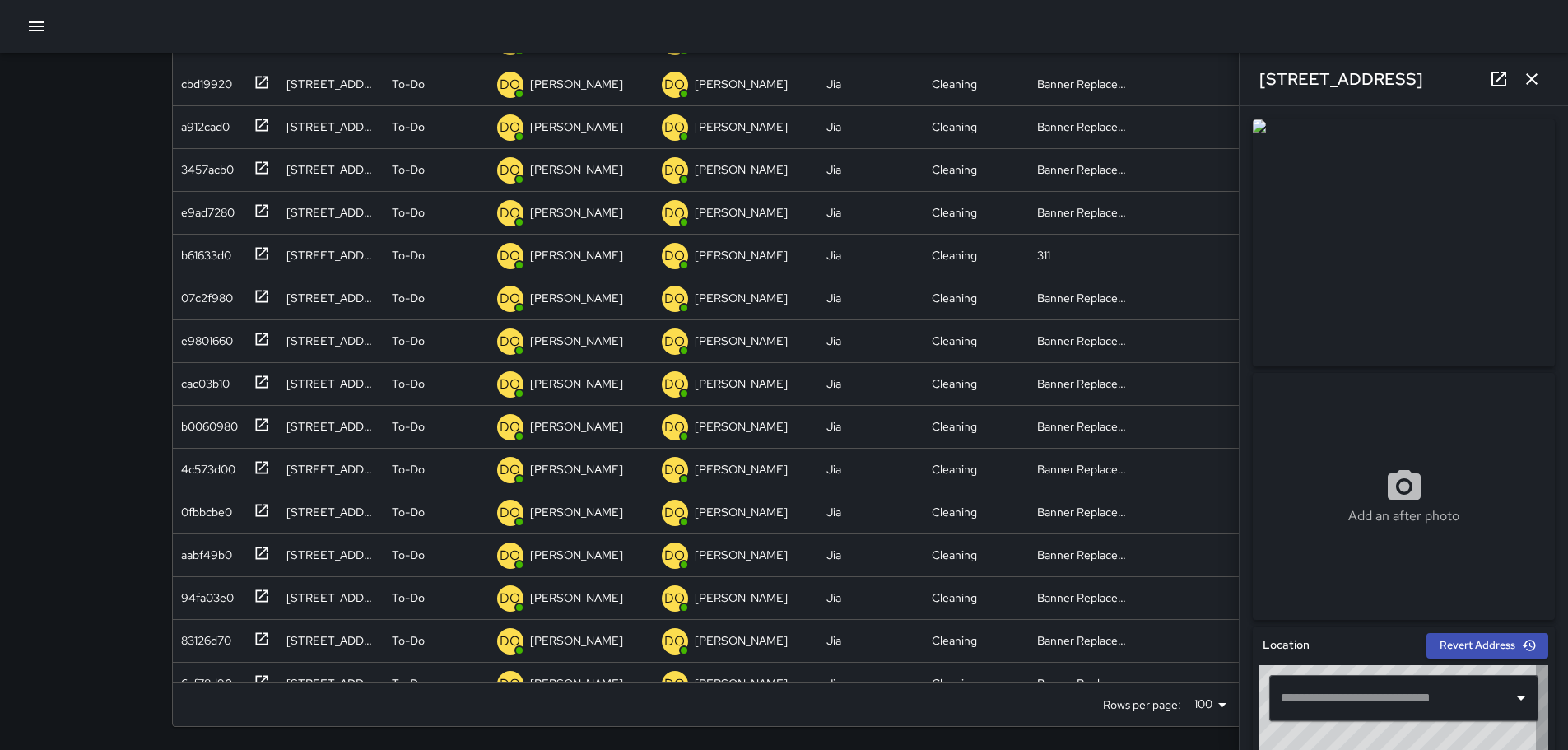
type input "**********"
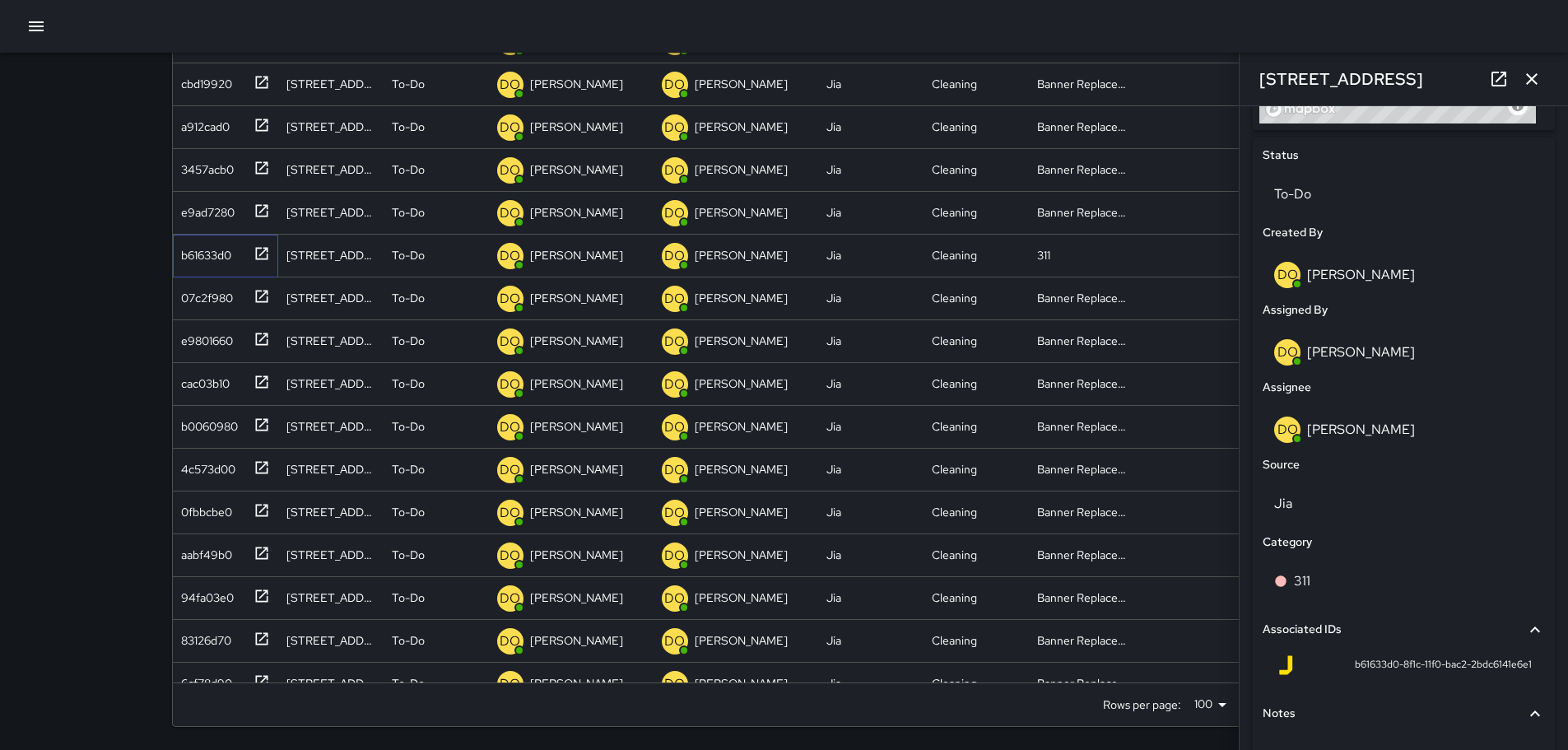
scroll to position [852, 0]
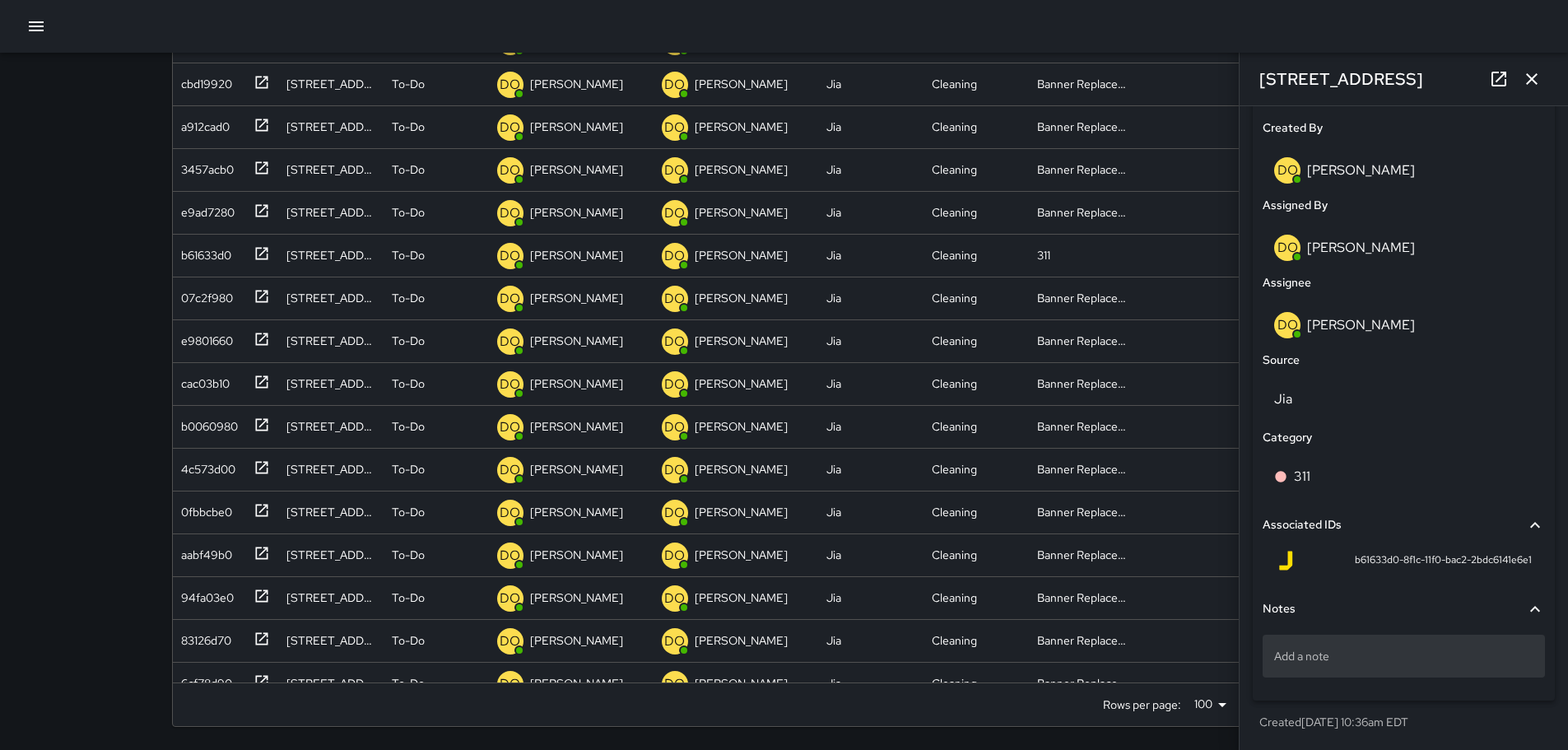
click at [1360, 661] on p "Add a note" at bounding box center [1403, 655] width 259 height 16
type textarea "**********"
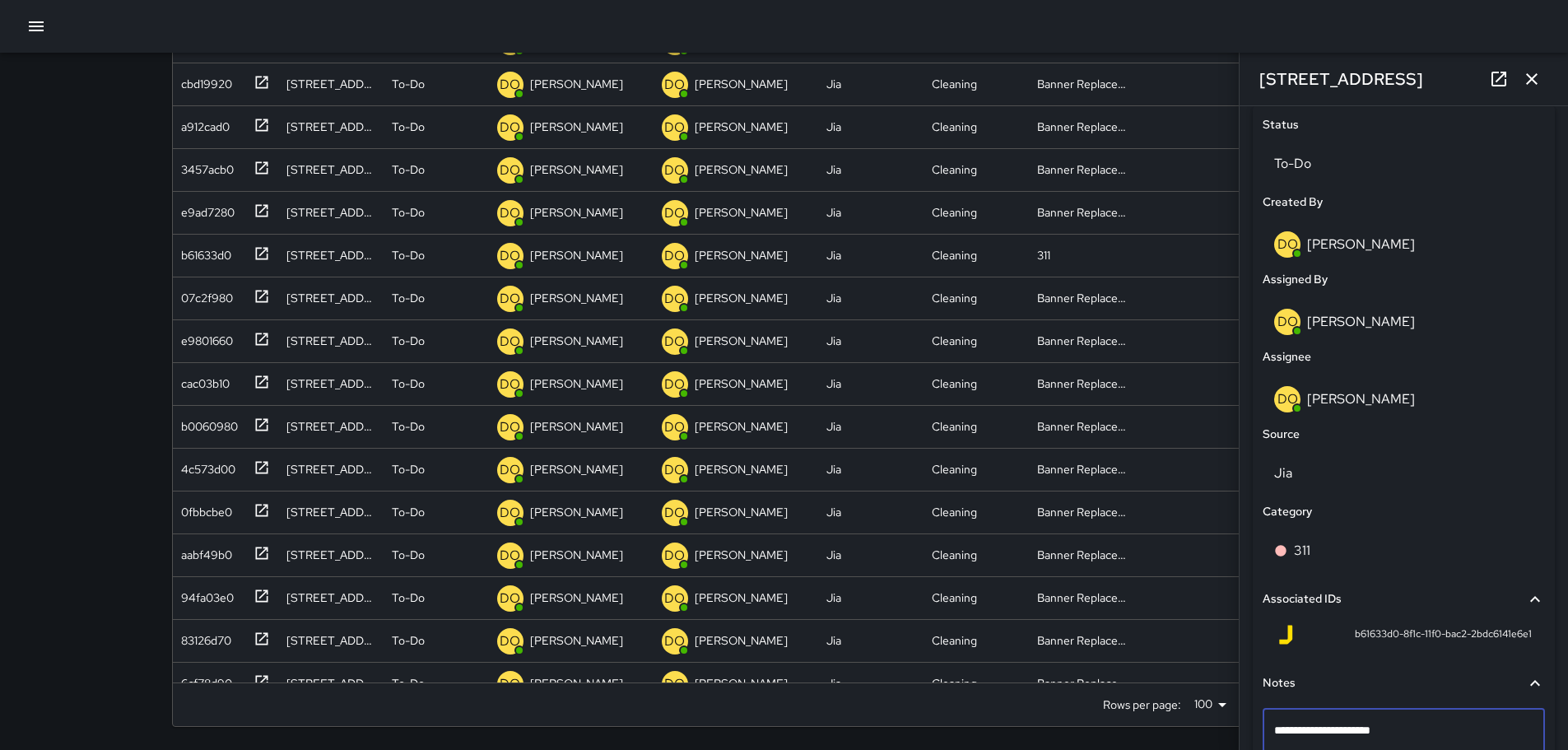
scroll to position [688, 0]
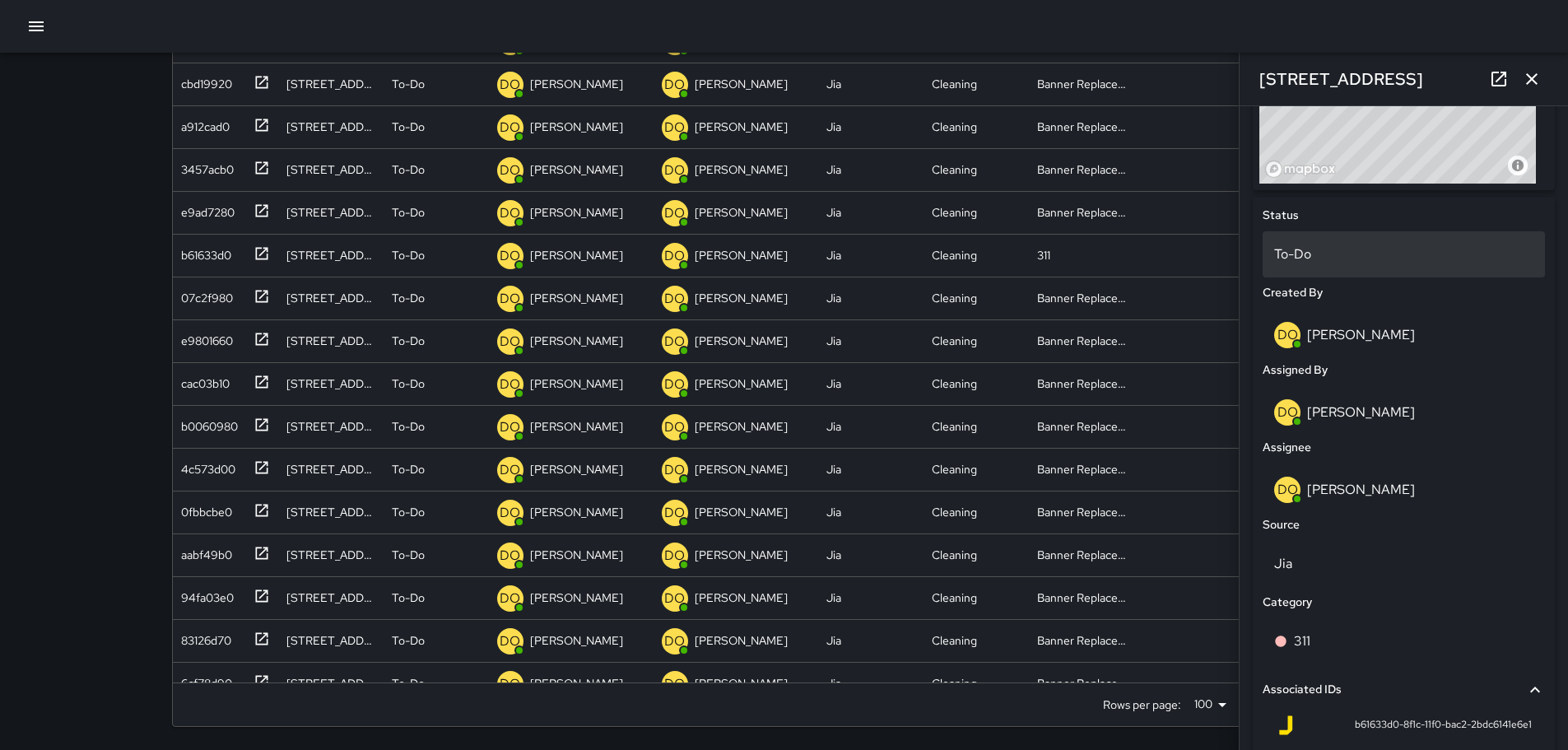
click at [1365, 258] on p "To-Do" at bounding box center [1403, 254] width 259 height 20
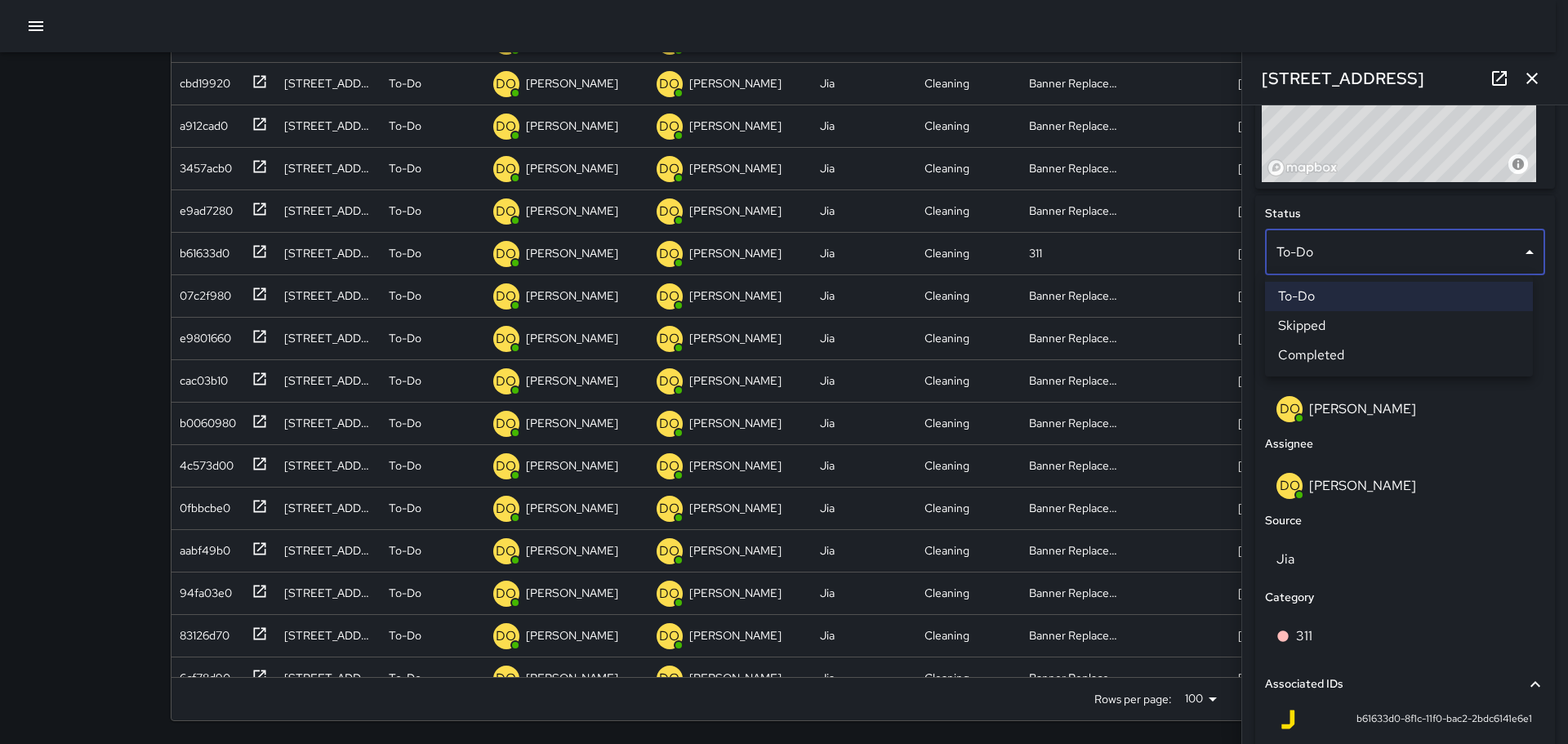
click at [1350, 352] on li "Completed" at bounding box center [1398, 356] width 268 height 29
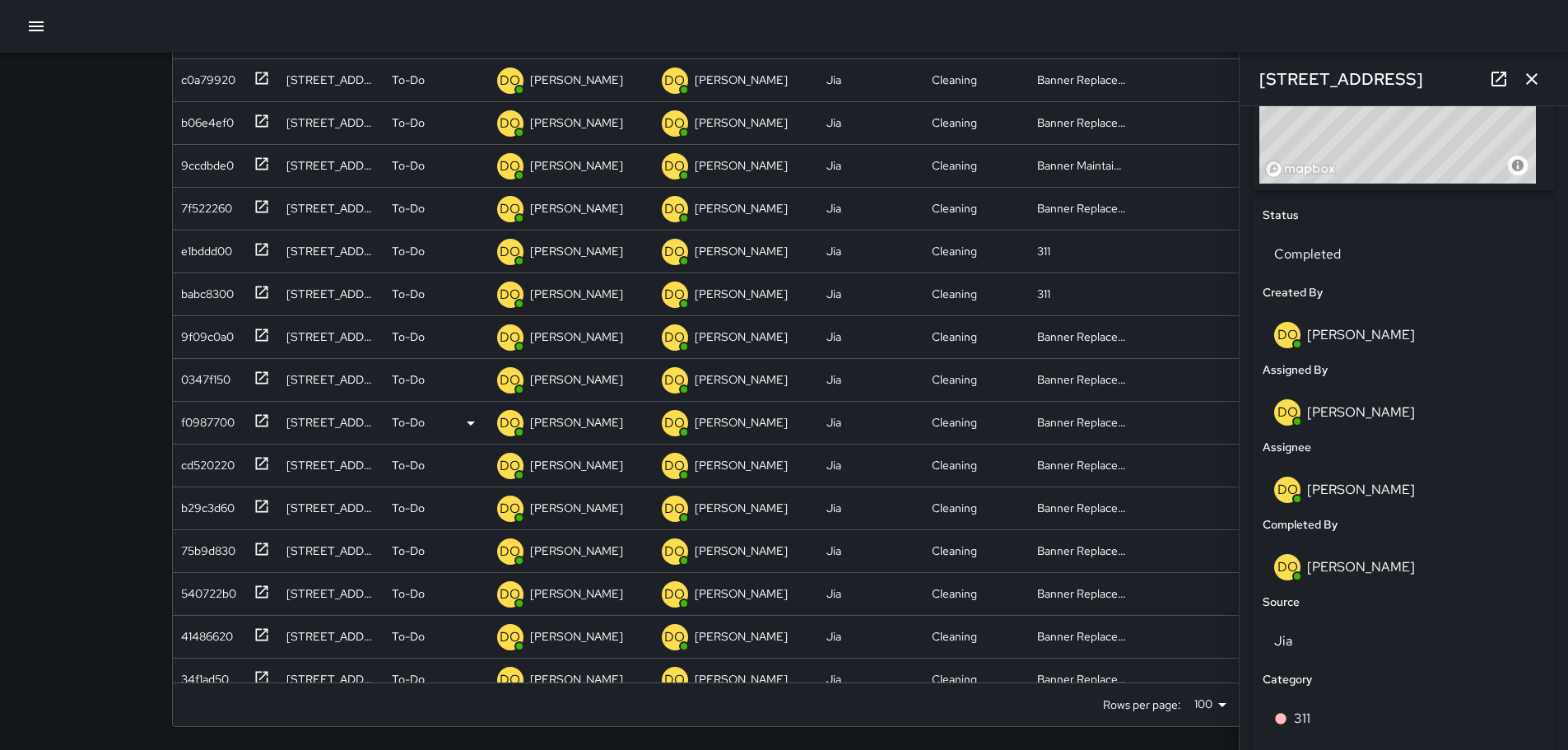
scroll to position [2309, 0]
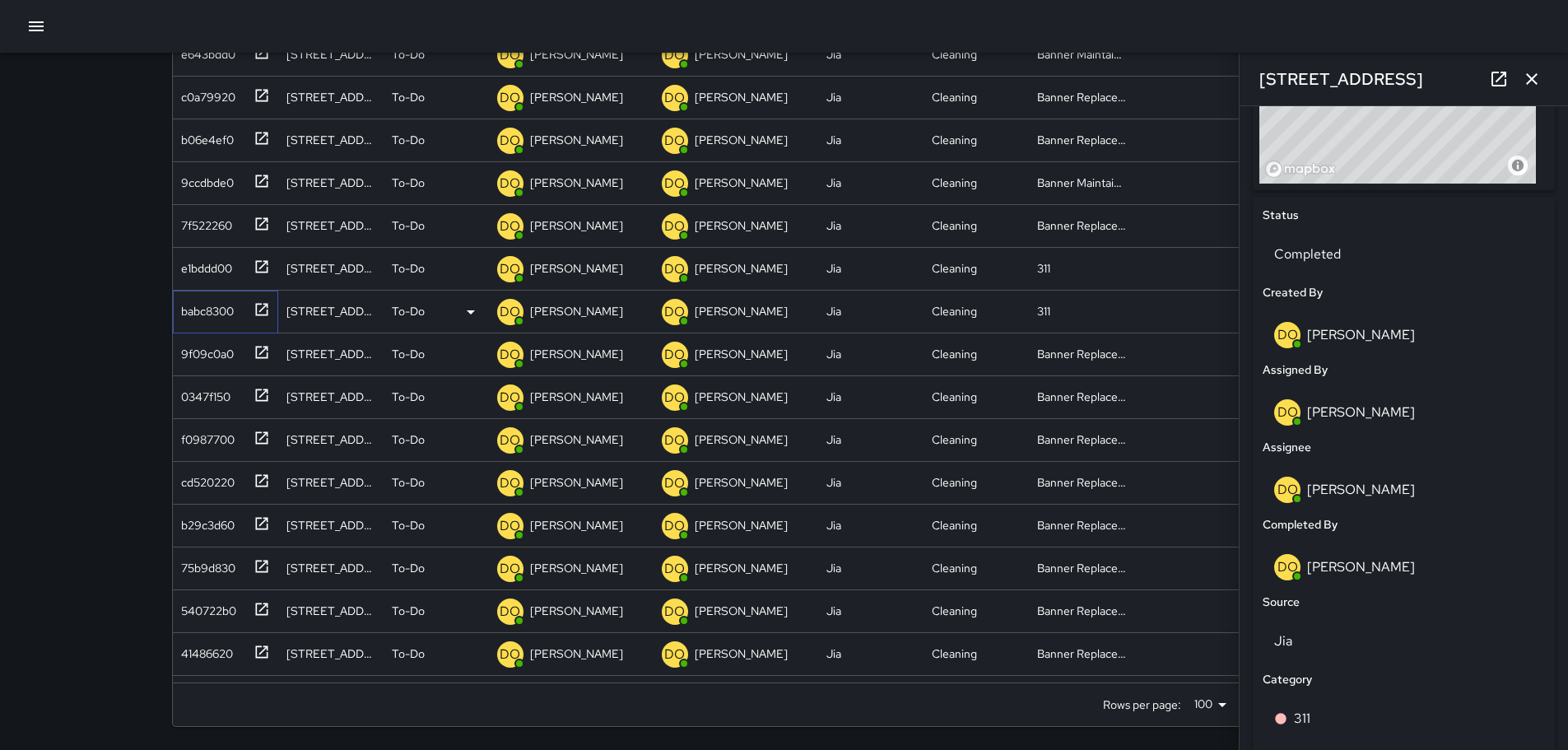
click at [203, 312] on div "babc8300" at bounding box center [204, 307] width 59 height 23
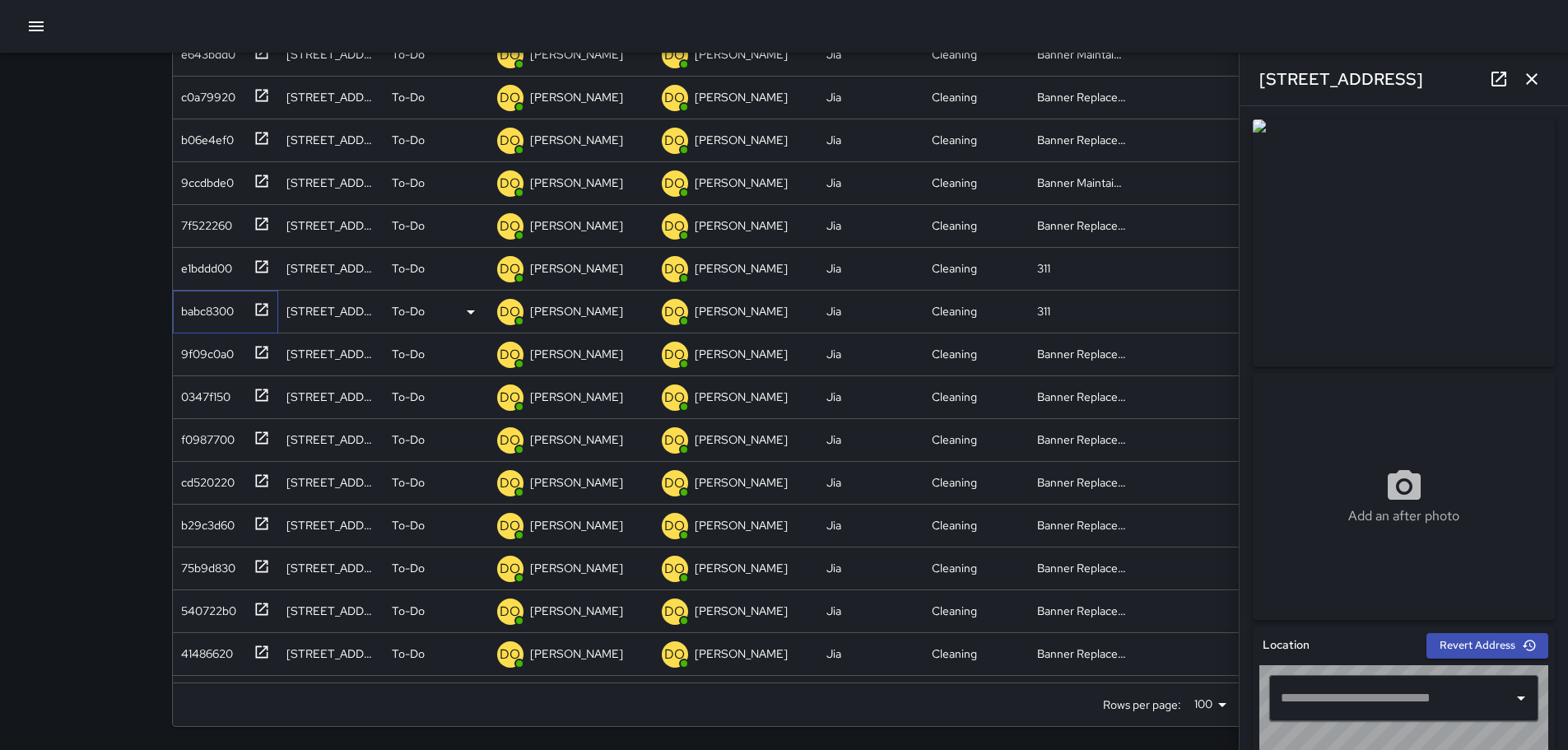
type input "**********"
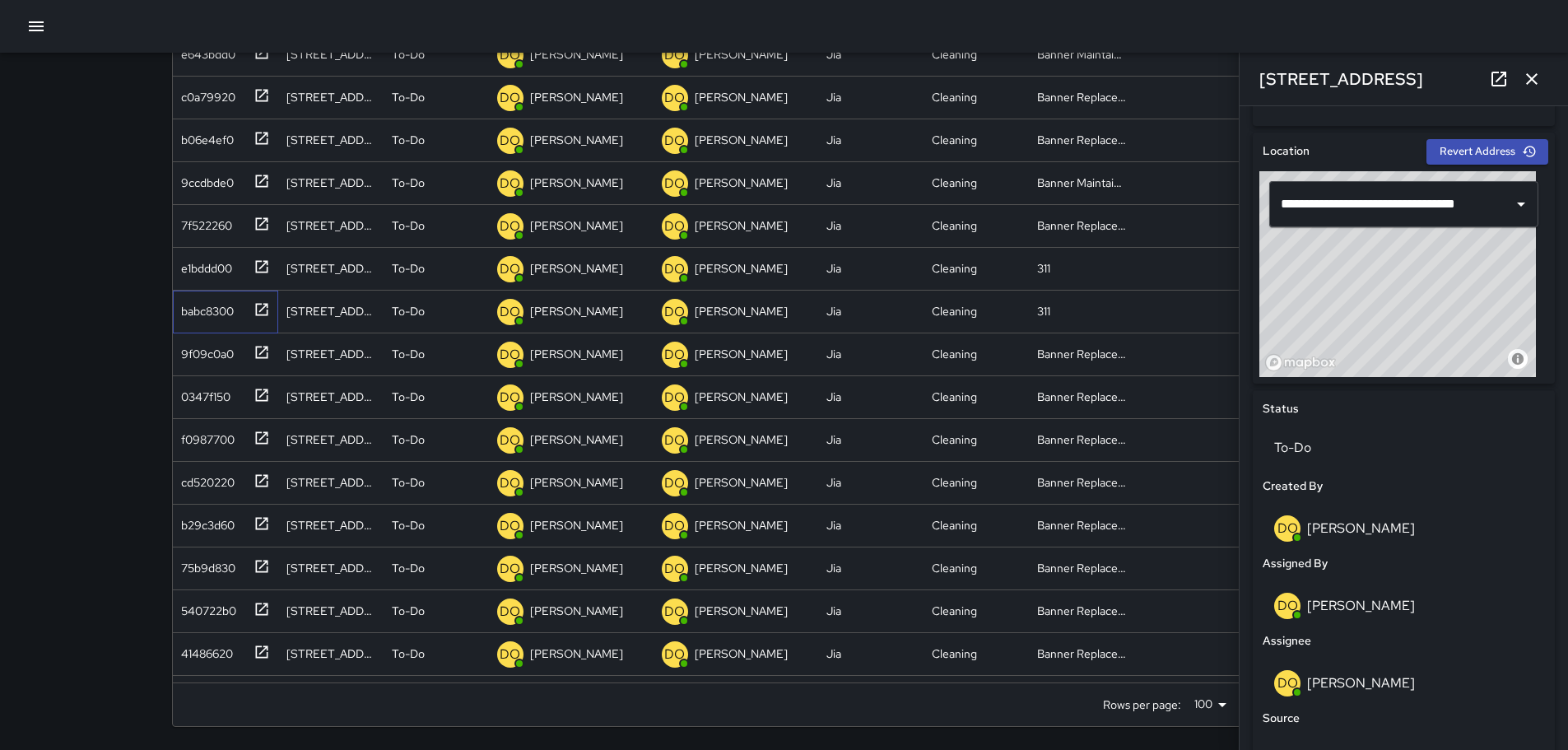
scroll to position [852, 0]
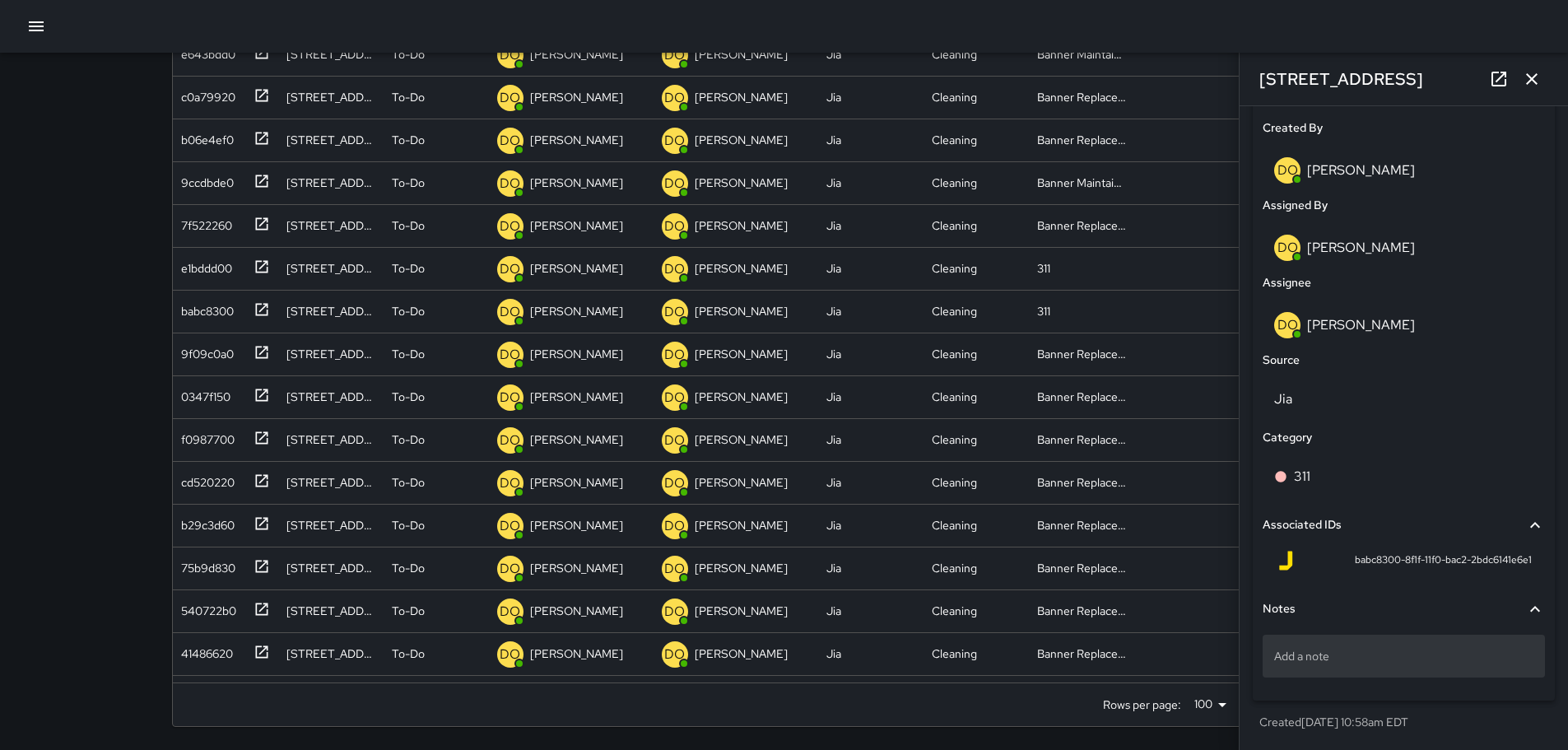
click at [1371, 661] on p "Add a note" at bounding box center [1403, 655] width 259 height 16
type textarea "**********"
click at [1363, 700] on div "**********" at bounding box center [1404, 366] width 302 height 669
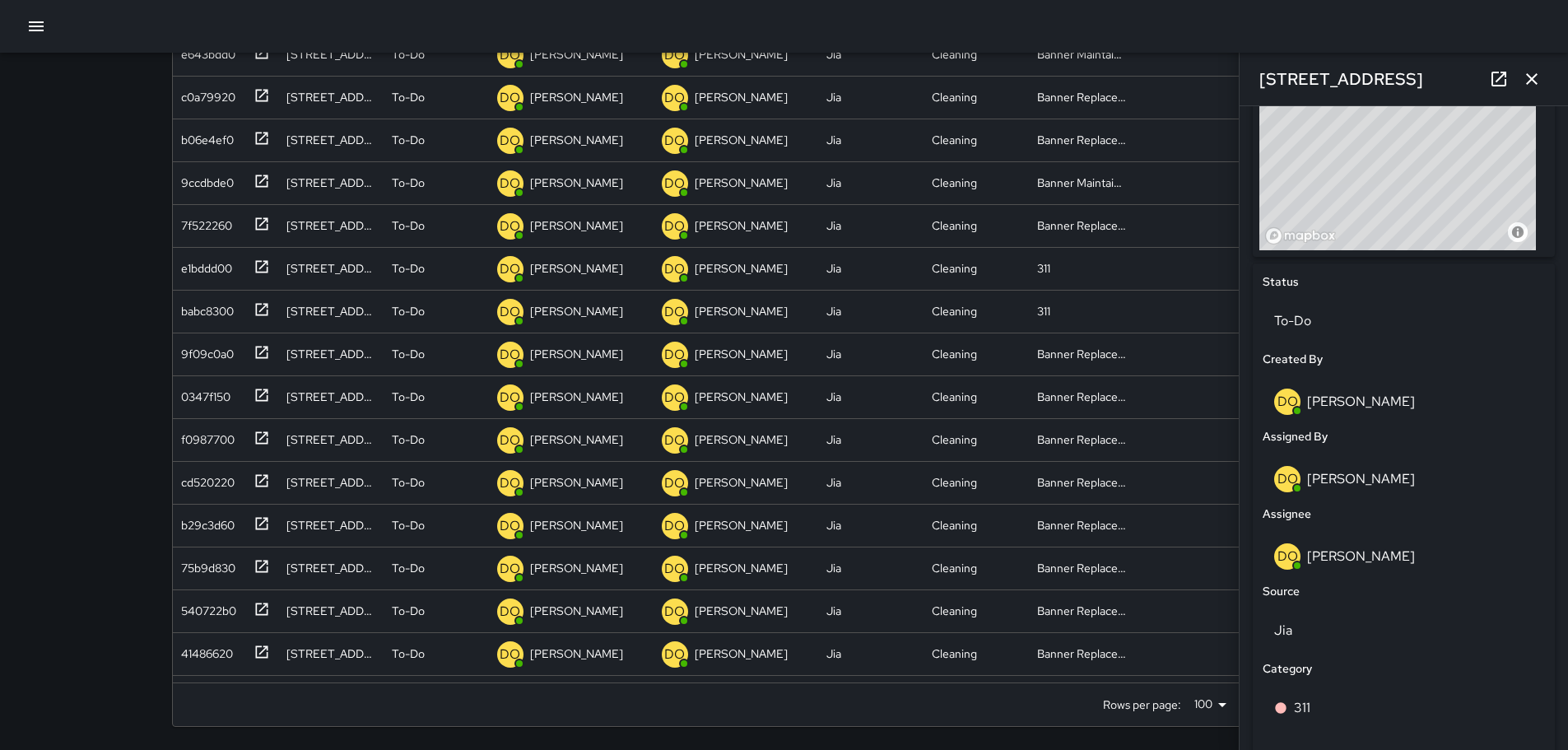
scroll to position [605, 0]
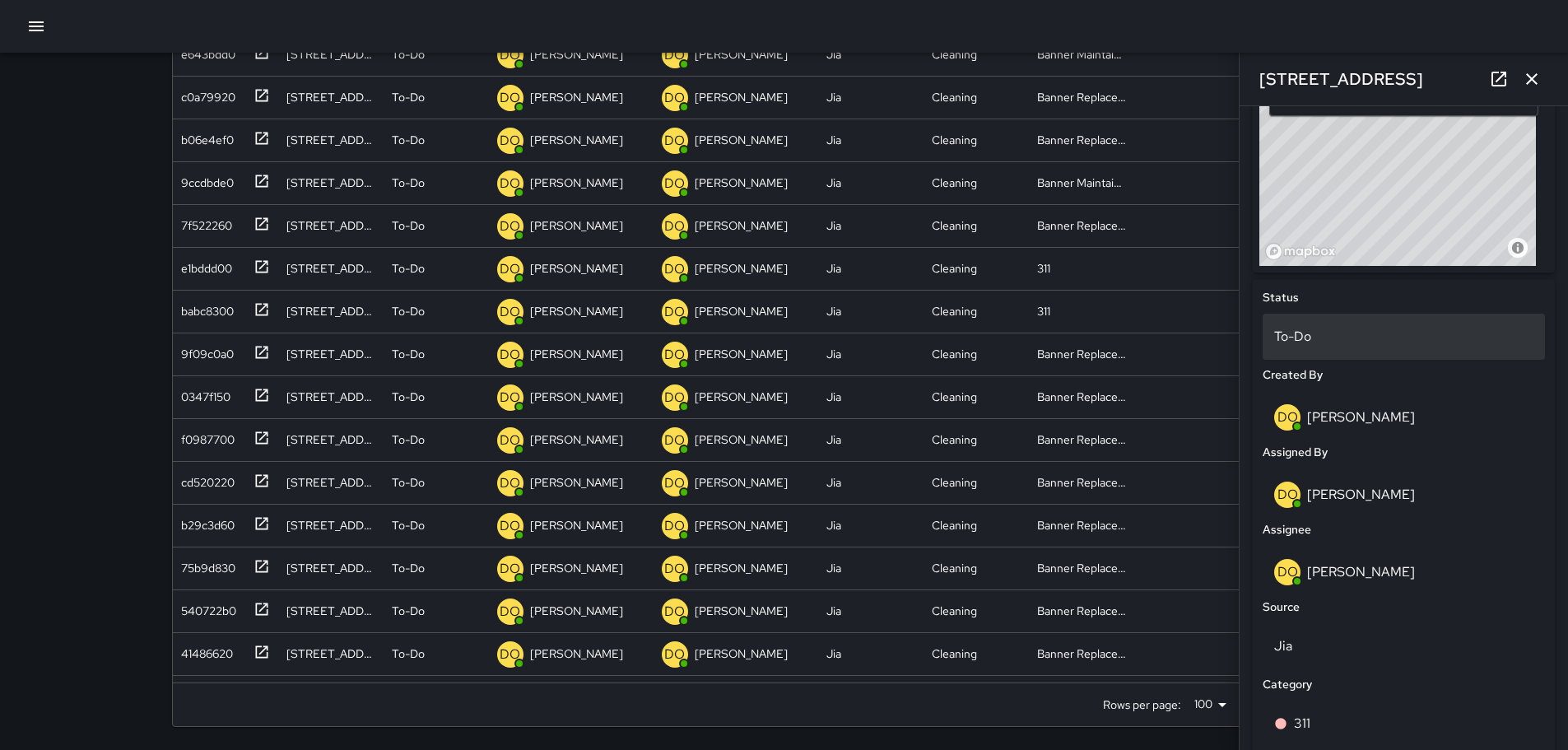
click at [1365, 331] on p "To-Do" at bounding box center [1403, 337] width 259 height 20
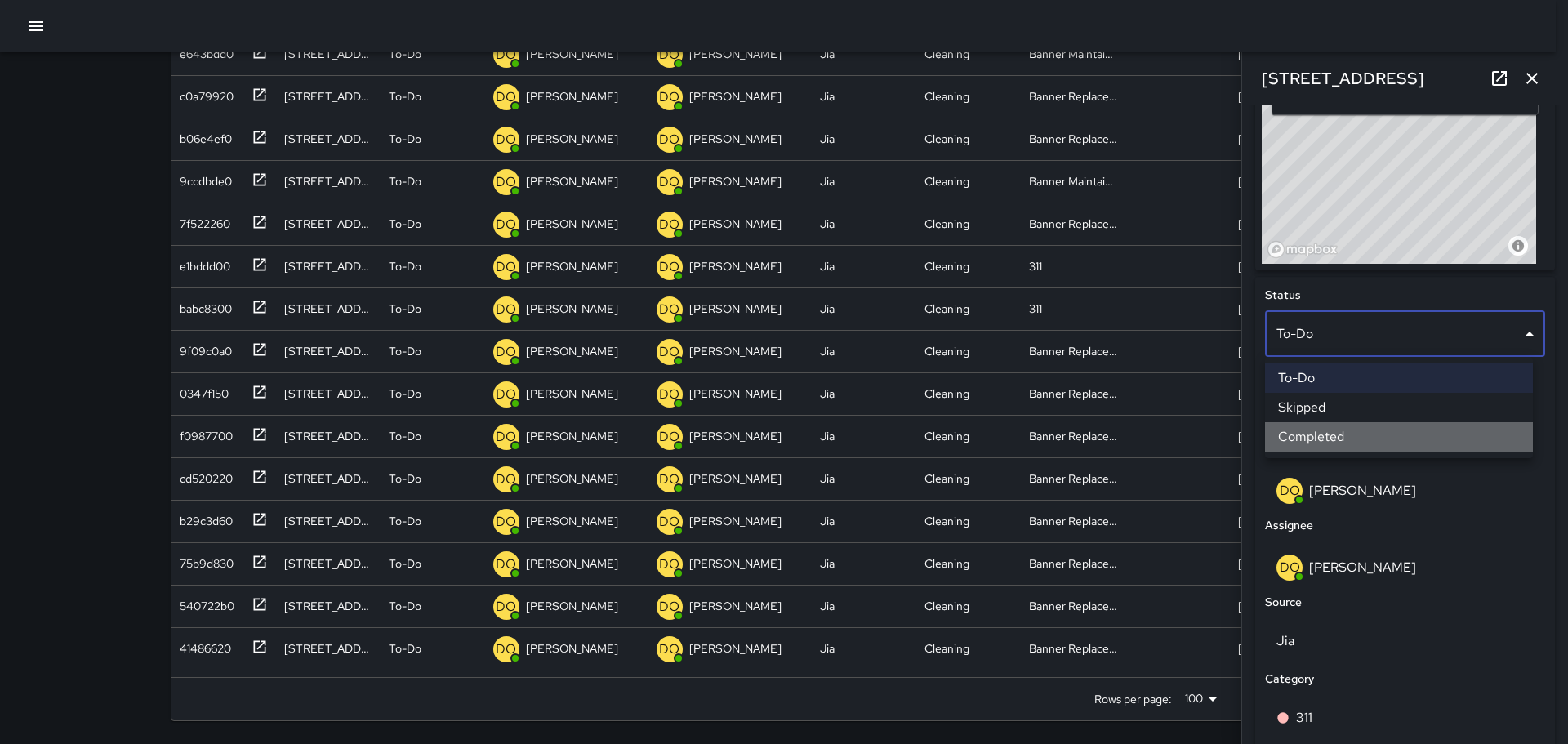
click at [1345, 434] on li "Completed" at bounding box center [1398, 437] width 268 height 29
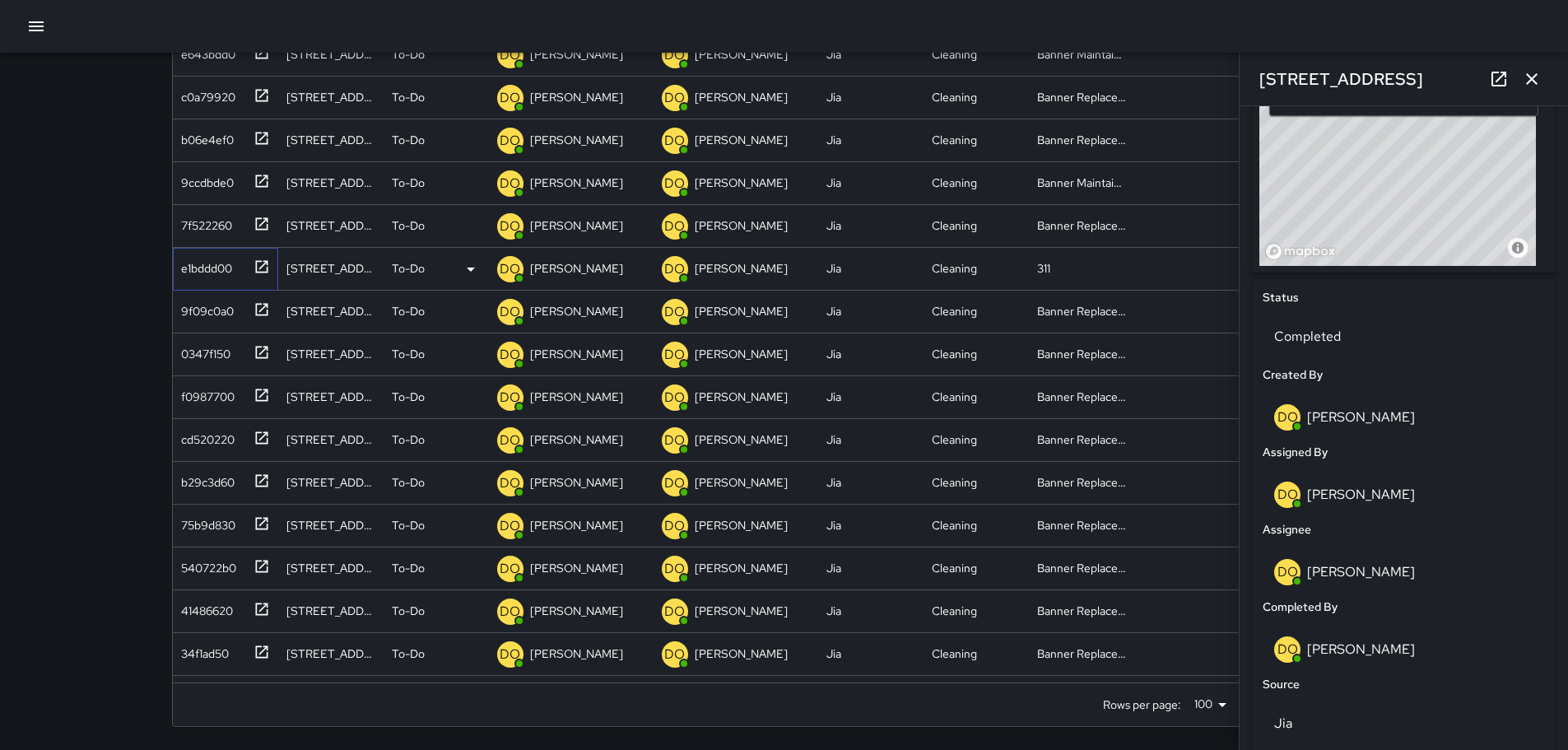
click at [197, 262] on div "e1bddd00" at bounding box center [203, 265] width 57 height 23
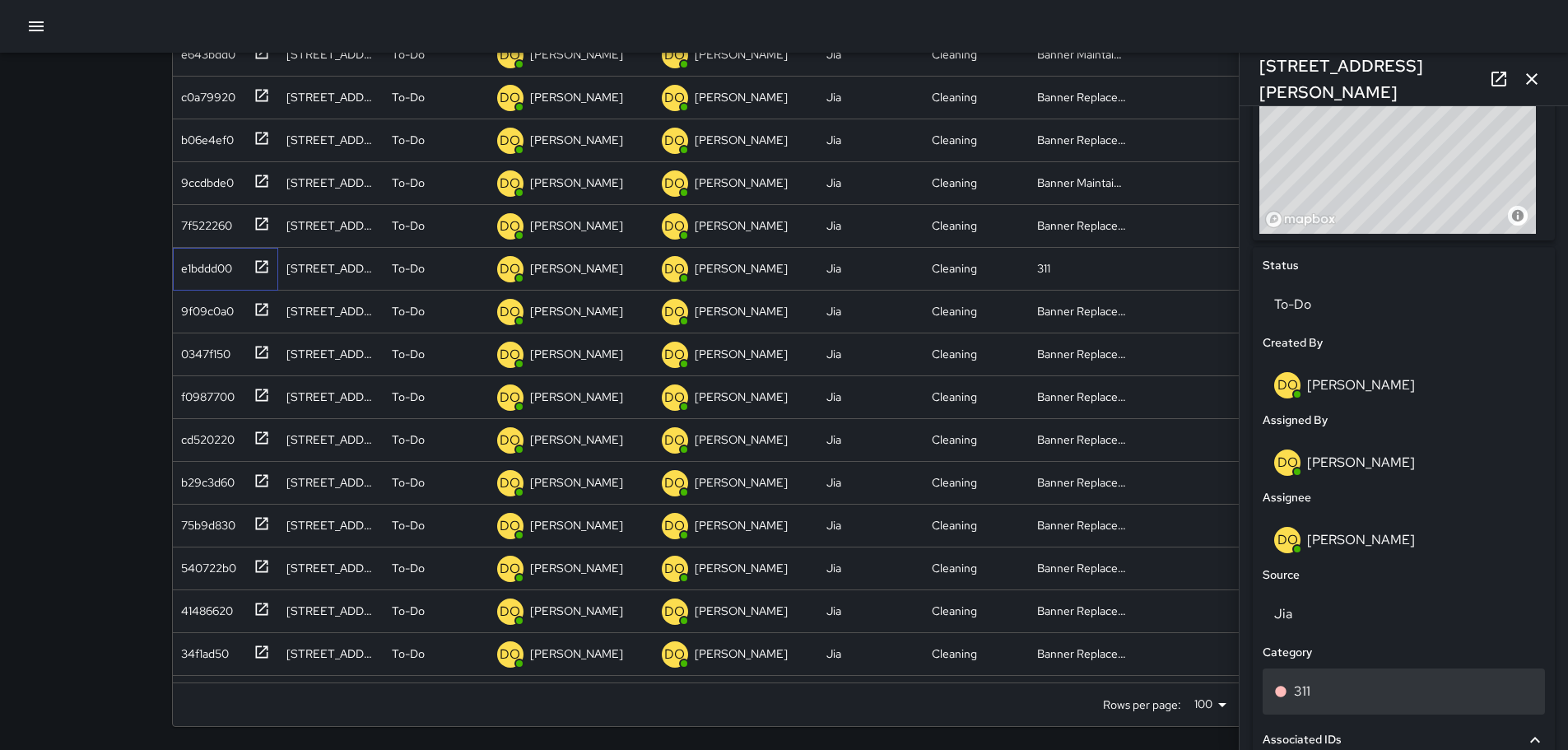
scroll to position [852, 0]
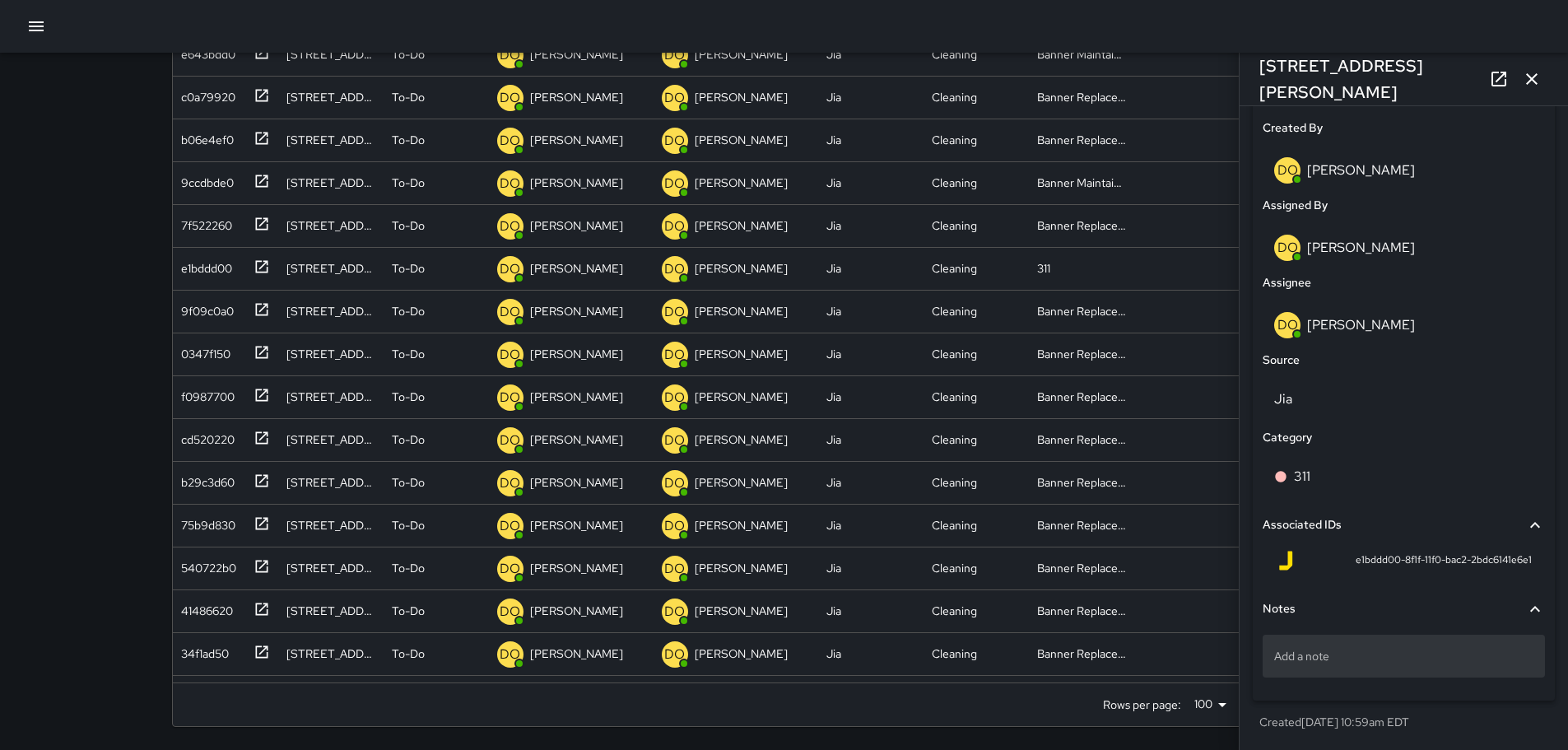
click at [1382, 635] on div "Add a note" at bounding box center [1403, 655] width 282 height 43
type textarea "**********"
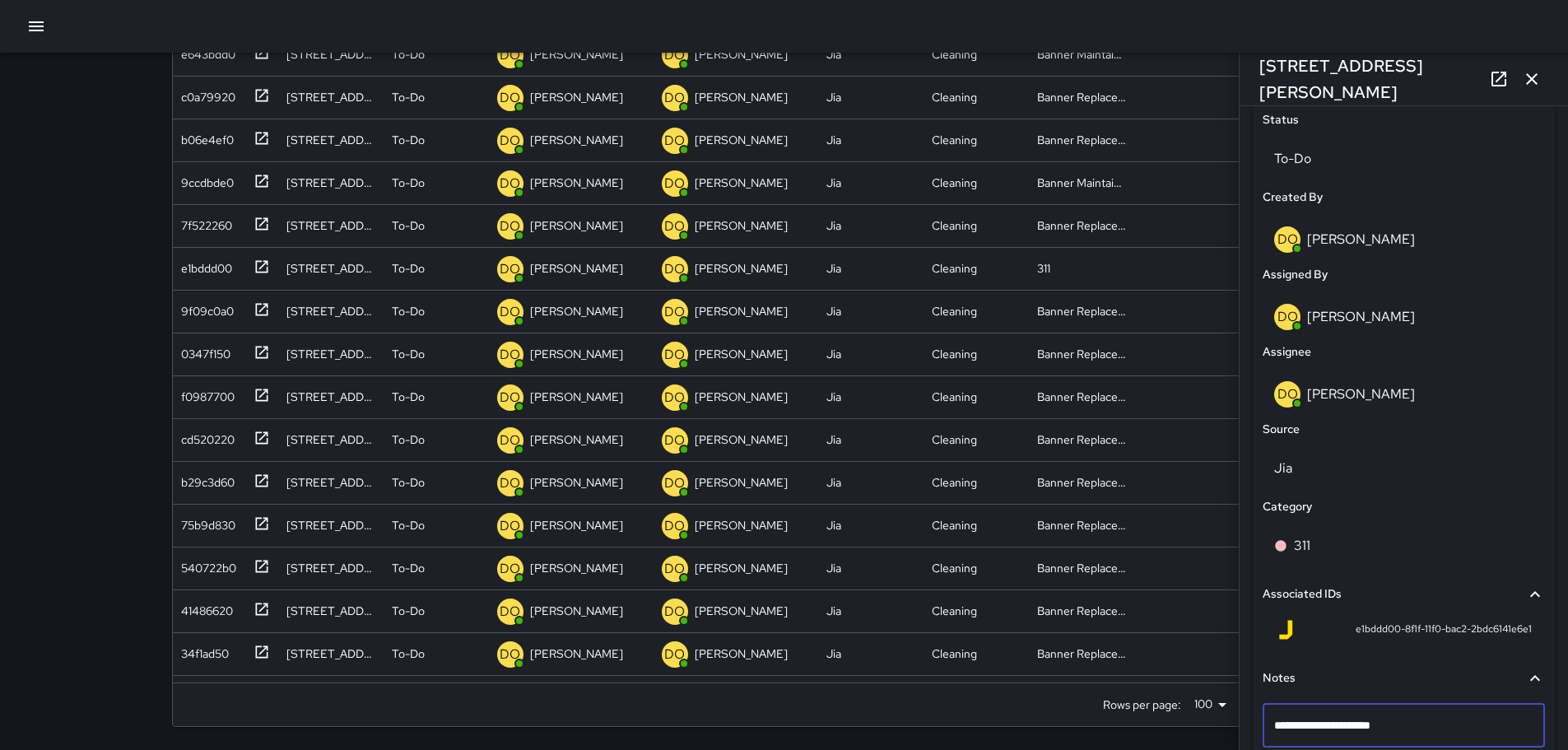
scroll to position [688, 0]
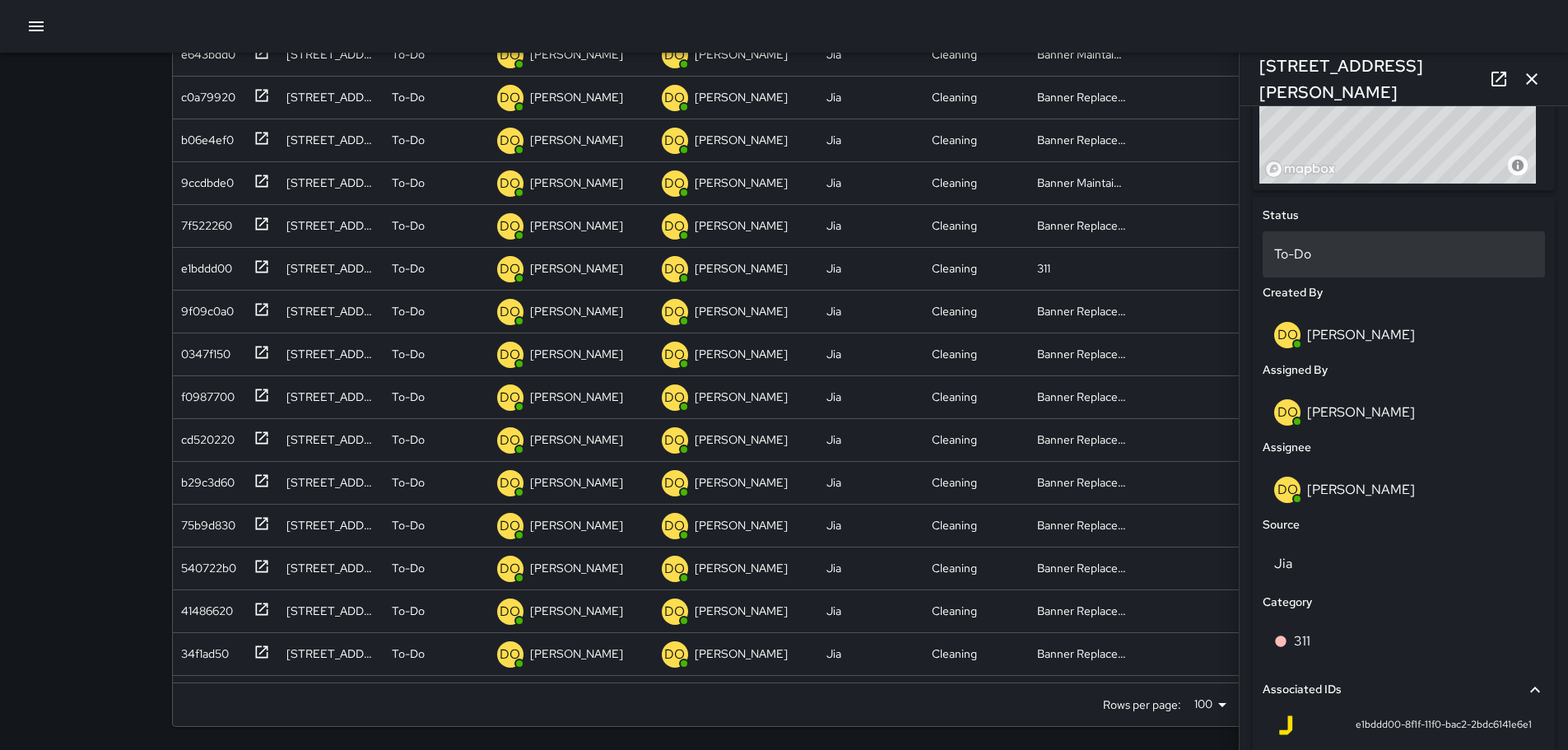
click at [1341, 257] on p "To-Do" at bounding box center [1403, 254] width 259 height 20
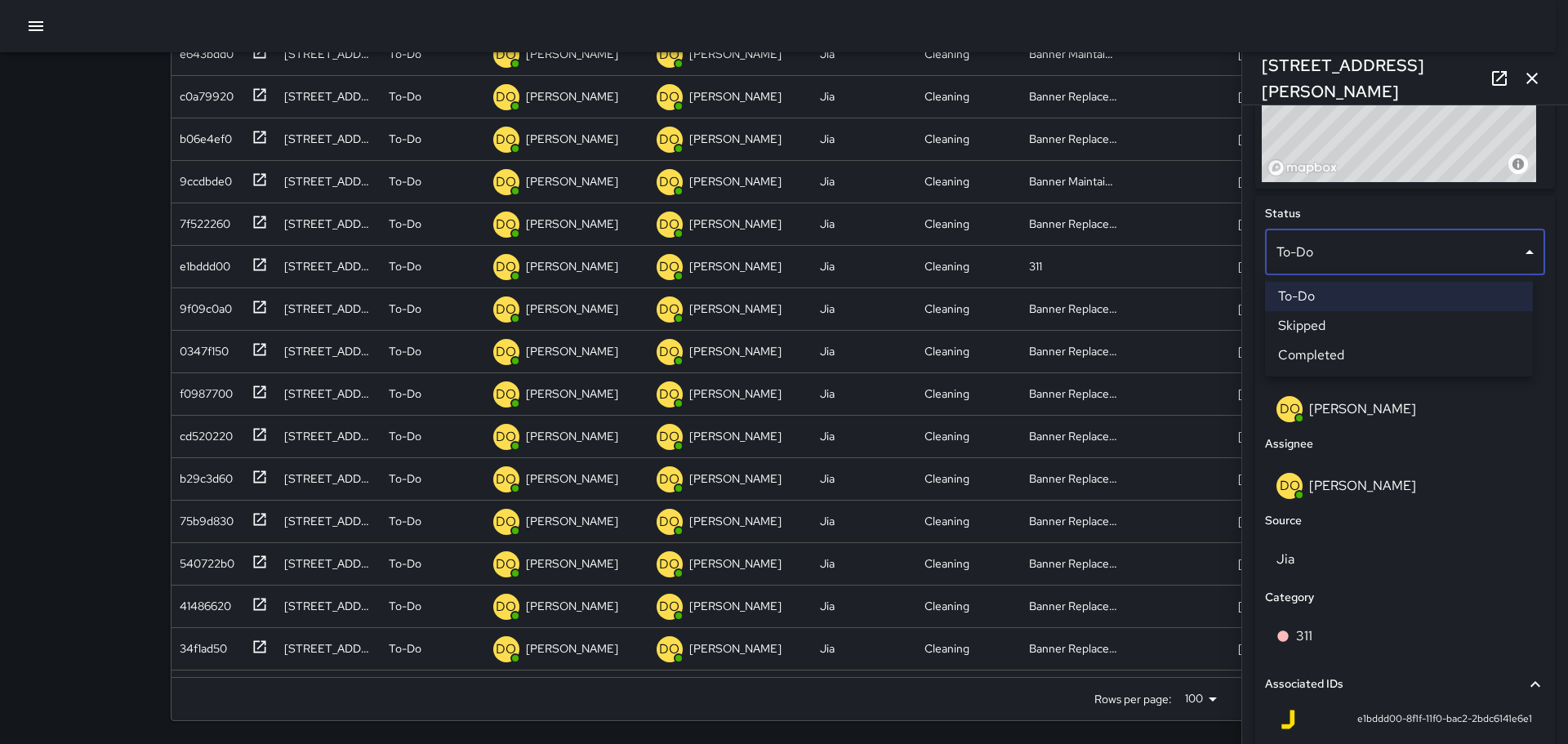
click at [1343, 358] on li "Completed" at bounding box center [1398, 356] width 268 height 29
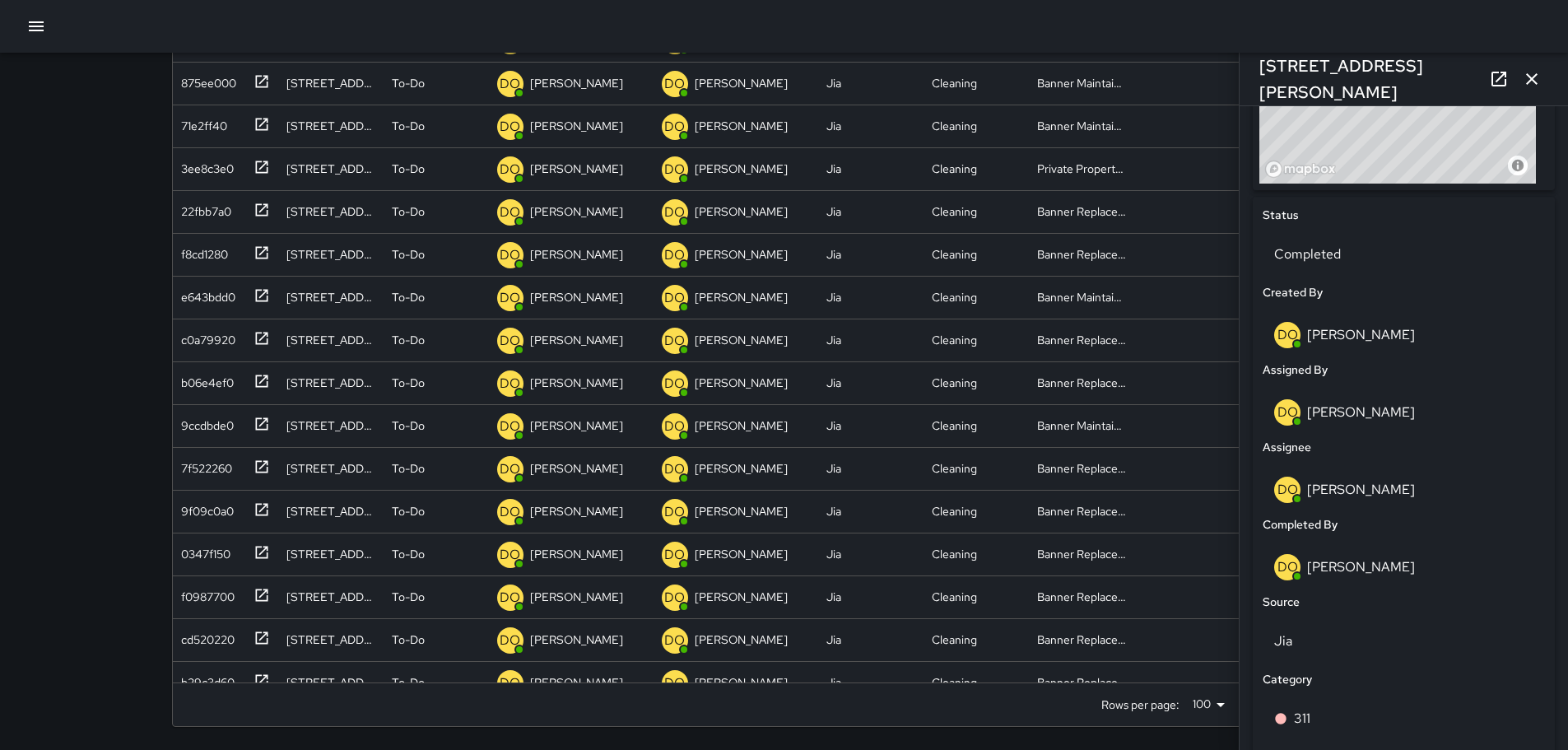
scroll to position [1980, 0]
click at [1538, 81] on icon "button" at bounding box center [1532, 79] width 20 height 20
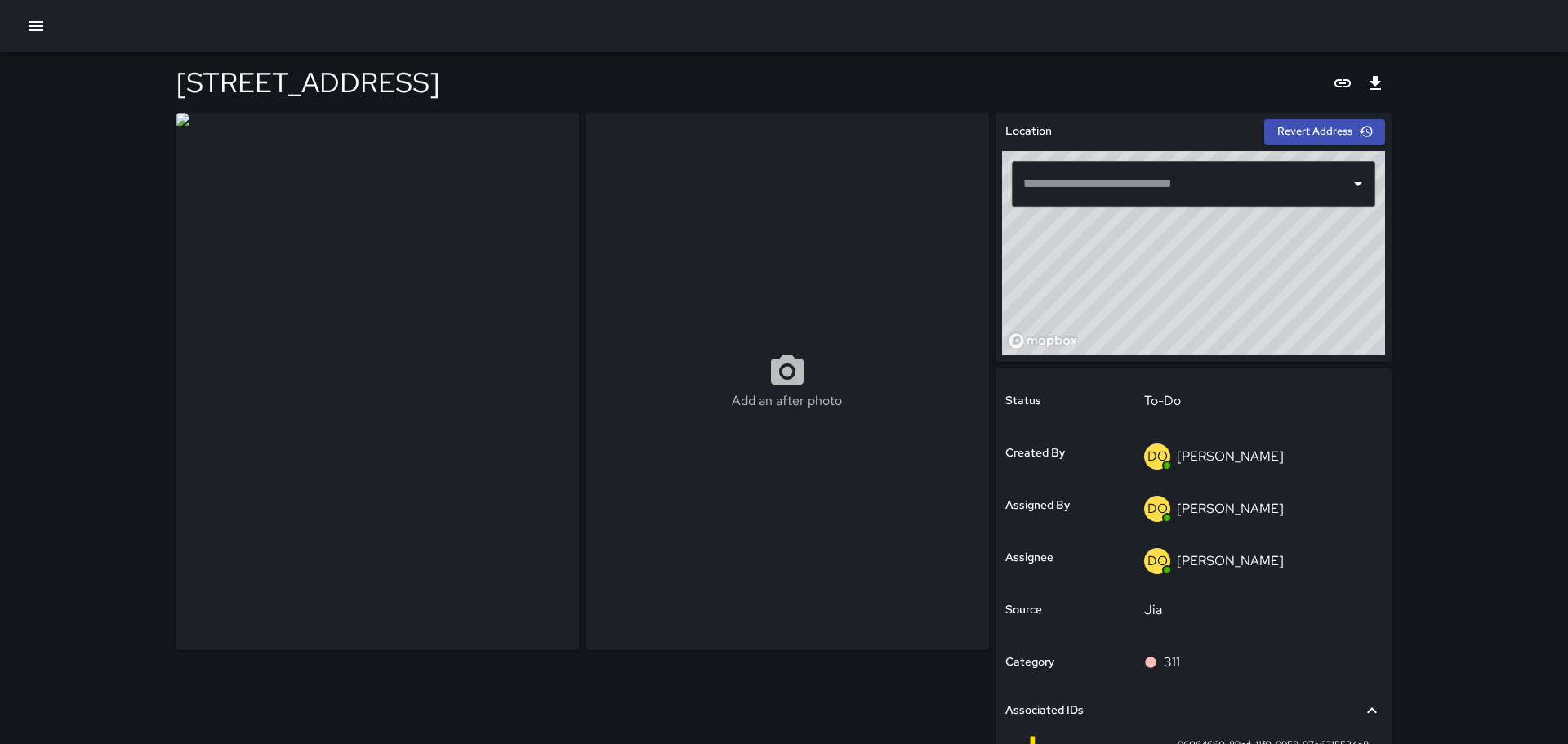
type input "**********"
